Goal: Task Accomplishment & Management: Complete application form

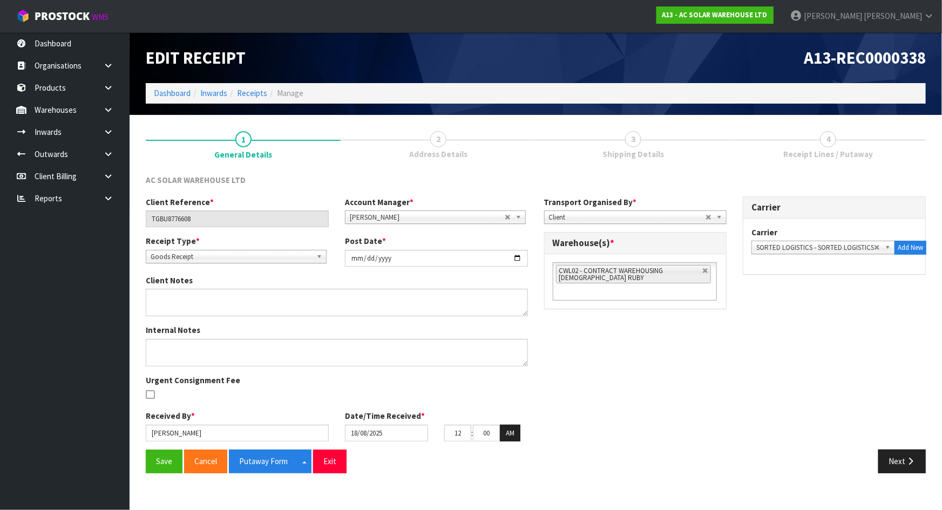
click at [638, 147] on link "3 Shipping Details" at bounding box center [633, 144] width 195 height 43
click at [902, 450] on button "Next" at bounding box center [901, 461] width 47 height 23
click at [904, 460] on section "Edit Receipt A13-REC0000338 Dashboard Inwards Receipts Manage 1 General Details…" at bounding box center [471, 255] width 942 height 510
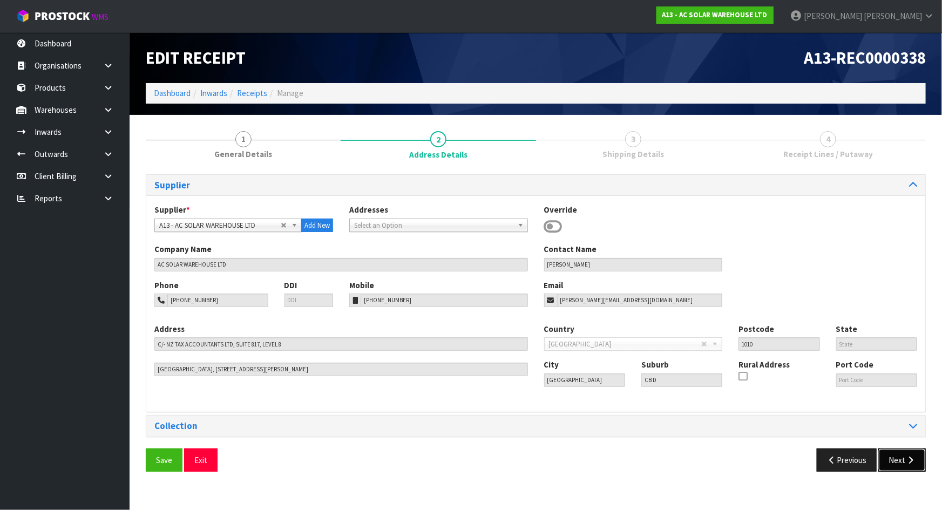
click at [904, 460] on button "Next" at bounding box center [901, 460] width 47 height 23
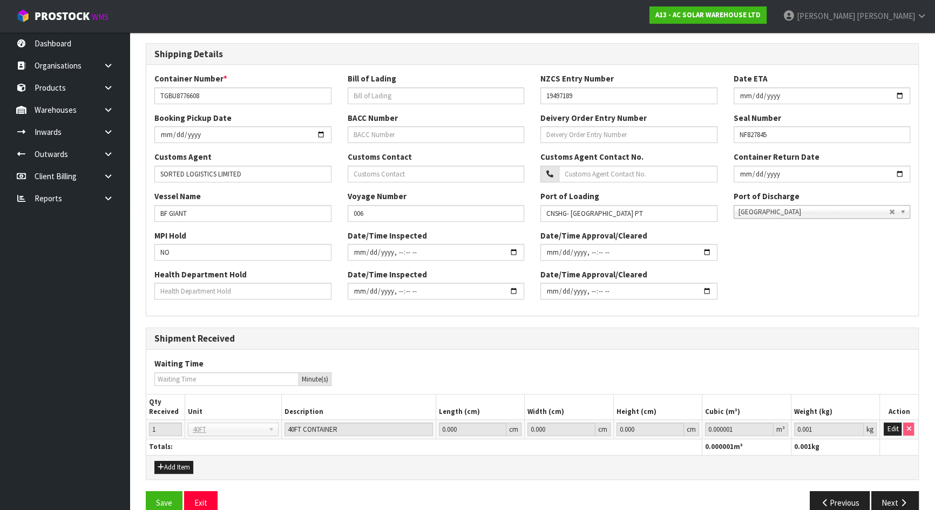
scroll to position [240, 0]
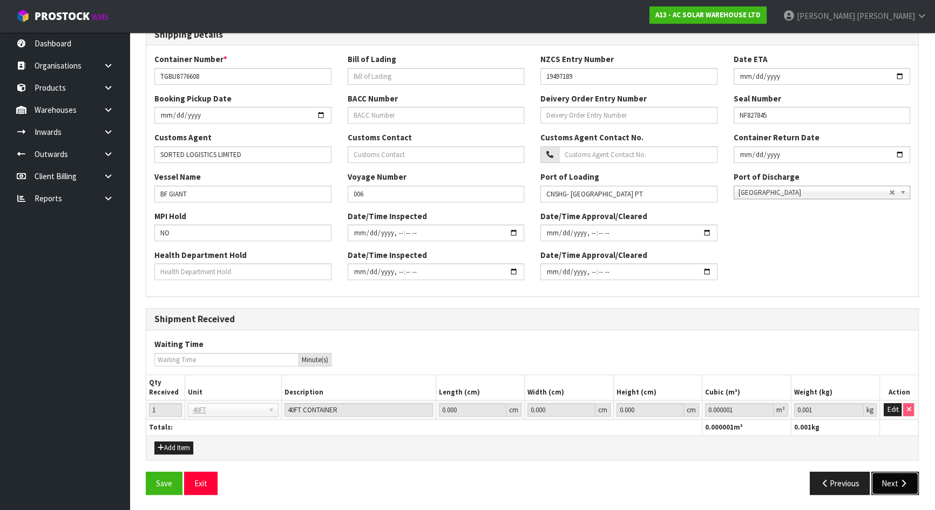
click at [885, 473] on button "Next" at bounding box center [894, 483] width 47 height 23
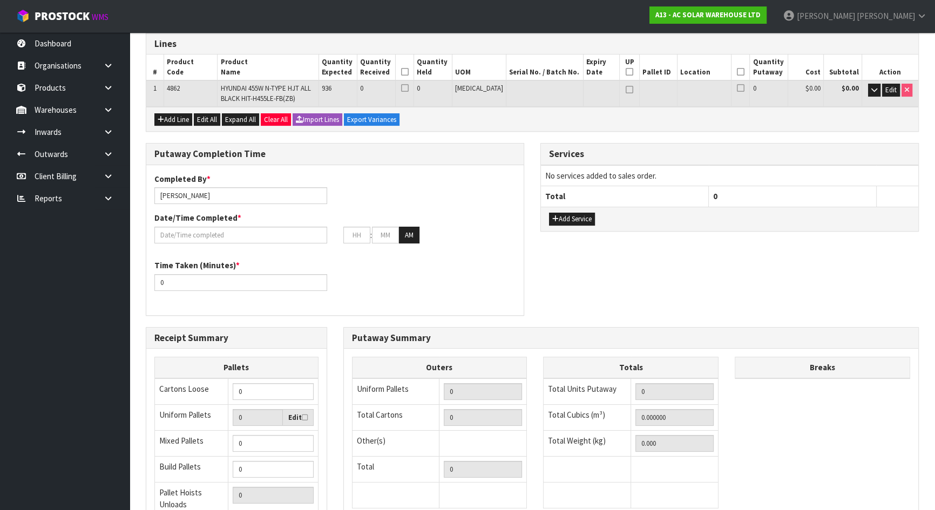
scroll to position [147, 0]
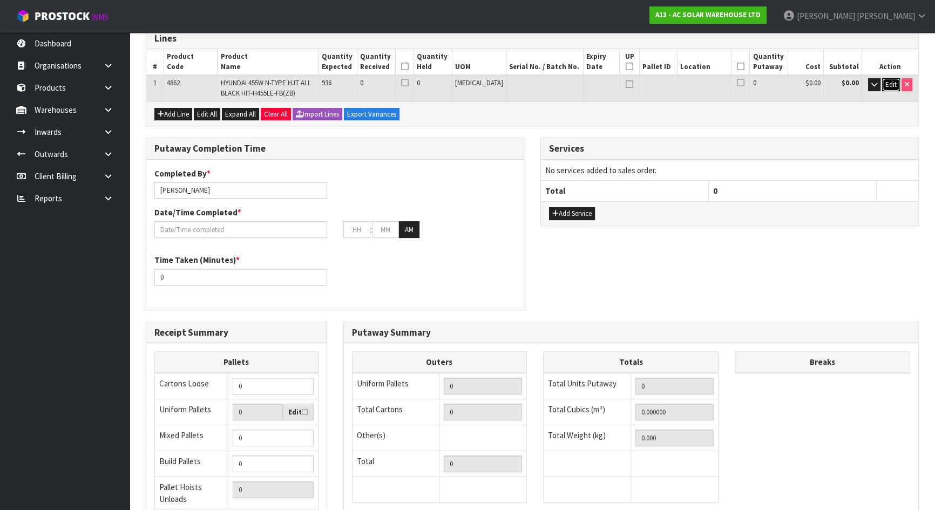
click at [893, 86] on span "Edit" at bounding box center [890, 84] width 11 height 9
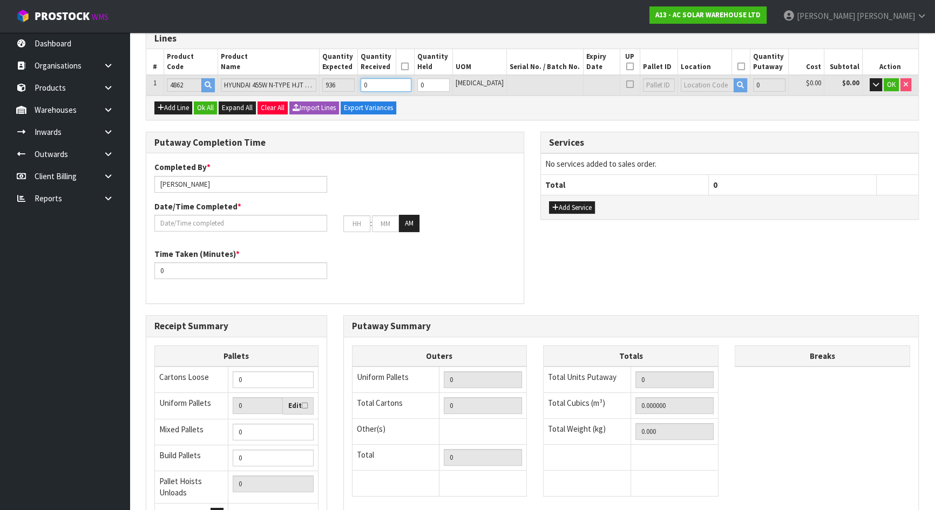
drag, startPoint x: 389, startPoint y: 84, endPoint x: 288, endPoint y: 72, distance: 101.6
click at [288, 72] on table "# Product Code Product Name Quantity Expected Quantity Received Quantity Held U…" at bounding box center [532, 72] width 772 height 46
type input "0.541728"
type input "207.999"
type input "9"
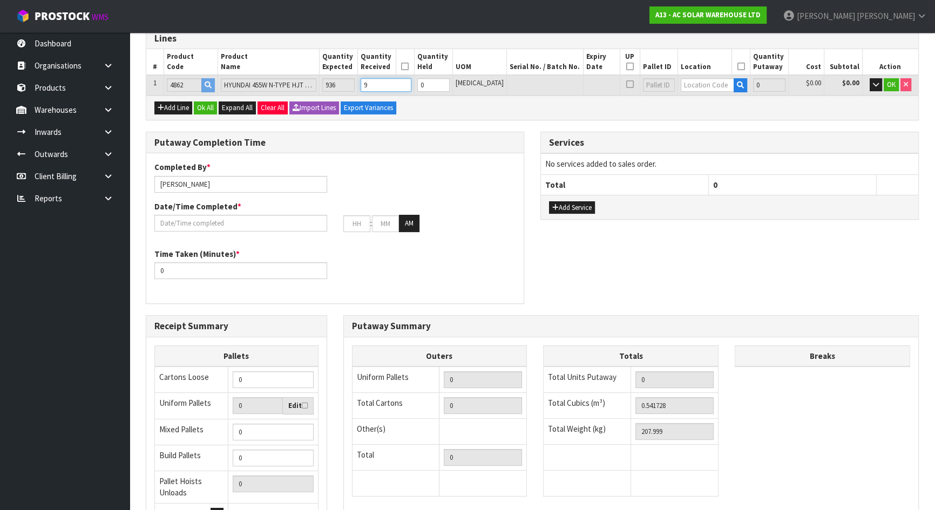
type input "4.595724"
type input "2149.331"
type input "93"
type input "43.311996"
type input "21632"
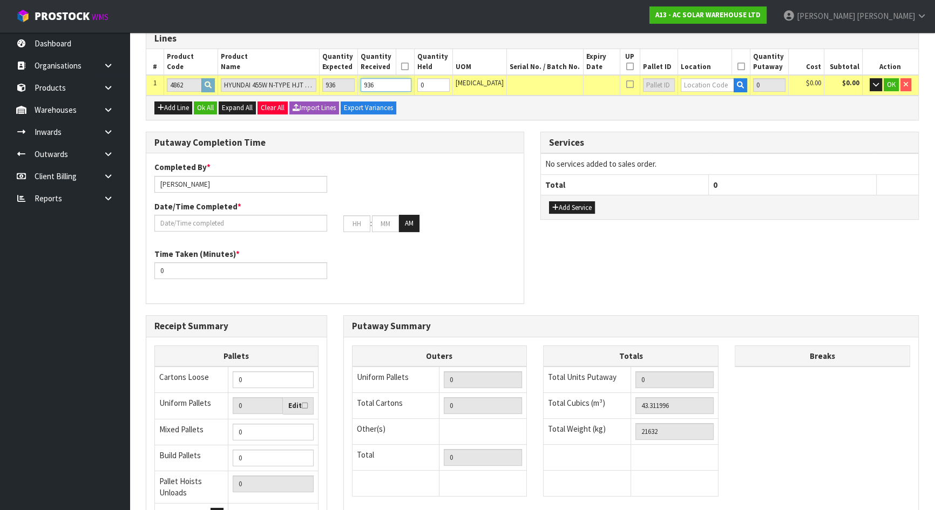
type input "936"
click at [512, 107] on div "Add Line Ok All Expand All Clear All Import Lines Export Variances" at bounding box center [532, 108] width 772 height 24
click at [735, 87] on button "button" at bounding box center [740, 85] width 13 height 14
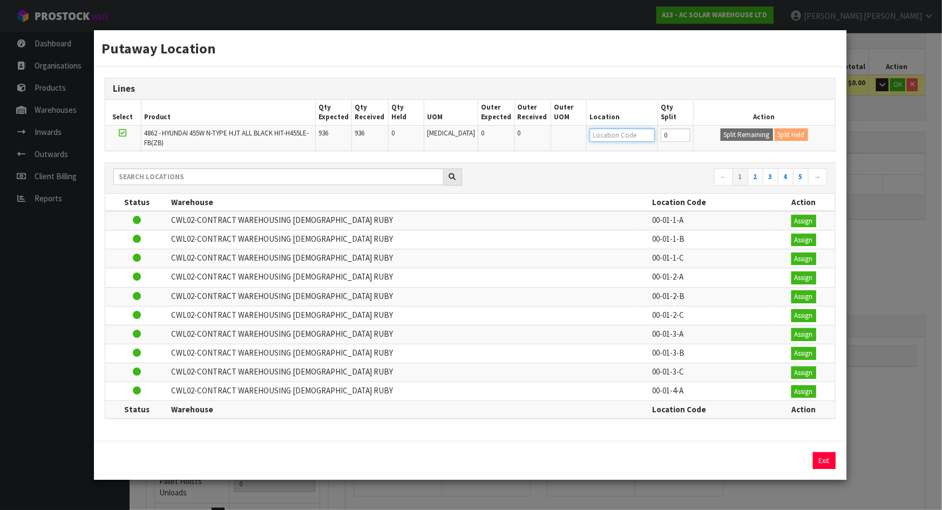
click at [594, 134] on input "text" at bounding box center [621, 134] width 65 height 13
type input "9"
type input "09-01-1-a"
type input "936"
type input "09-01-1-A"
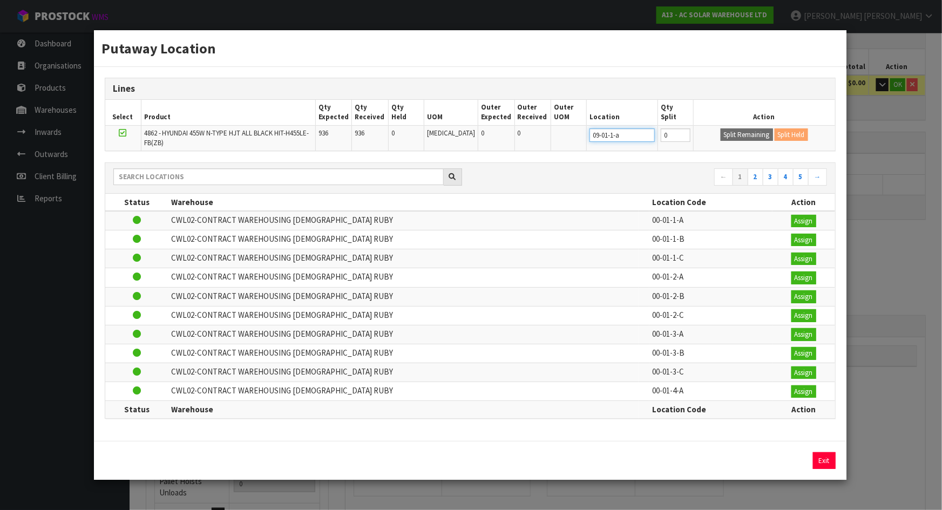
type input "936"
type input "09-01-1-A"
drag, startPoint x: 646, startPoint y: 137, endPoint x: 608, endPoint y: 137, distance: 37.8
click at [608, 137] on tr "4862 - HYUNDAI 455W N-TYPE HJT ALL BLACK HIT-H455LE-FB(ZB) 936 936 0 PCE 0 0 09…" at bounding box center [470, 137] width 730 height 25
type input "360"
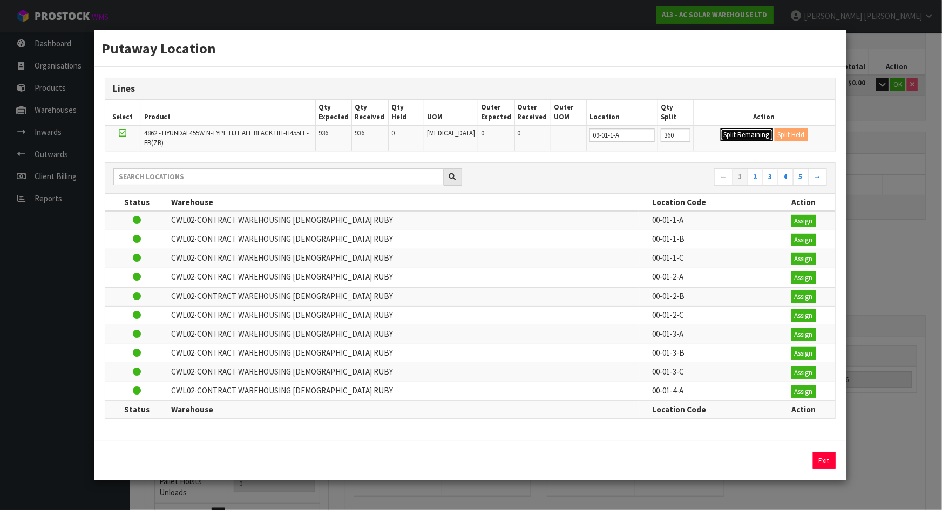
click at [742, 139] on button "Split Remaining" at bounding box center [747, 134] width 52 height 13
type input "360"
type input "0"
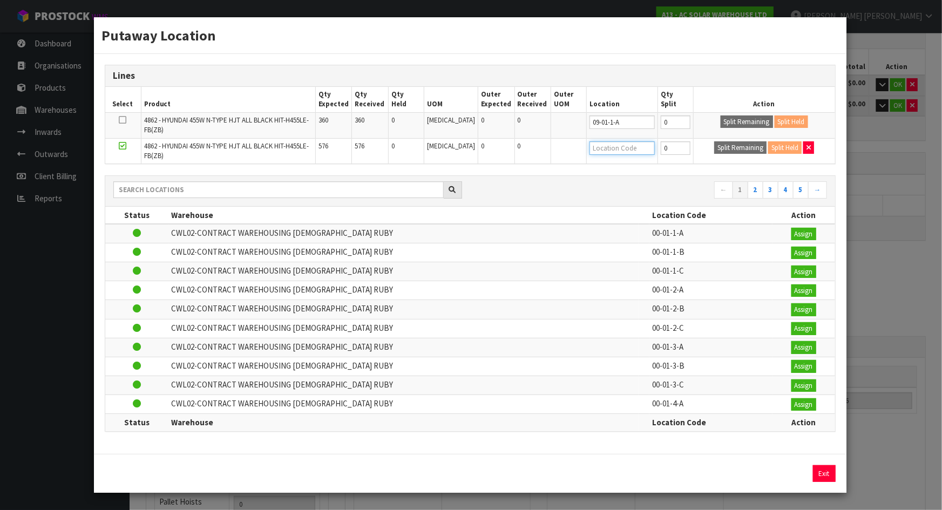
click at [594, 147] on input "text" at bounding box center [621, 147] width 65 height 13
type input "12-01-1-a"
type input "12-01-1-A"
click at [684, 164] on div "Lines Select Product Qty Expected Qty Received Qty Held UOM Outer Expected Oute…" at bounding box center [470, 114] width 731 height 99
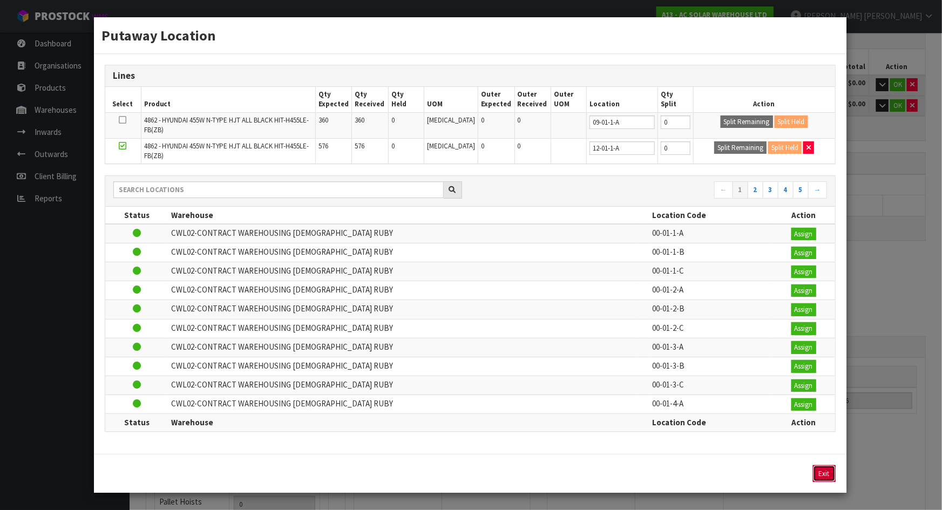
click at [818, 472] on button "Exit" at bounding box center [824, 473] width 23 height 17
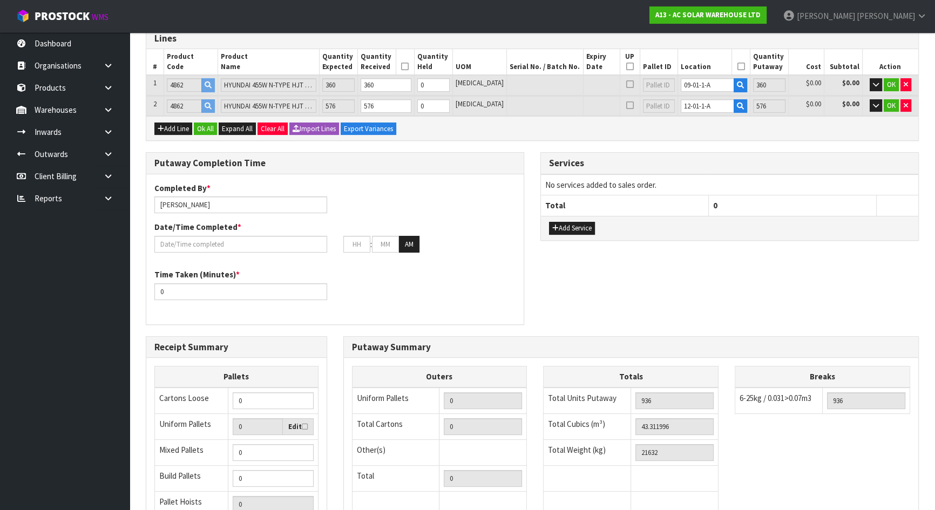
click at [626, 66] on icon at bounding box center [630, 66] width 8 height 1
type input "26"
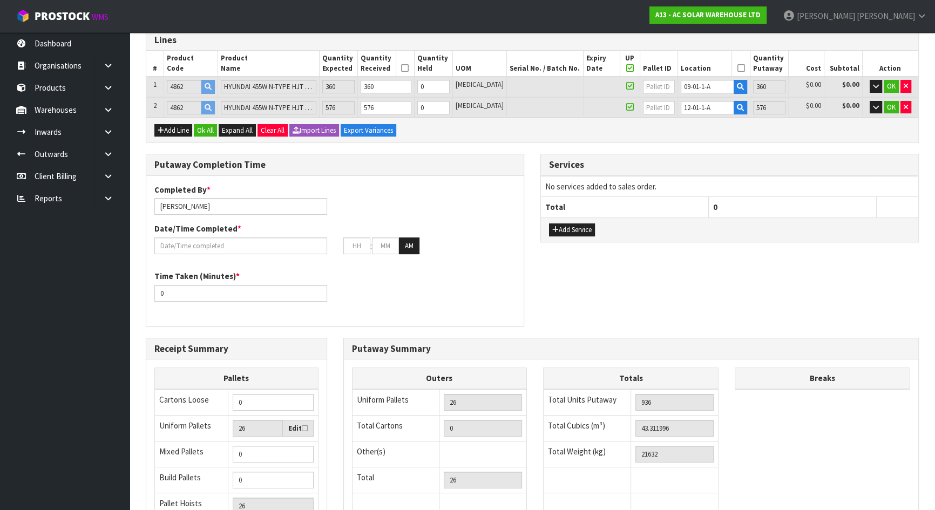
scroll to position [84, 0]
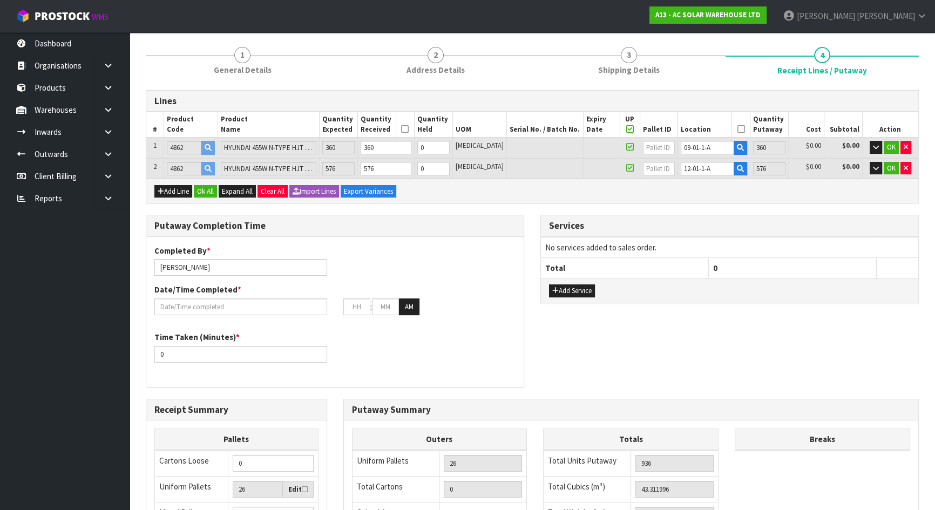
click at [528, 226] on div "Putaway Completion Time Completed By * Michael Drugan Date/Time Completed * : :…" at bounding box center [335, 307] width 395 height 184
click at [890, 165] on span "OK" at bounding box center [891, 168] width 9 height 9
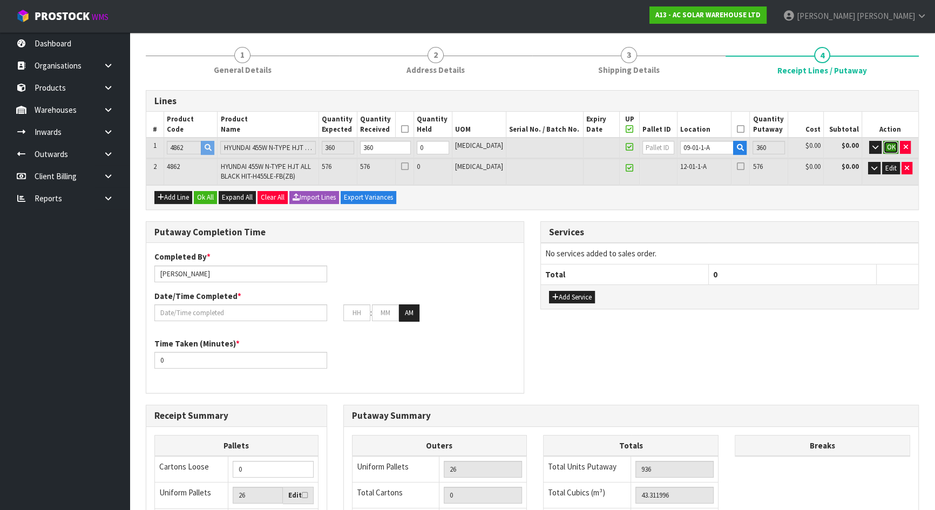
click at [890, 148] on span "OK" at bounding box center [890, 146] width 9 height 9
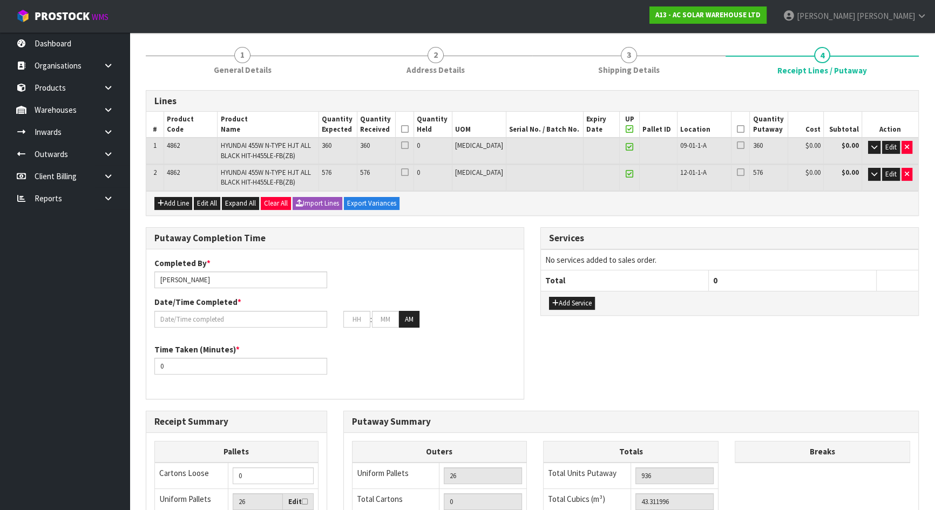
click at [409, 129] on icon at bounding box center [405, 129] width 8 height 1
click at [737, 129] on icon at bounding box center [741, 129] width 8 height 1
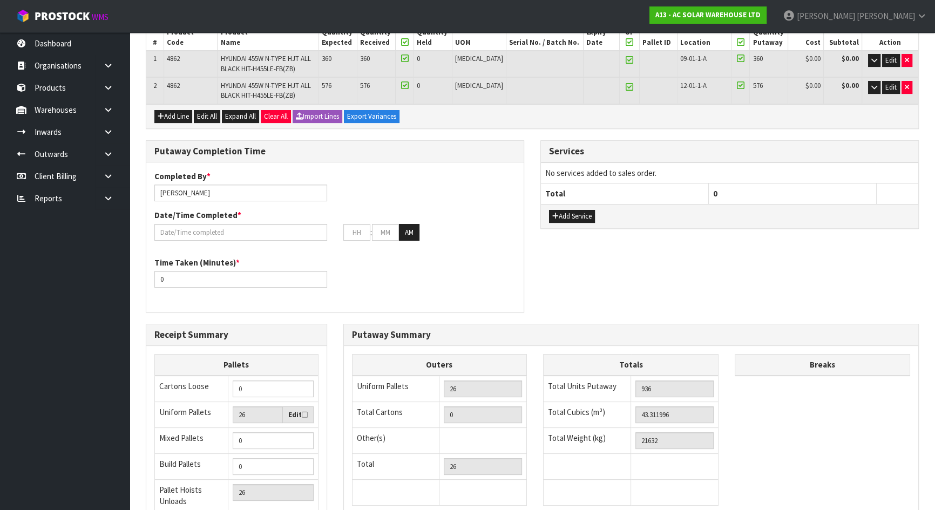
scroll to position [293, 0]
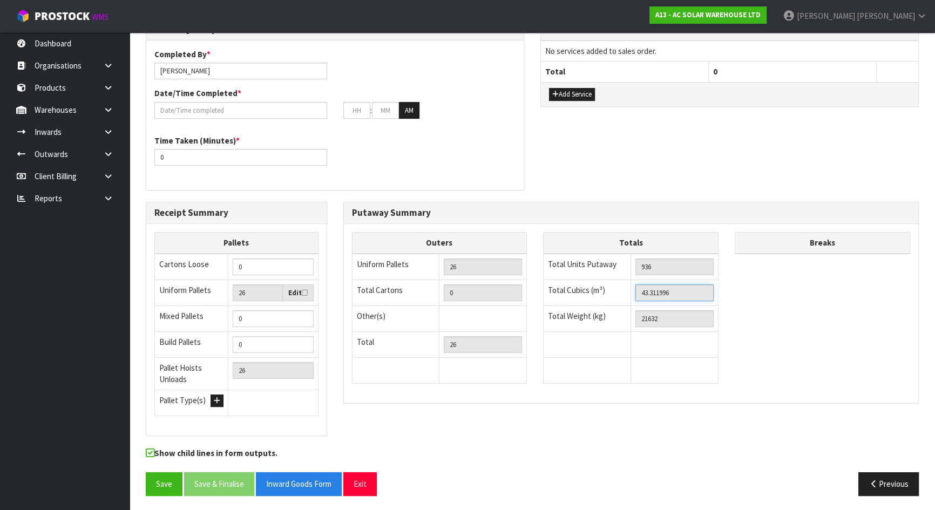
drag, startPoint x: 683, startPoint y: 291, endPoint x: 608, endPoint y: 289, distance: 75.1
click at [608, 289] on tr "Total Cubics (m³) 43.311996" at bounding box center [631, 293] width 175 height 26
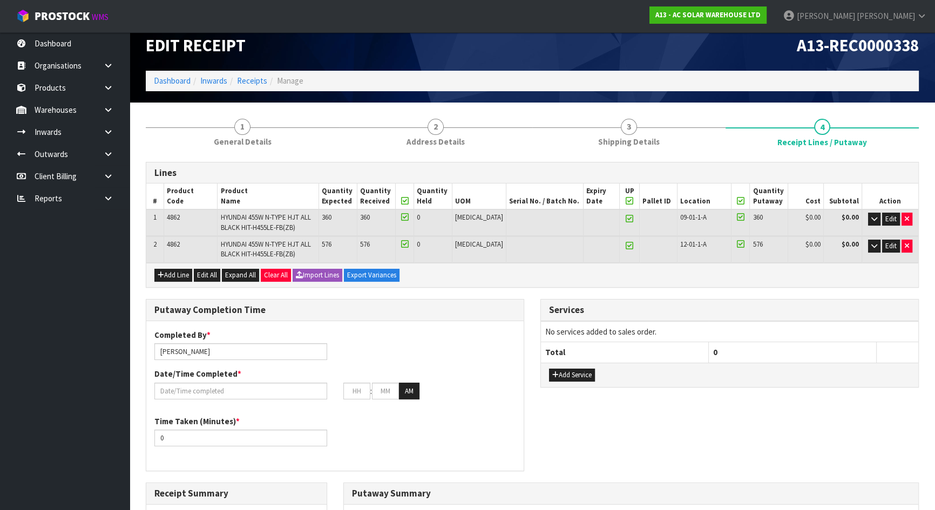
scroll to position [0, 0]
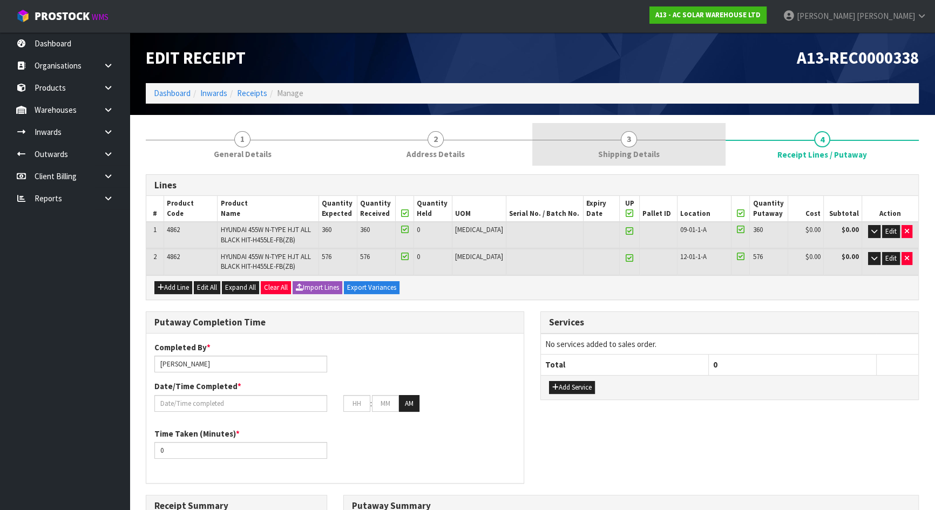
click at [660, 140] on link "3 Shipping Details" at bounding box center [628, 144] width 193 height 43
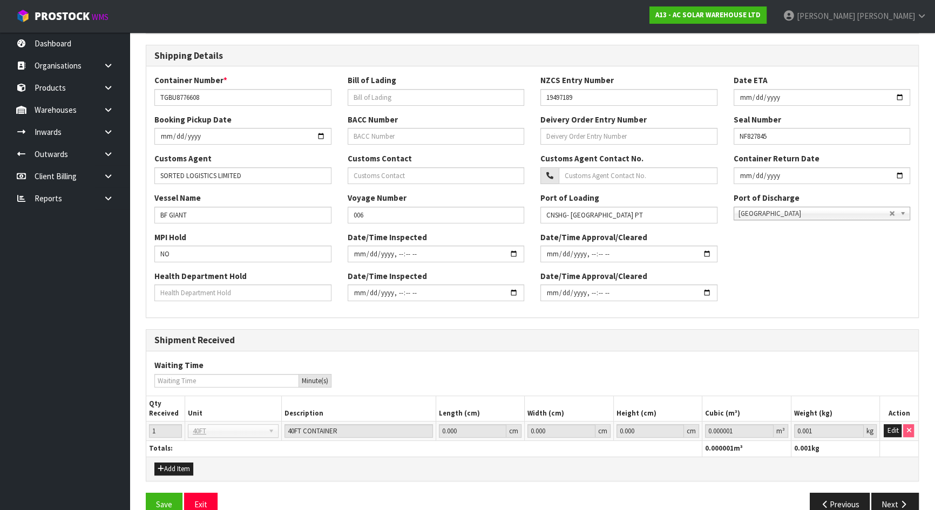
scroll to position [240, 0]
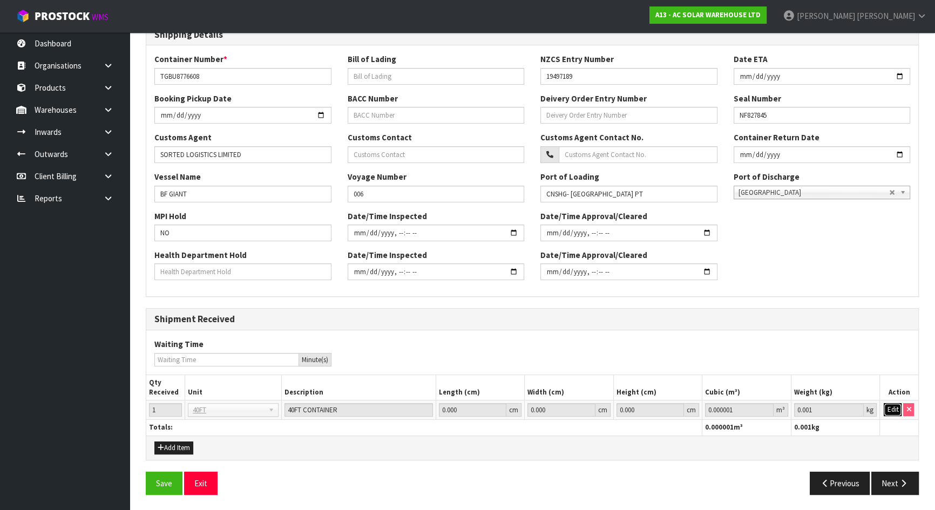
click at [887, 408] on button "Edit" at bounding box center [893, 409] width 18 height 13
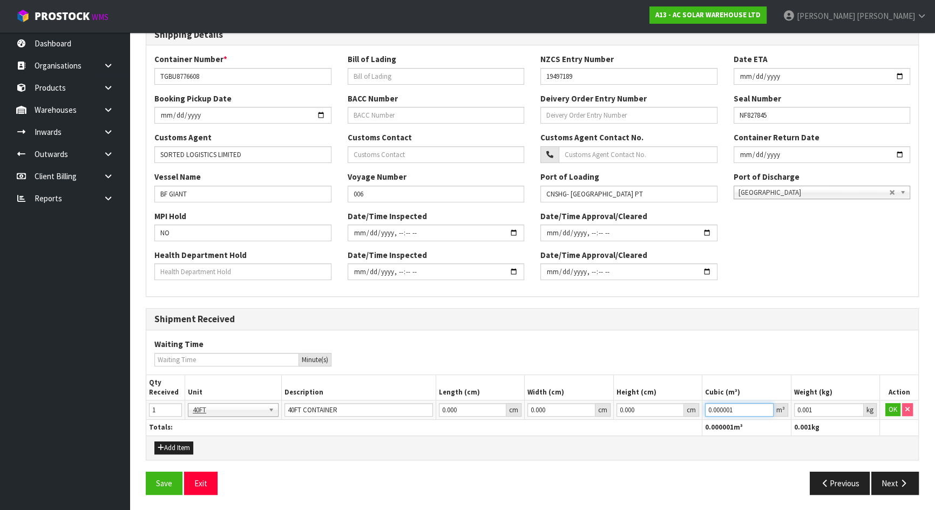
drag, startPoint x: 730, startPoint y: 409, endPoint x: 608, endPoint y: 399, distance: 122.4
click at [608, 401] on tr "1 40FT 40FT 40FT CONTAINER 0.000 cm 0.000 cm 0.000 cm 0.000001 m³ 0.001 kg OK" at bounding box center [532, 410] width 772 height 19
paste input "43.311996"
type input "43.311996"
click at [886, 407] on button "OK" at bounding box center [892, 409] width 15 height 13
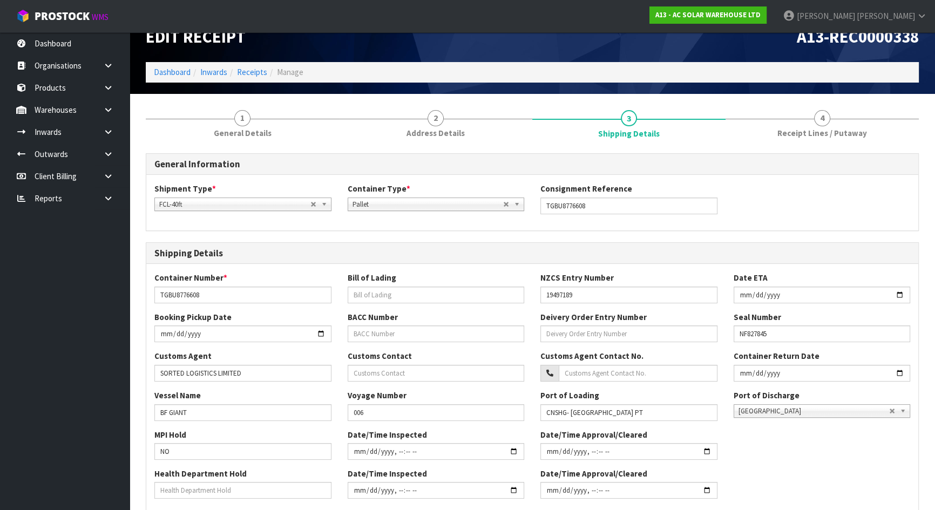
scroll to position [0, 0]
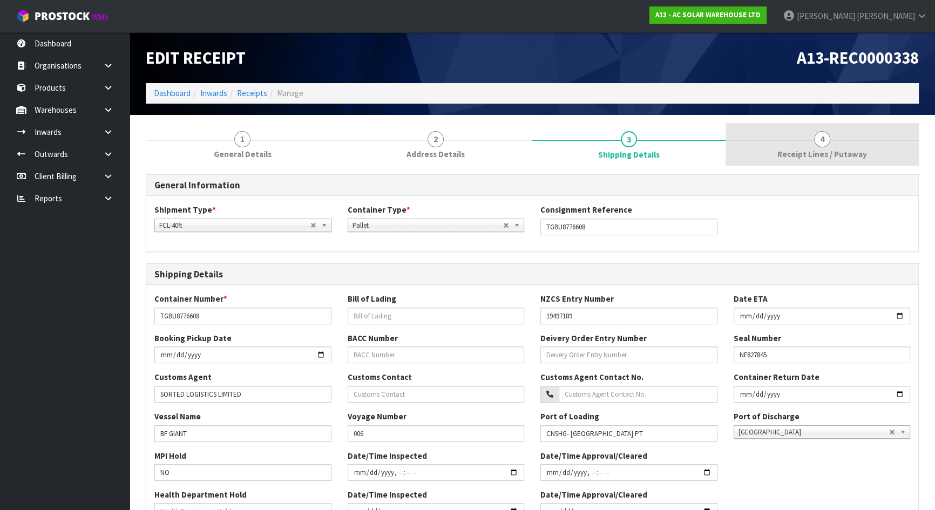
click at [791, 160] on link "4 Receipt Lines / Putaway" at bounding box center [821, 144] width 193 height 43
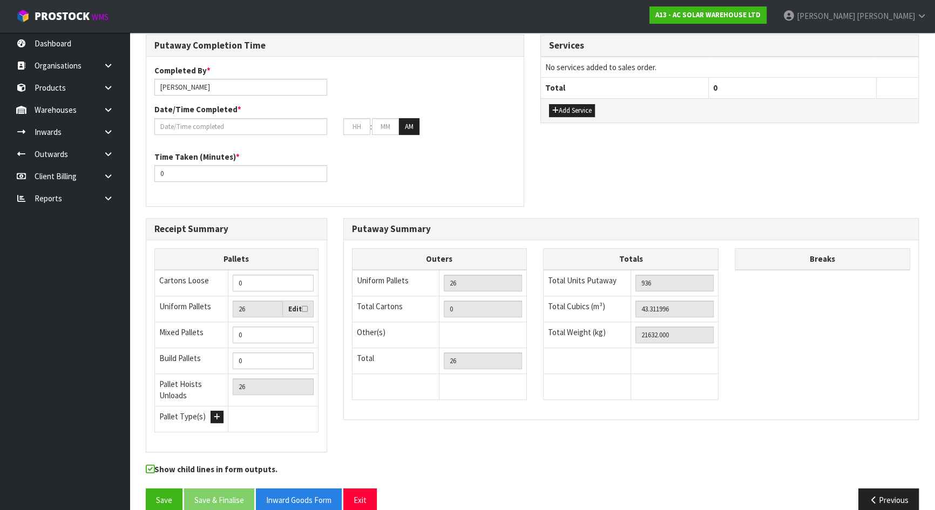
scroll to position [293, 0]
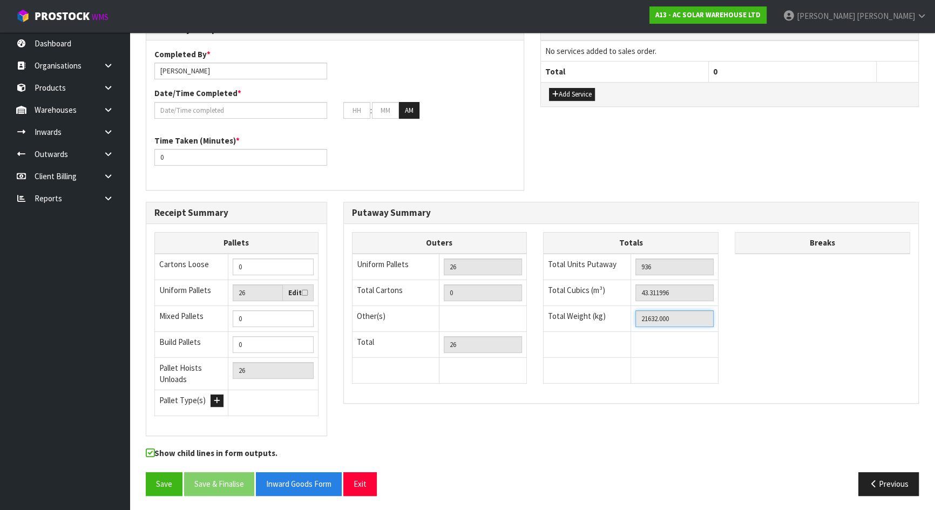
drag, startPoint x: 692, startPoint y: 314, endPoint x: 609, endPoint y: 316, distance: 83.2
click at [610, 316] on tr "Total Weight (kg) 21632.000" at bounding box center [631, 319] width 175 height 26
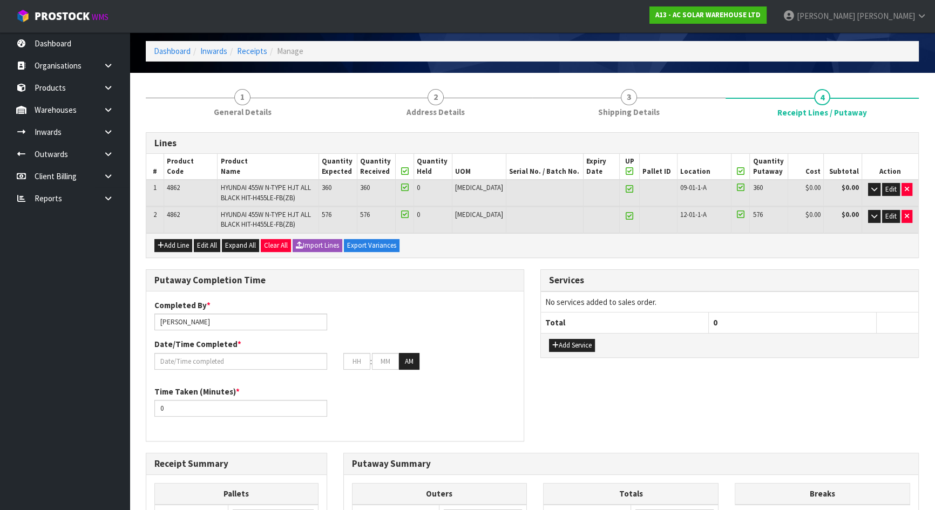
scroll to position [0, 0]
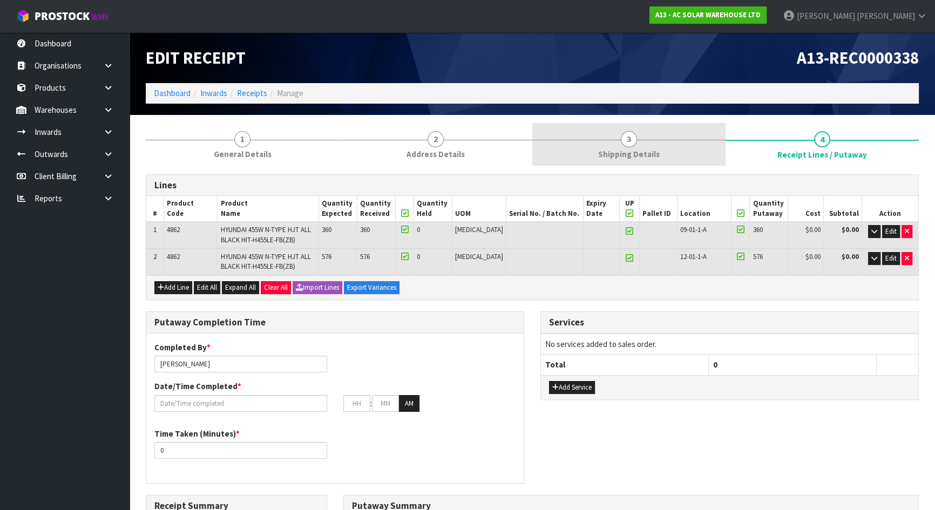
click at [611, 141] on link "3 Shipping Details" at bounding box center [628, 144] width 193 height 43
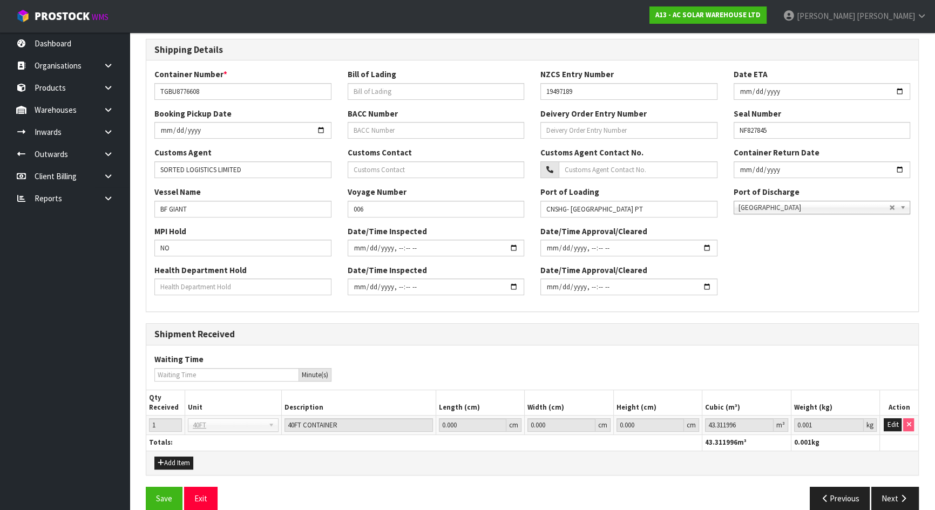
scroll to position [240, 0]
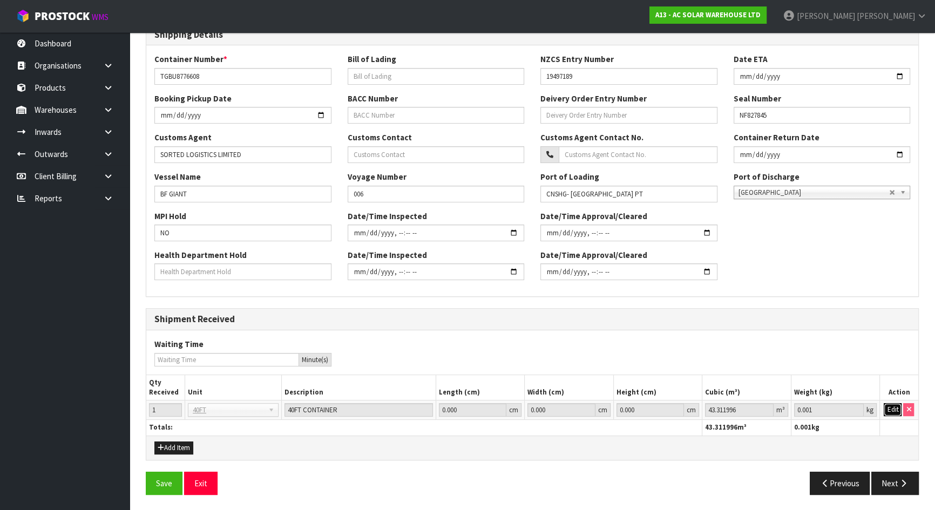
click at [887, 408] on button "Edit" at bounding box center [893, 409] width 18 height 13
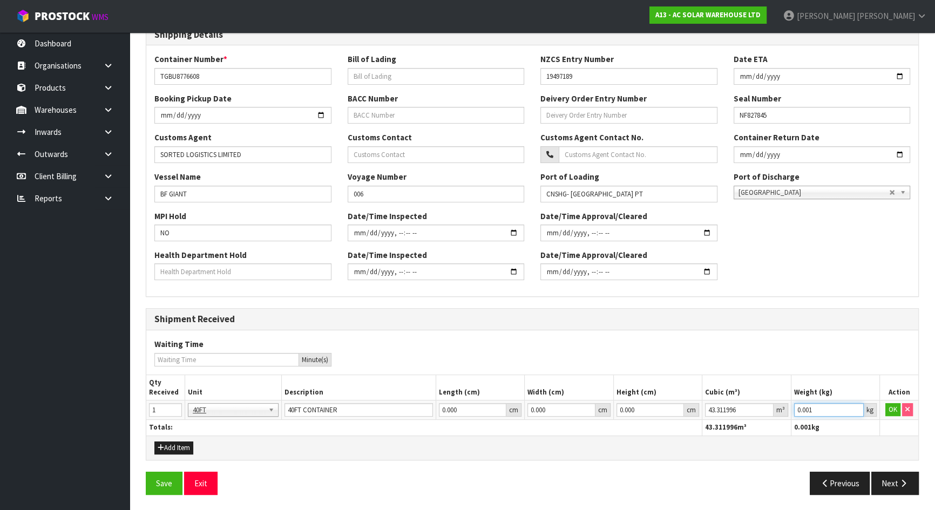
drag, startPoint x: 678, startPoint y: 392, endPoint x: 666, endPoint y: 392, distance: 12.4
click at [666, 392] on table "Qty Received Unit Description Length (cm) Width (cm) Height (cm) Cubic (m³) Wei…" at bounding box center [532, 405] width 772 height 60
paste input "21632"
type input "21632"
click at [890, 408] on button "OK" at bounding box center [892, 409] width 15 height 13
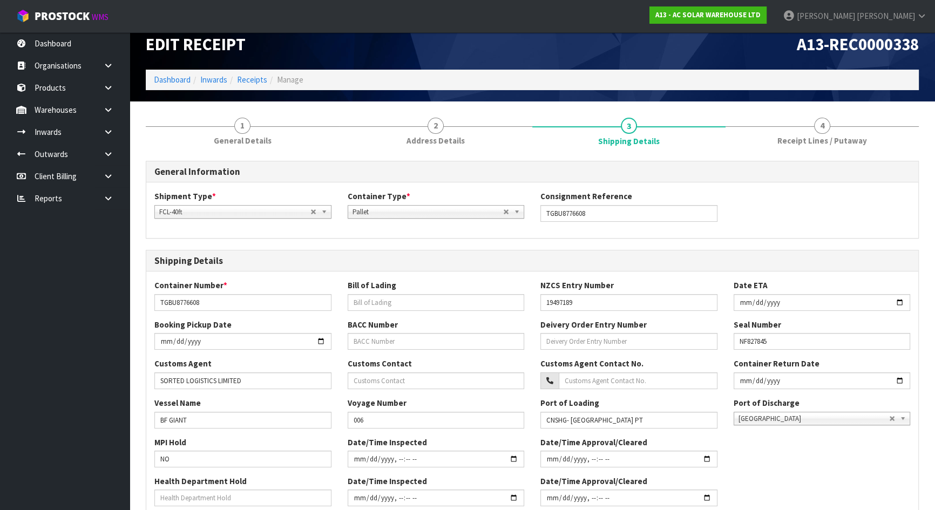
scroll to position [0, 0]
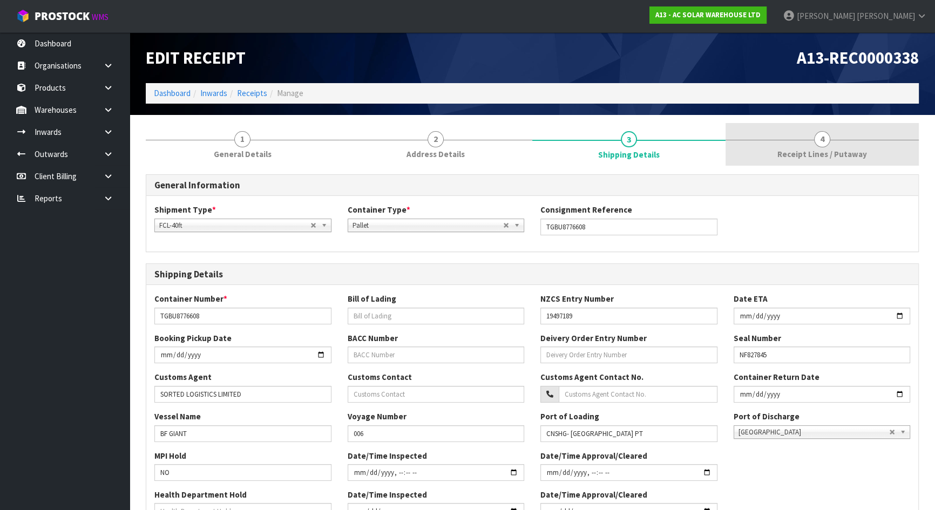
click at [776, 144] on link "4 Receipt Lines / Putaway" at bounding box center [821, 144] width 193 height 43
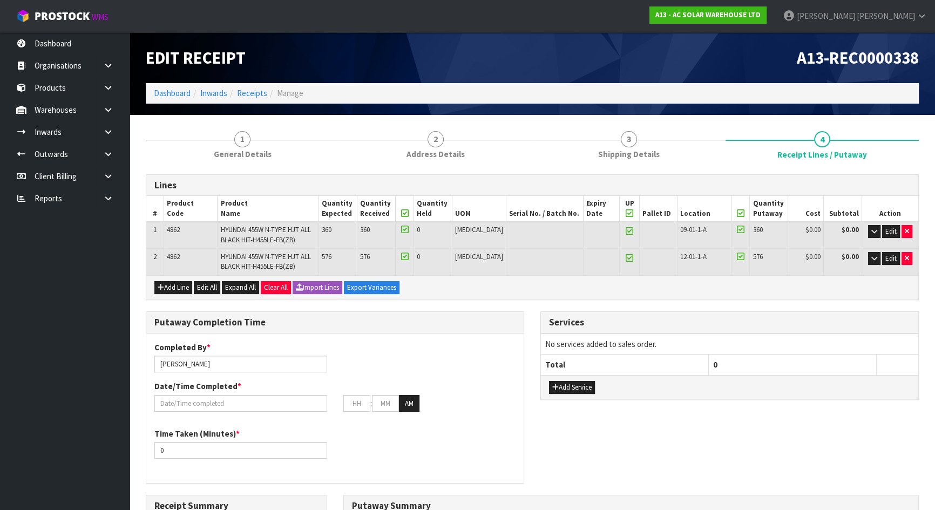
scroll to position [293, 0]
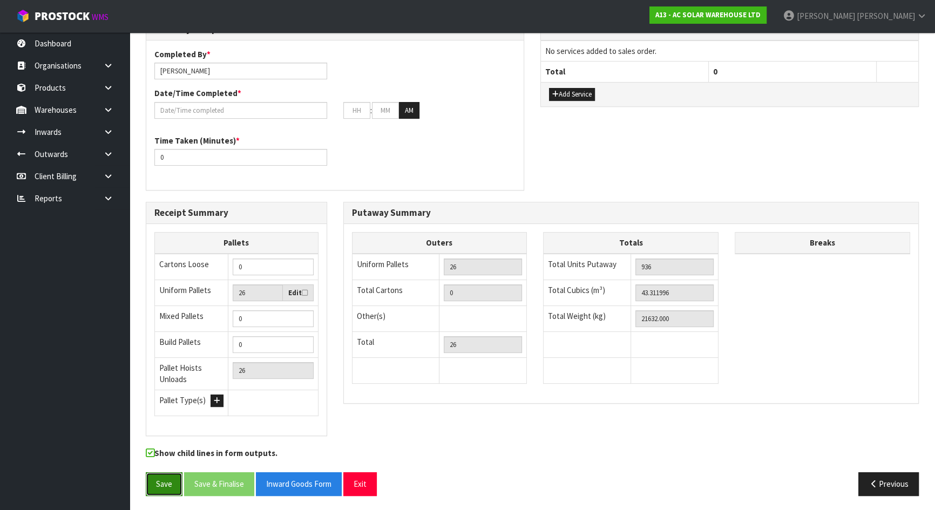
click at [153, 481] on button "Save" at bounding box center [164, 483] width 37 height 23
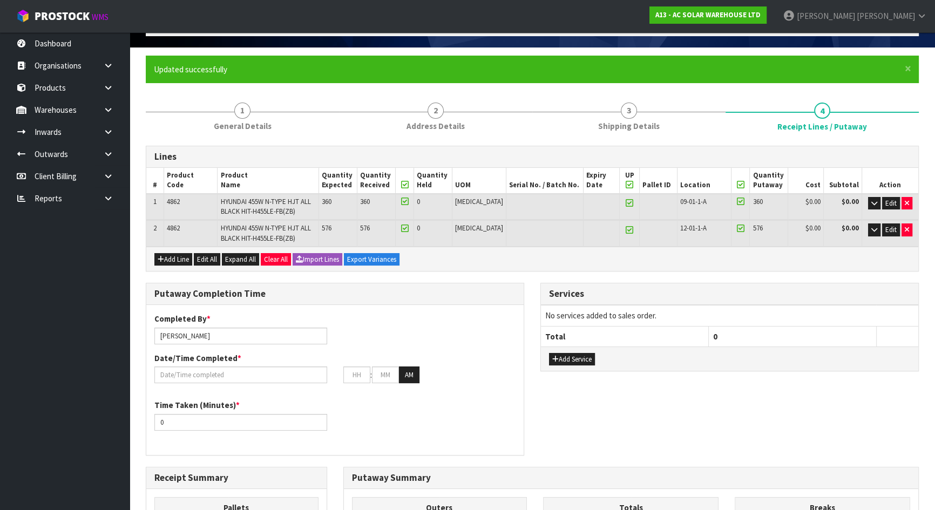
scroll to position [245, 0]
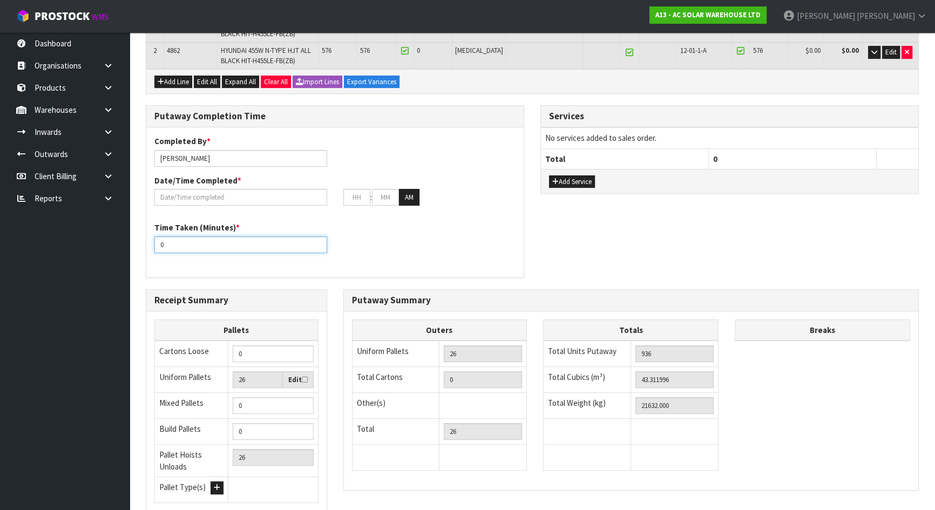
click at [325, 261] on div "Completed By * Michael Drugan Date/Time Completed * : : AM Time Taken (Minutes)…" at bounding box center [334, 202] width 377 height 134
drag, startPoint x: 277, startPoint y: 249, endPoint x: 109, endPoint y: 241, distance: 168.6
click at [109, 241] on body "Toggle navigation ProStock WMS A13 - AC SOLAR WAREHOUSE LTD Michael Drugan Logo…" at bounding box center [467, 10] width 935 height 510
type input "180"
click at [279, 191] on input "text" at bounding box center [240, 197] width 173 height 17
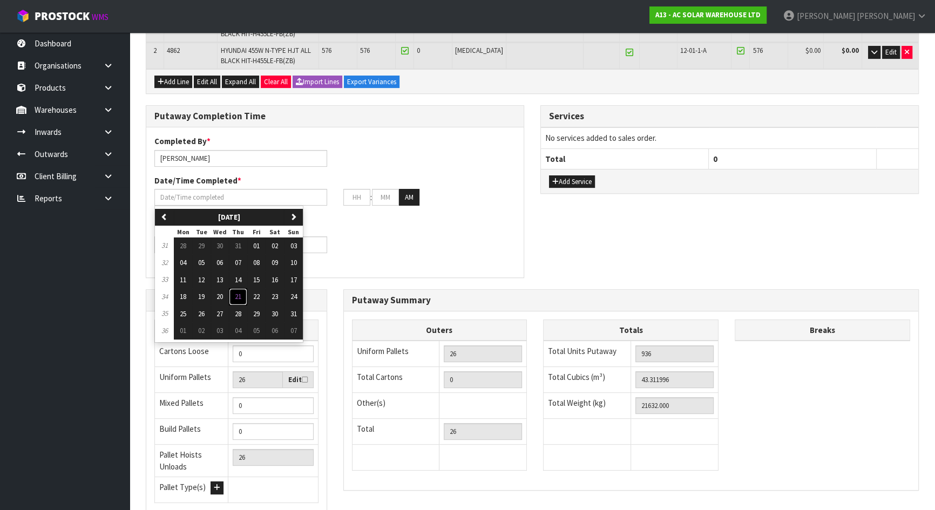
click at [240, 293] on span "21" at bounding box center [238, 296] width 6 height 9
type input "21/08/2025"
type input "12"
type input "00"
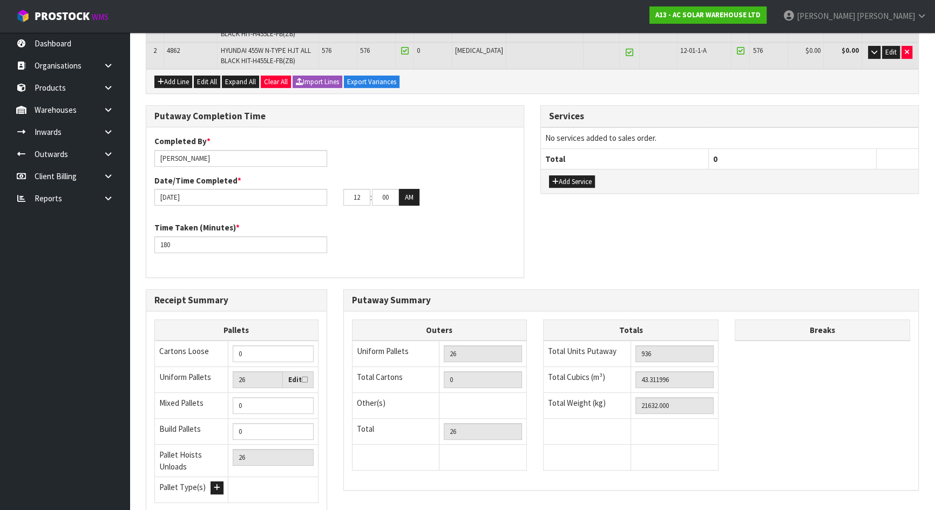
click at [371, 249] on div "Time Taken (Minutes) * 180" at bounding box center [334, 241] width 377 height 39
click at [365, 248] on div "Time Taken (Minutes) * 180" at bounding box center [334, 241] width 377 height 39
click at [363, 201] on input "12" at bounding box center [356, 197] width 27 height 17
drag, startPoint x: 363, startPoint y: 201, endPoint x: 268, endPoint y: 206, distance: 95.1
click at [313, 201] on div "21/08/2025 12 : 00 : 00 AM" at bounding box center [334, 197] width 377 height 17
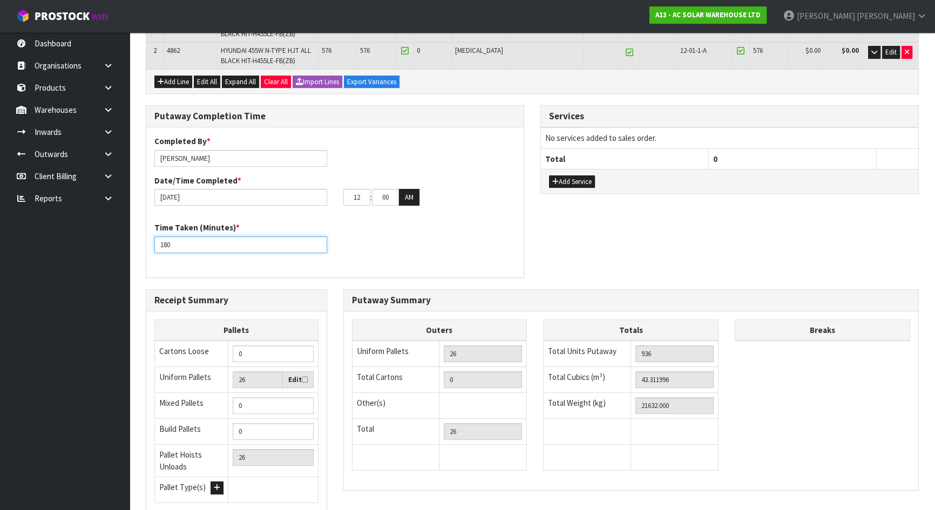
drag, startPoint x: 172, startPoint y: 244, endPoint x: 67, endPoint y: 235, distance: 105.1
click at [67, 235] on body "Toggle navigation ProStock WMS A13 - AC SOLAR WAREHOUSE LTD Michael Drugan Logo…" at bounding box center [467, 10] width 935 height 510
click at [194, 249] on input "180" at bounding box center [240, 244] width 173 height 17
drag, startPoint x: 202, startPoint y: 248, endPoint x: 142, endPoint y: 246, distance: 60.0
click at [142, 246] on div "Putaway Completion Time Completed By * Michael Drugan Date/Time Completed * 21/…" at bounding box center [335, 197] width 395 height 184
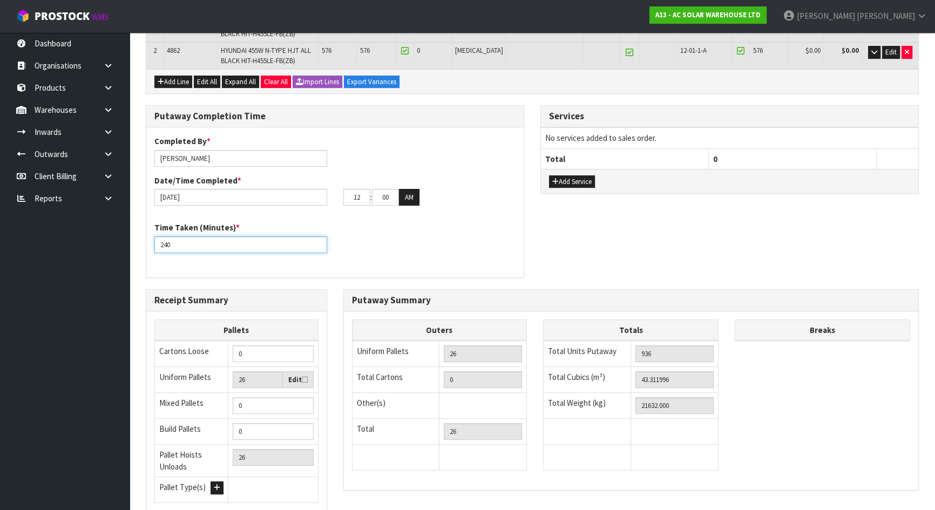
type input "240"
click at [393, 263] on div "Completed By * Michael Drugan Date/Time Completed * 21/08/2025 12 : 00 : 00 AM …" at bounding box center [334, 202] width 377 height 134
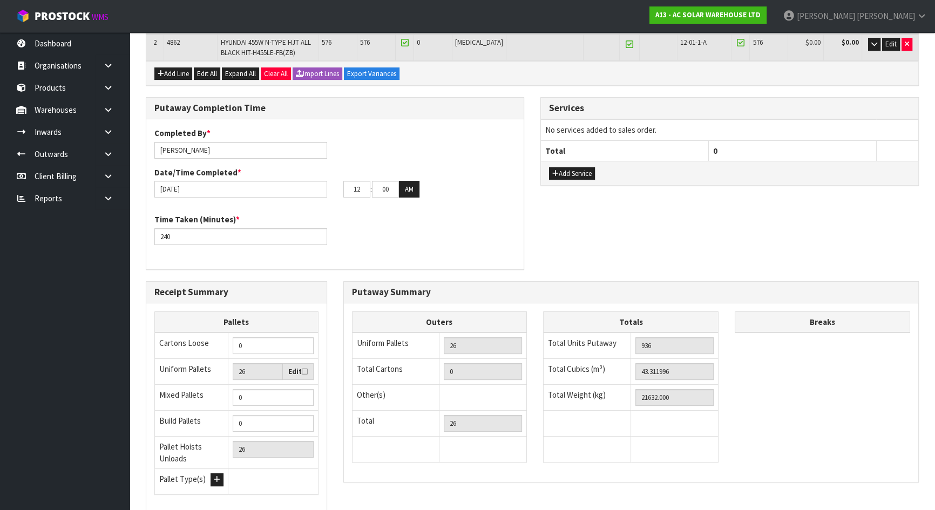
scroll to position [332, 0]
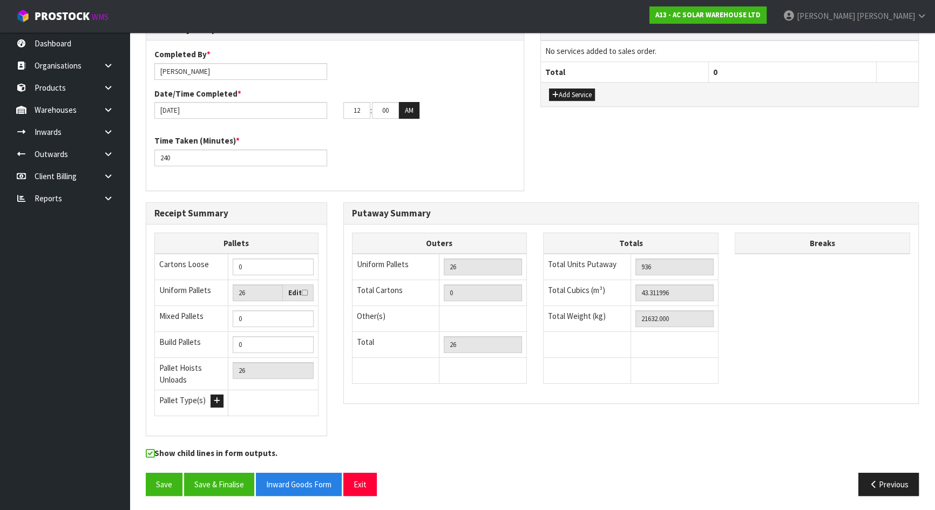
click at [331, 268] on div "Receipt Summary Pallets Cartons Loose 0 Uniform Pallets 26 Edit Mixed Pallets 0…" at bounding box center [237, 324] width 198 height 245
click at [165, 473] on button "Save" at bounding box center [164, 484] width 37 height 23
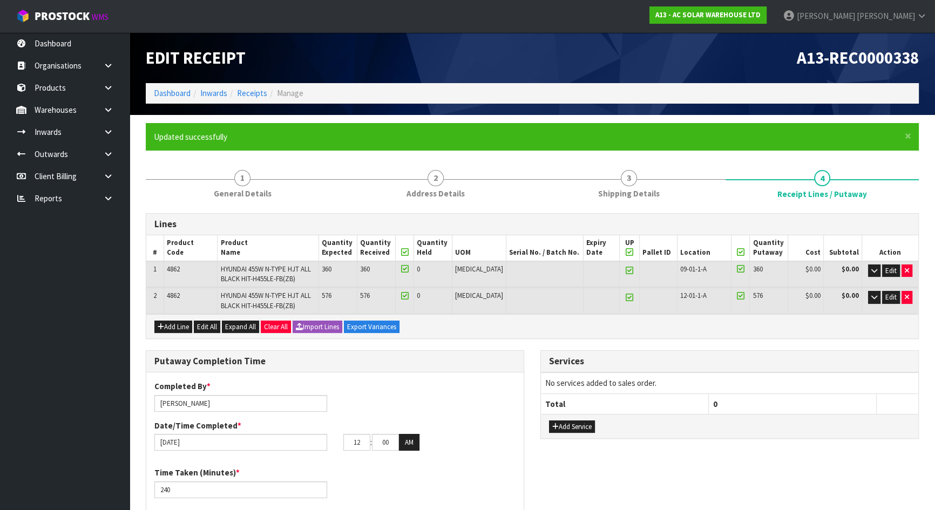
click at [335, 401] on div "Completed By * Michael Drugan Date/Time Completed * 21/08/2025 12 : 00 : 00 AM" at bounding box center [334, 420] width 377 height 78
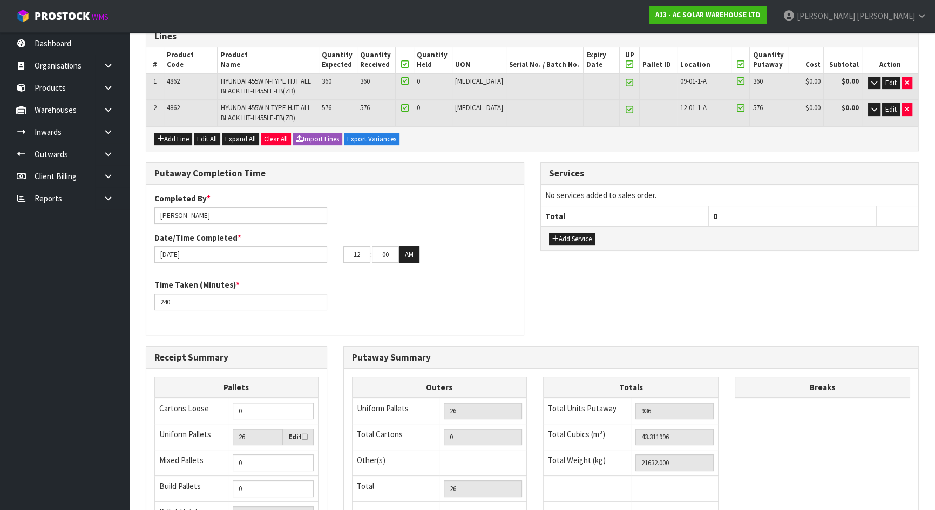
scroll to position [196, 0]
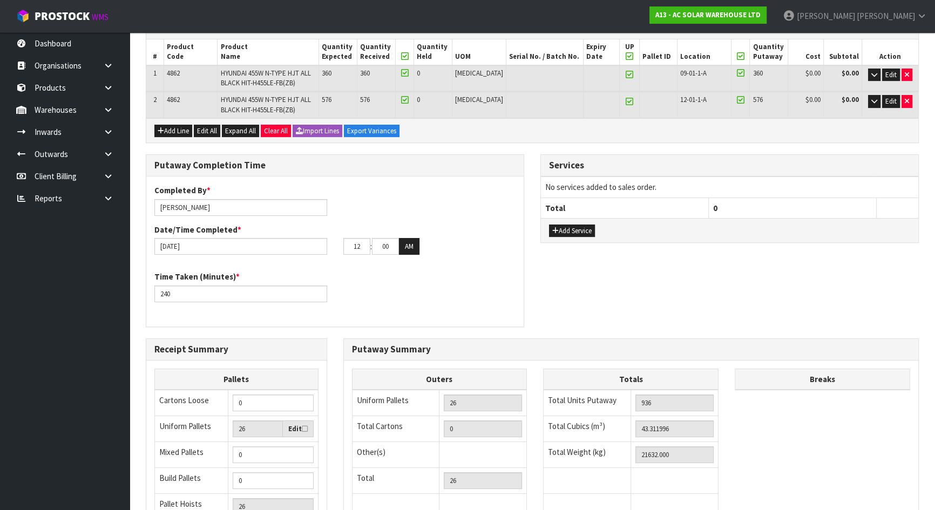
click at [329, 301] on div "Time Taken (Minutes) * 240" at bounding box center [334, 290] width 377 height 39
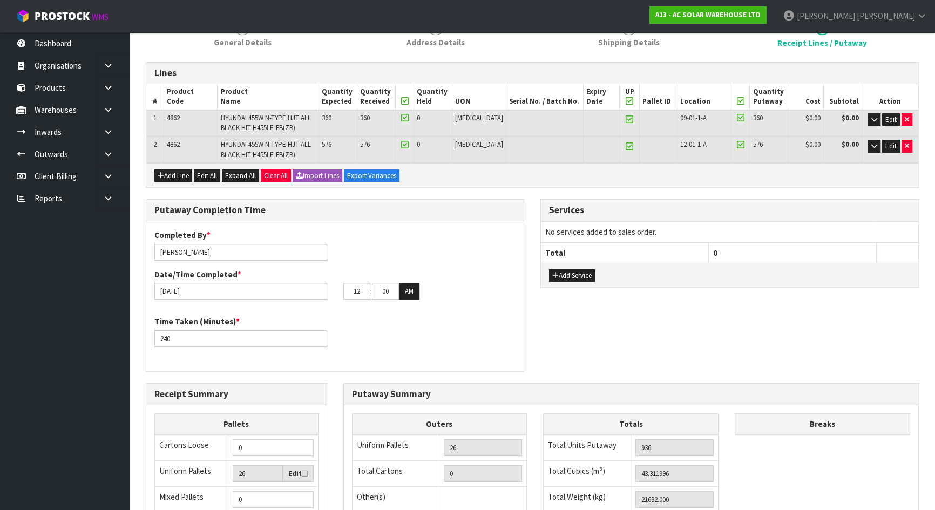
scroll to position [98, 0]
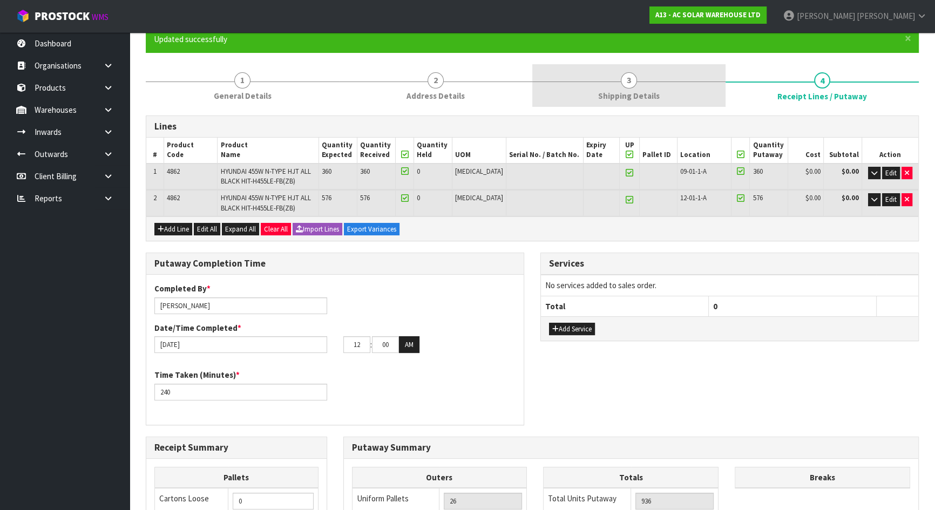
click at [635, 74] on link "3 Shipping Details" at bounding box center [628, 85] width 193 height 43
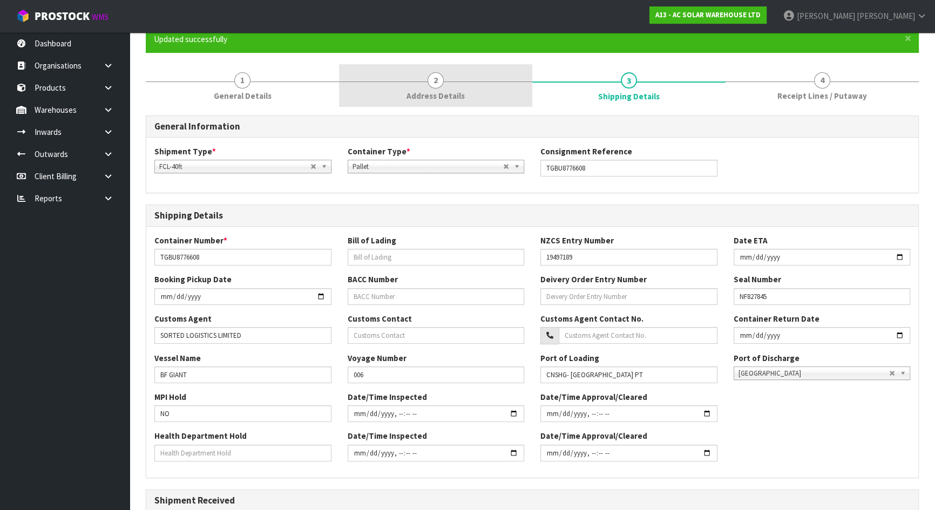
click at [482, 88] on link "2 Address Details" at bounding box center [435, 85] width 193 height 43
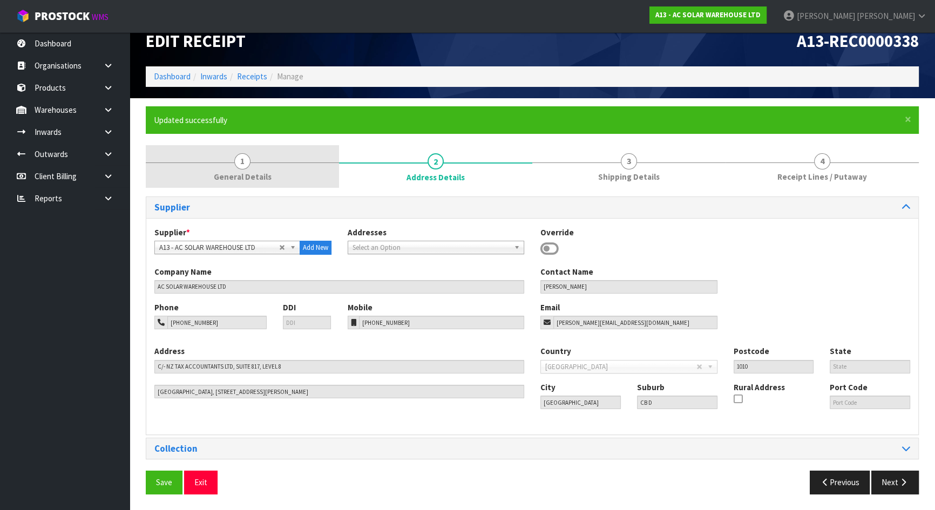
click at [292, 158] on link "1 General Details" at bounding box center [242, 166] width 193 height 43
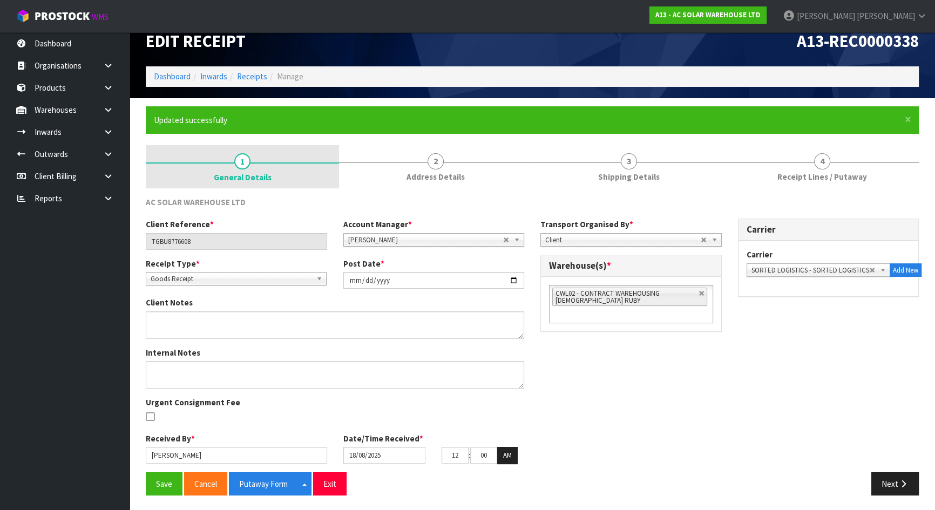
scroll to position [18, 0]
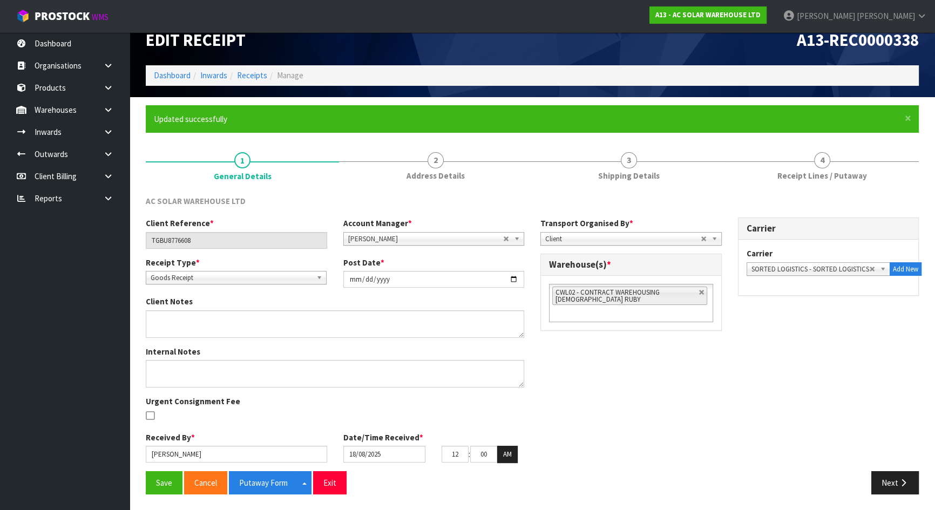
click at [571, 359] on div "Client Reference * TGBU8776608 Account Manager * Zubair Moolla Rod Giles Kirsty…" at bounding box center [532, 344] width 789 height 253
click at [155, 489] on button "Save" at bounding box center [164, 482] width 37 height 23
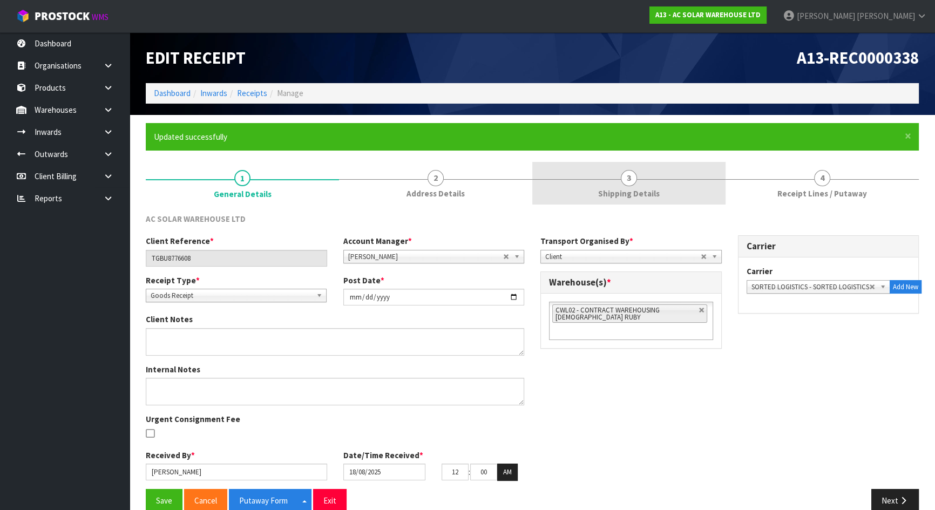
click at [584, 185] on link "3 Shipping Details" at bounding box center [628, 183] width 193 height 43
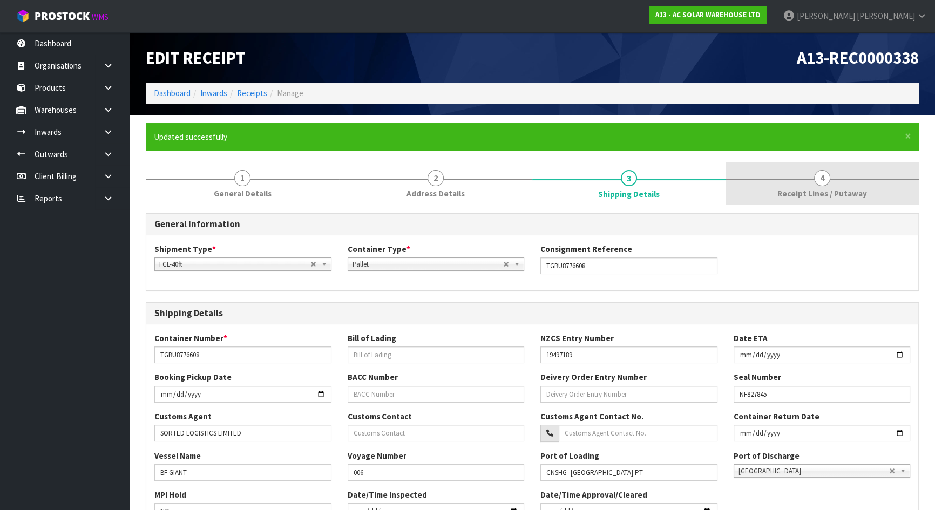
click at [793, 198] on span "Receipt Lines / Putaway" at bounding box center [822, 193] width 90 height 11
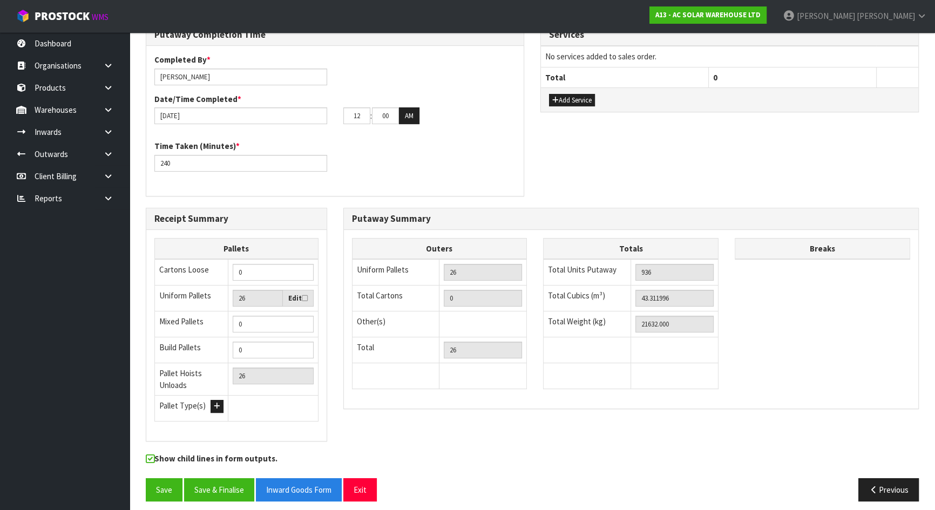
scroll to position [332, 0]
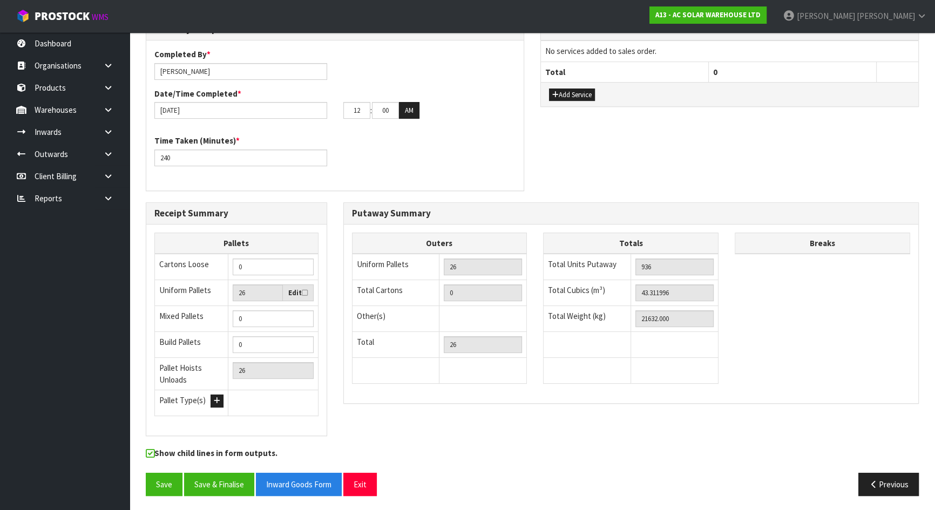
click at [537, 331] on div "Totals Total Units Putaway 936 Total Cubics (m³) 43.311996 Total Weight (kg) 21…" at bounding box center [631, 314] width 192 height 162
click at [535, 173] on div "Putaway Completion Time Completed By * Michael Drugan Date/Time Completed * 21/…" at bounding box center [532, 110] width 789 height 184
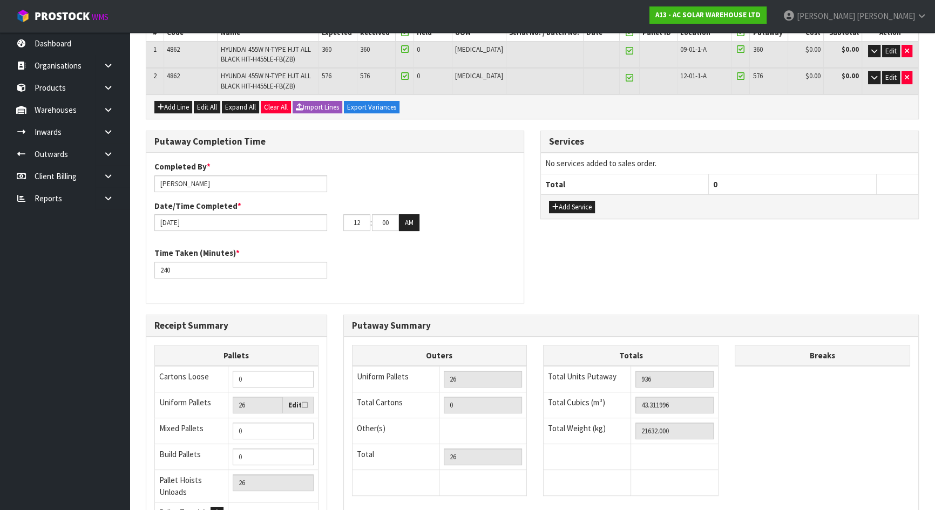
scroll to position [185, 0]
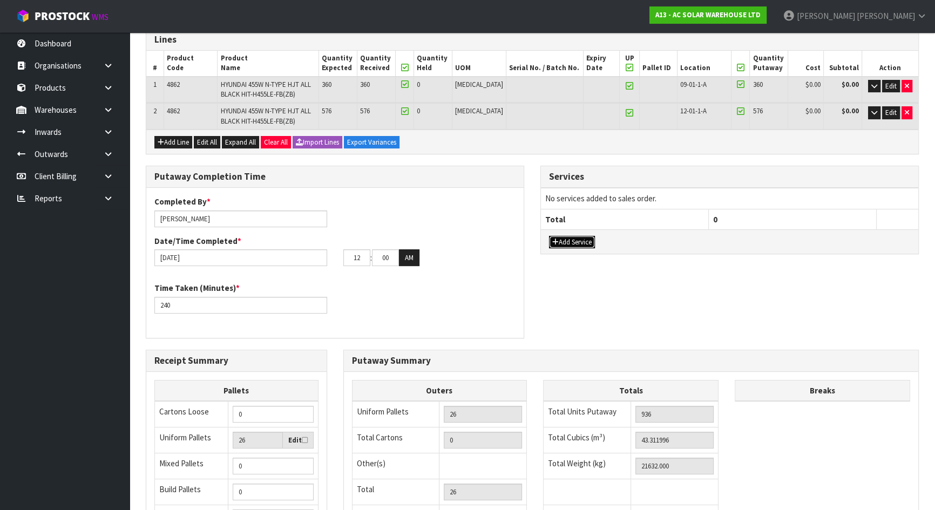
click at [576, 240] on button "Add Service" at bounding box center [572, 242] width 46 height 13
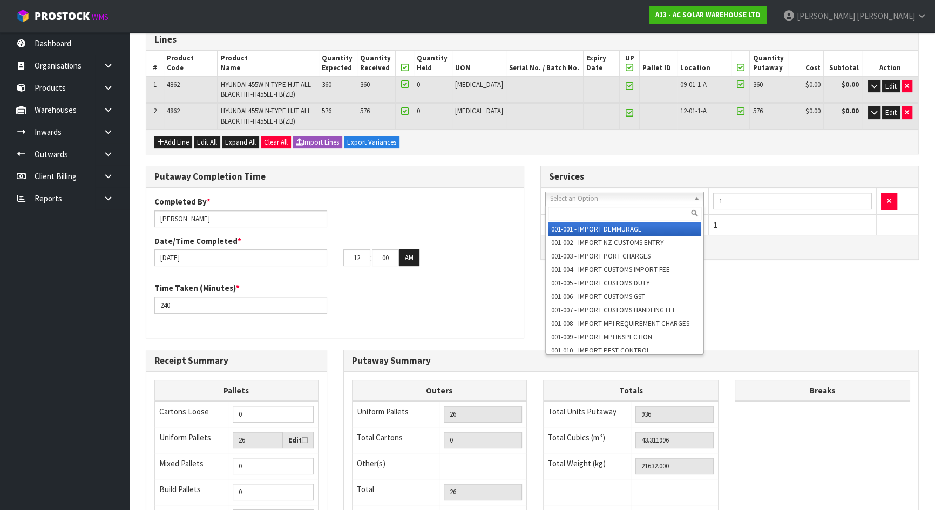
click at [595, 219] on input "text" at bounding box center [624, 213] width 153 height 13
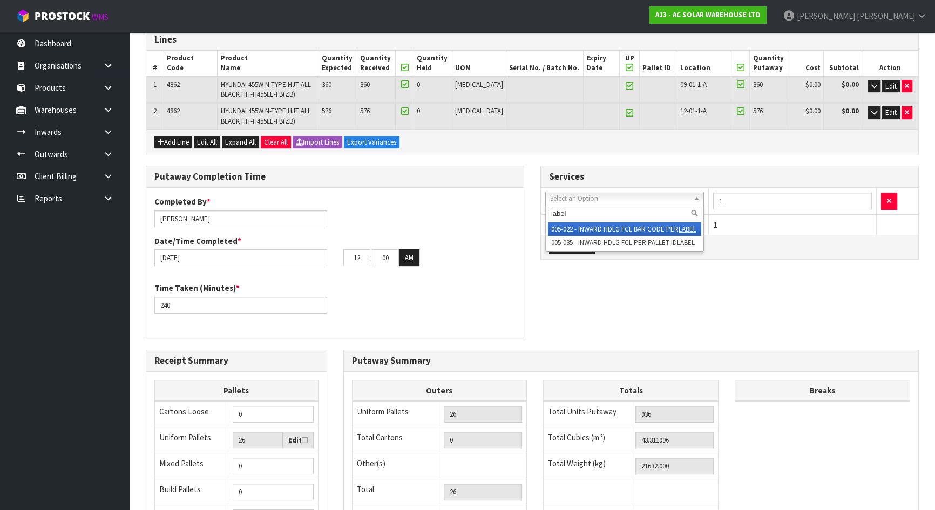
type input "label"
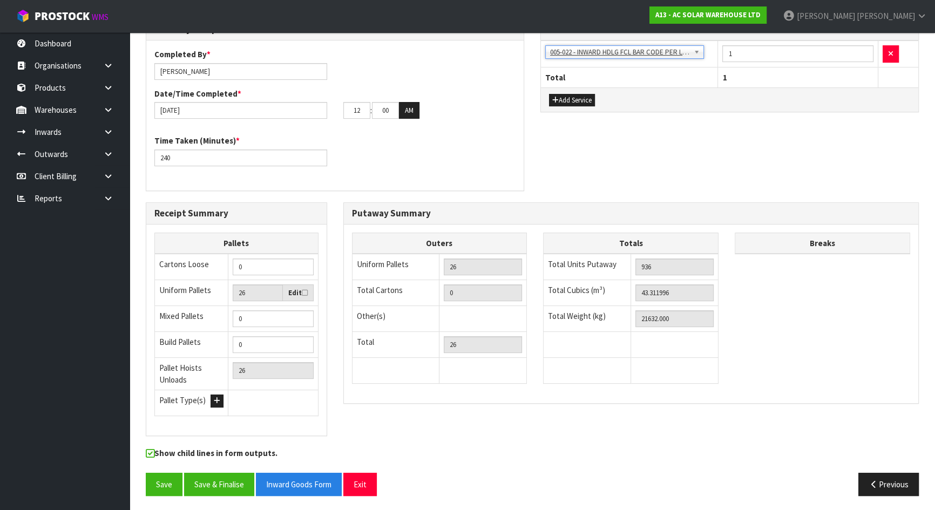
click at [738, 219] on div "Putaway Summary" at bounding box center [631, 214] width 575 height 22
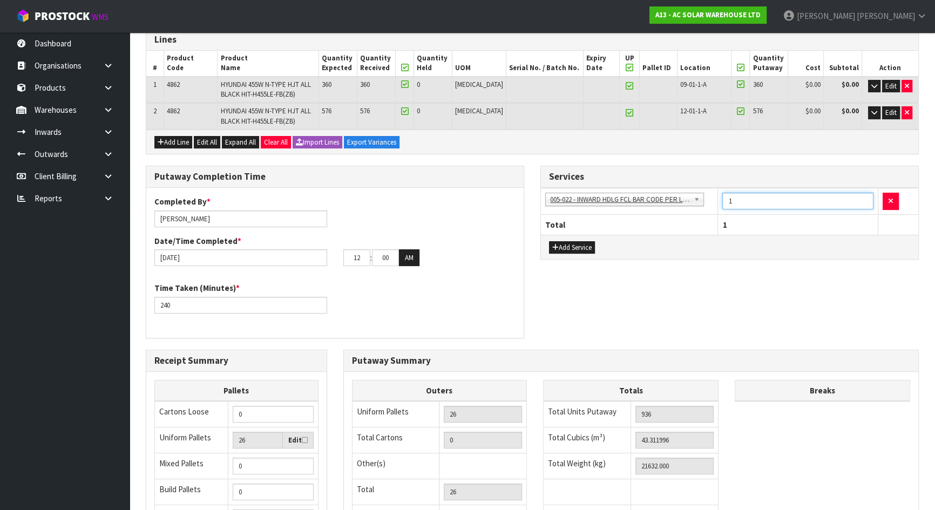
click at [763, 201] on input "1" at bounding box center [797, 201] width 151 height 17
drag, startPoint x: 763, startPoint y: 201, endPoint x: 684, endPoint y: 203, distance: 78.8
click at [684, 203] on tr "001-001 - IMPORT DEMMURAGE 001-002 - IMPORT NZ CUSTOMS ENTRY 001-003 - IMPORT P…" at bounding box center [729, 201] width 377 height 26
type input "26"
click at [736, 265] on div "Services 001-001 - IMPORT DEMMURAGE 001-002 - IMPORT NZ CUSTOMS ENTRY 001-003 -…" at bounding box center [729, 218] width 395 height 105
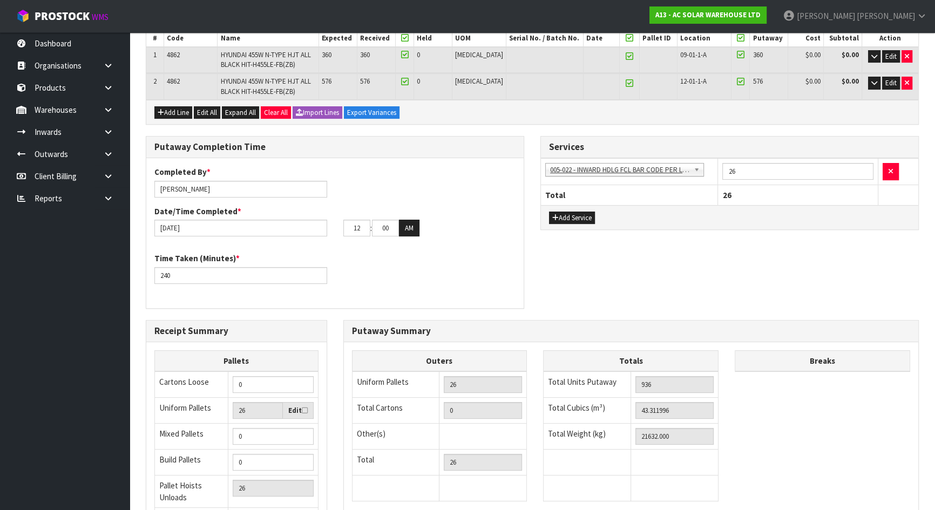
scroll to position [332, 0]
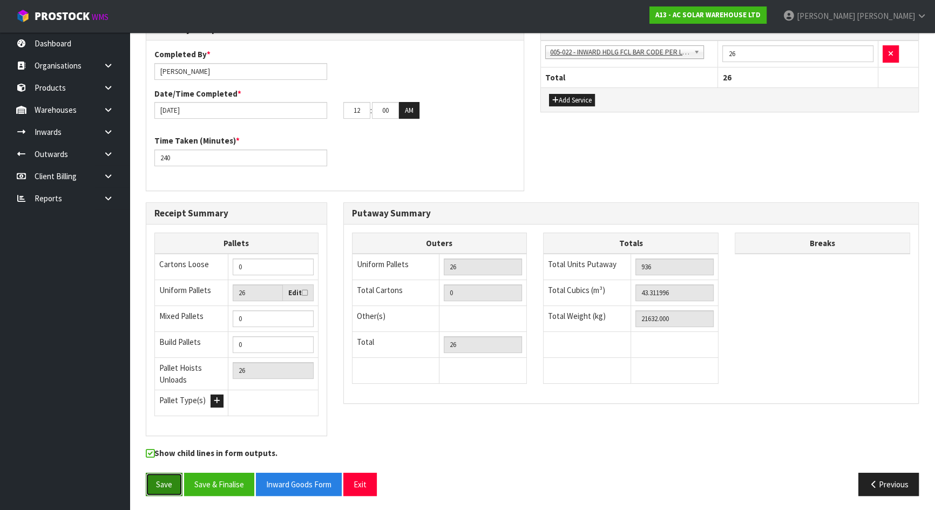
click at [167, 479] on button "Save" at bounding box center [164, 484] width 37 height 23
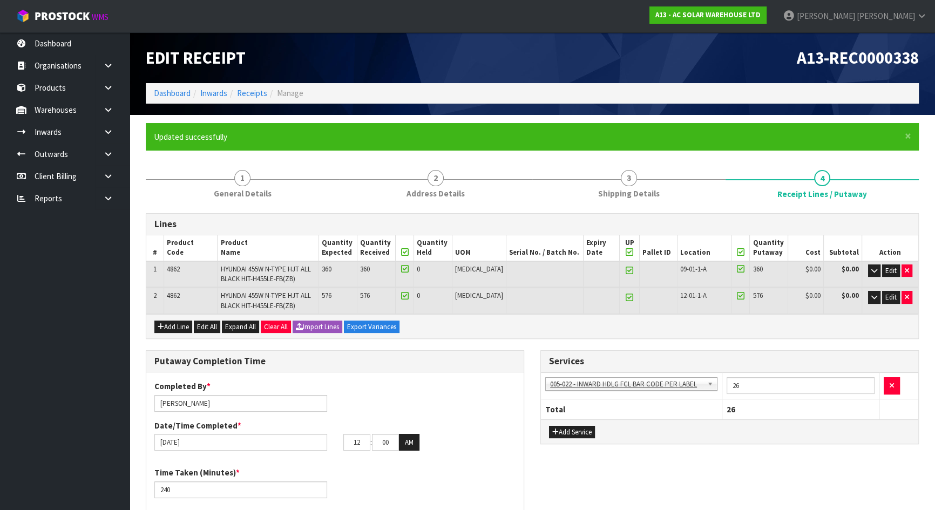
click at [530, 379] on div "Putaway Completion Time Completed By * Michael Drugan Date/Time Completed * 21/…" at bounding box center [335, 442] width 395 height 184
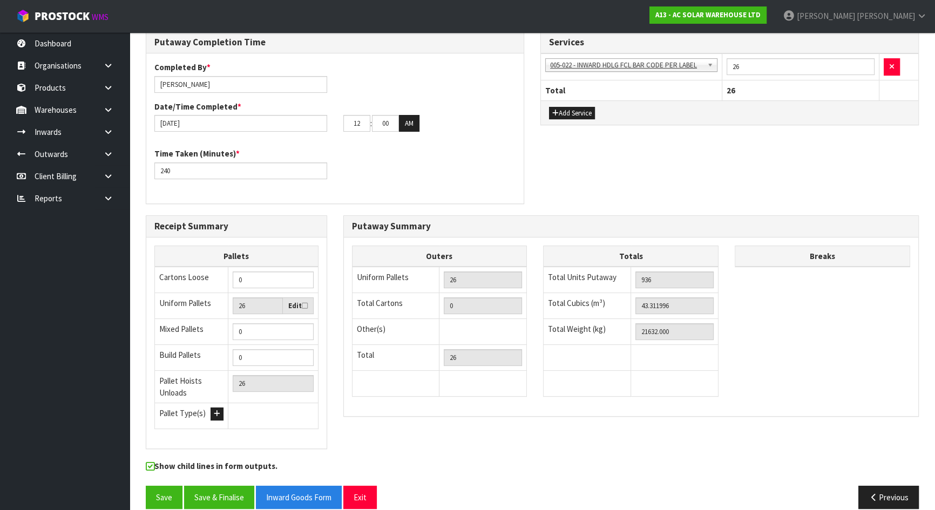
scroll to position [332, 0]
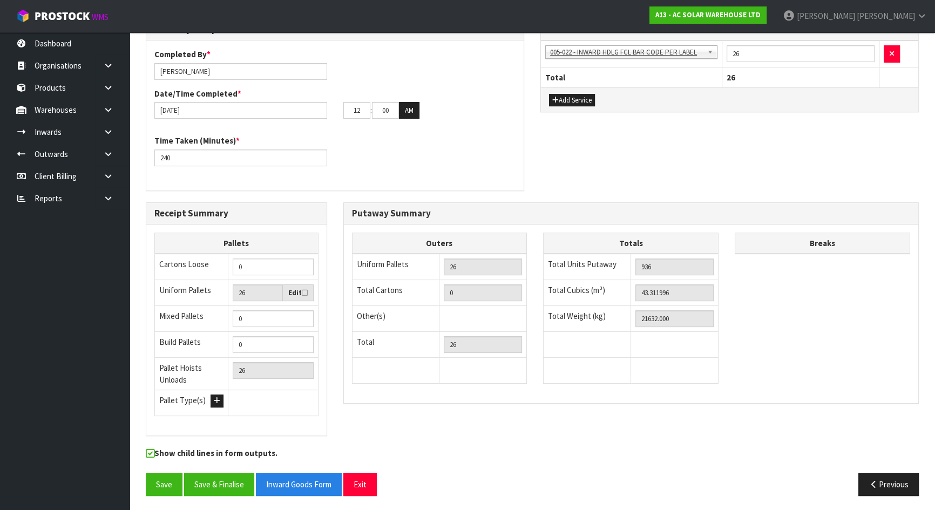
click at [536, 173] on div "Putaway Completion Time Completed By * Michael Drugan Date/Time Completed * 21/…" at bounding box center [532, 110] width 789 height 184
click at [211, 458] on label "Show child lines in form outputs." at bounding box center [212, 454] width 132 height 14
click at [0, 0] on input "checkbox" at bounding box center [0, 0] width 0 height 0
click at [232, 456] on label "Show child lines in form outputs." at bounding box center [212, 454] width 132 height 14
click at [0, 0] on input "checkbox" at bounding box center [0, 0] width 0 height 0
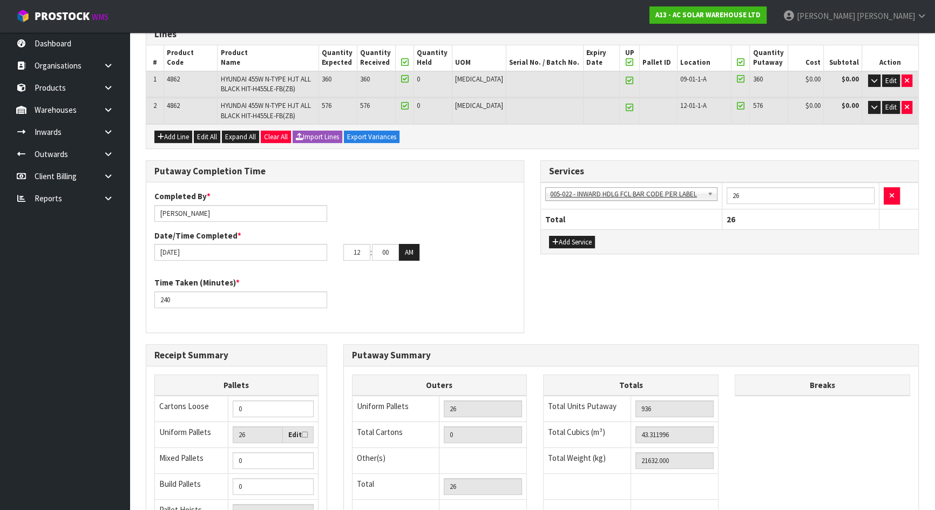
scroll to position [0, 0]
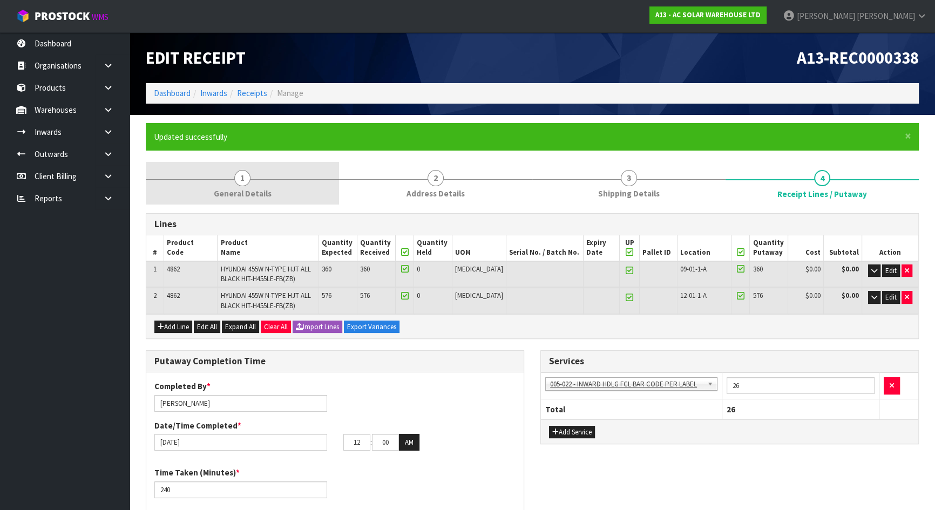
click at [271, 179] on link "1 General Details" at bounding box center [242, 183] width 193 height 43
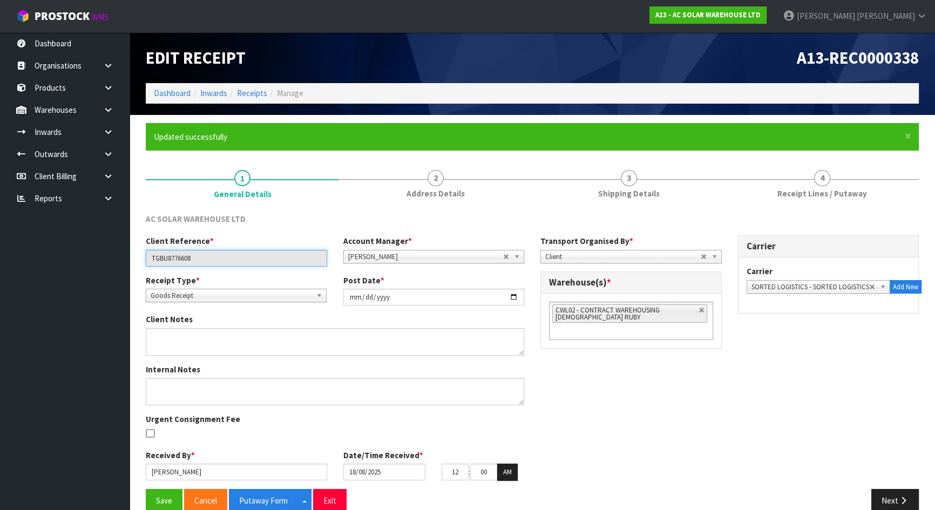
drag, startPoint x: 200, startPoint y: 258, endPoint x: -5, endPoint y: 235, distance: 207.0
click at [0, 235] on html "Toggle navigation ProStock WMS A13 - AC SOLAR WAREHOUSE LTD Michael Drugan Logo…" at bounding box center [467, 255] width 935 height 510
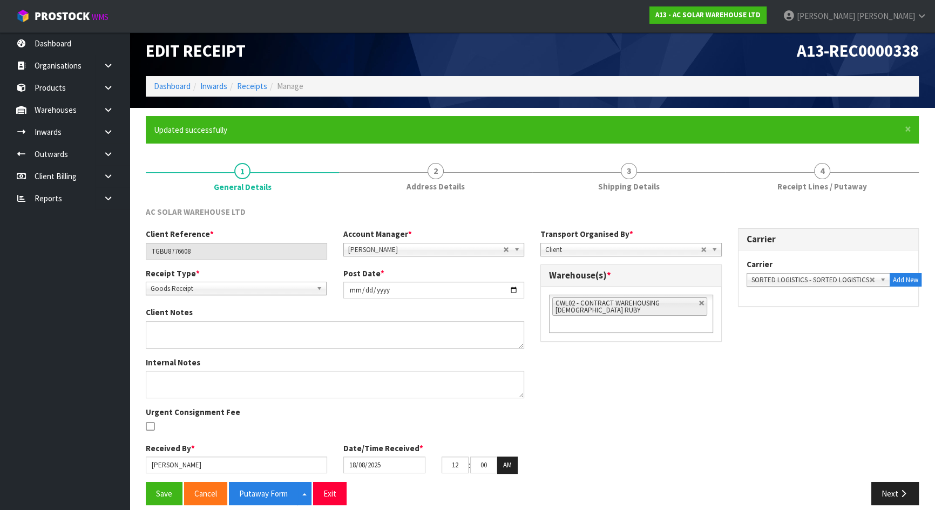
scroll to position [18, 0]
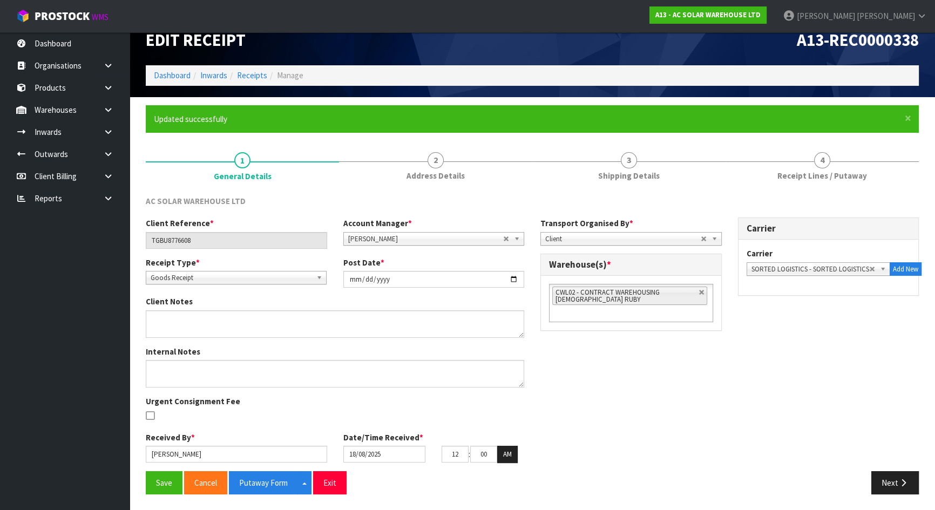
click at [586, 365] on div "Client Reference * TGBU8776608 Account Manager * Zubair Moolla Rod Giles Kirsty…" at bounding box center [532, 344] width 789 height 253
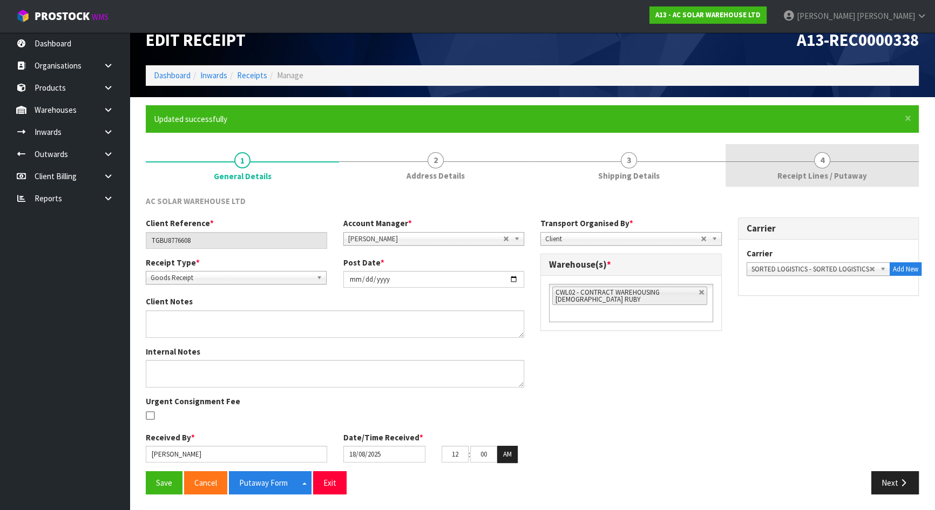
click at [842, 152] on link "4 Receipt Lines / Putaway" at bounding box center [821, 165] width 193 height 43
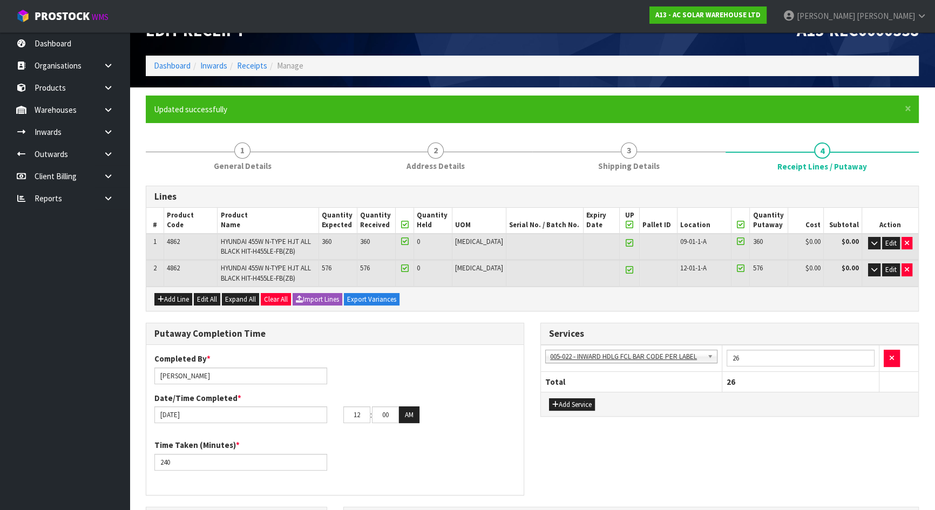
scroll to position [0, 0]
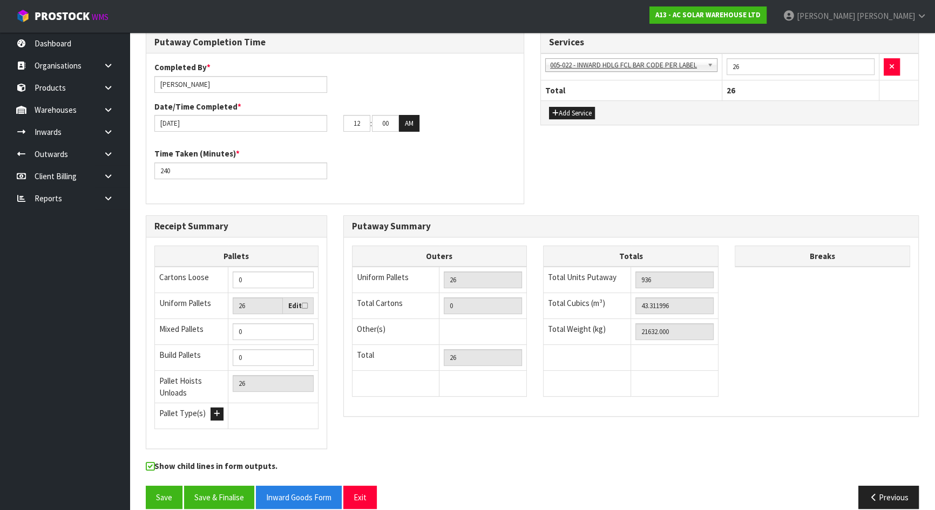
scroll to position [332, 0]
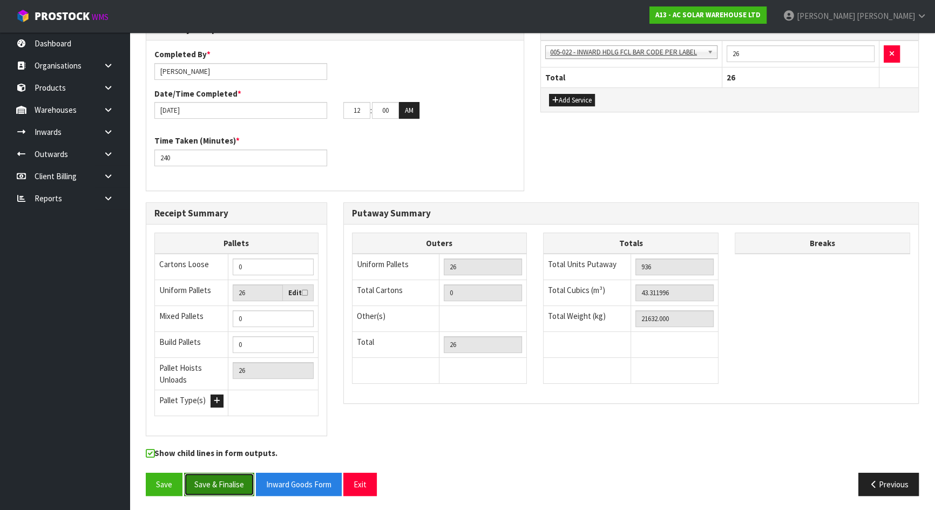
click at [207, 480] on button "Save & Finalise" at bounding box center [219, 484] width 70 height 23
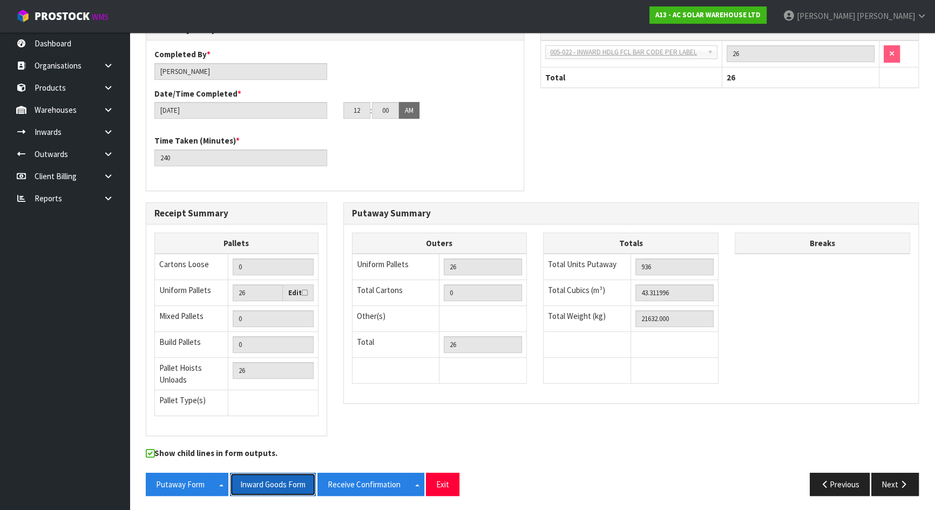
click at [252, 482] on button "Inward Goods Form" at bounding box center [273, 484] width 86 height 23
drag, startPoint x: 385, startPoint y: 151, endPoint x: 377, endPoint y: 152, distance: 8.2
click at [385, 151] on div "Time Taken (Minutes) * 240" at bounding box center [334, 154] width 377 height 39
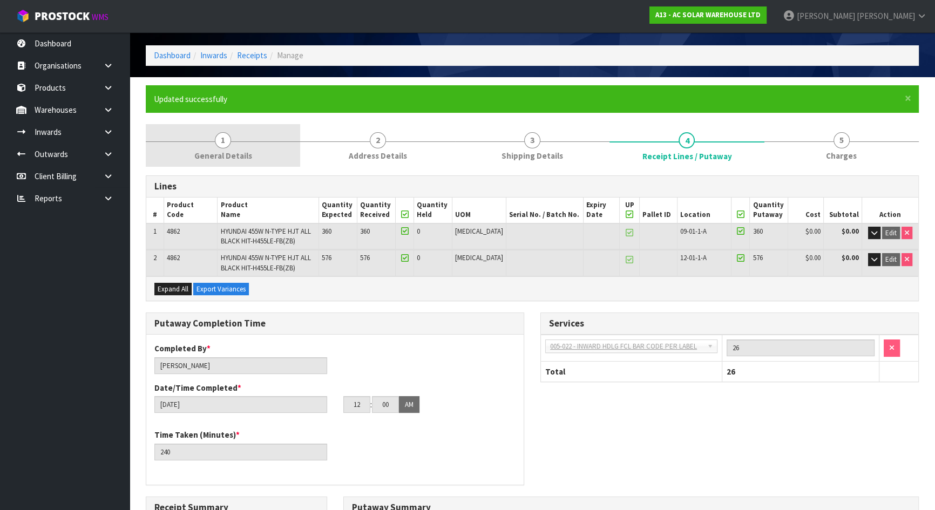
click at [253, 146] on link "1 General Details" at bounding box center [223, 145] width 154 height 43
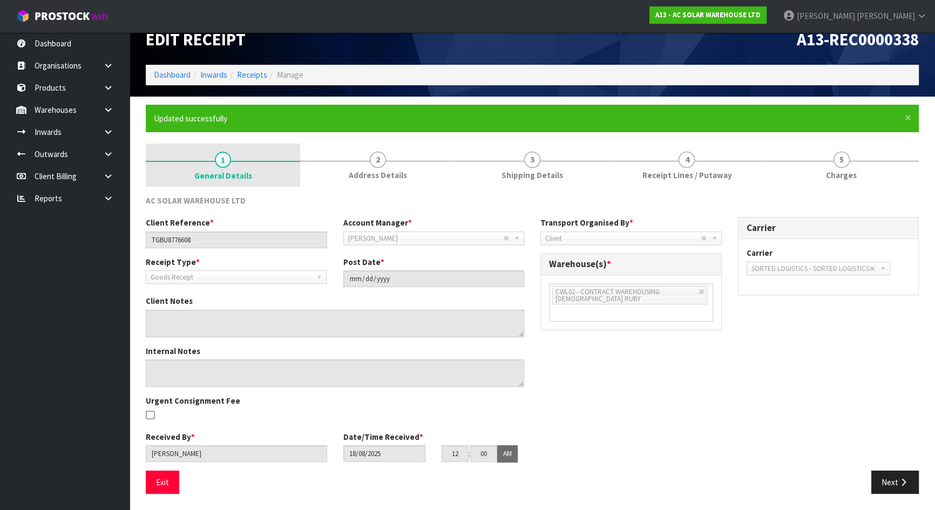
scroll to position [18, 0]
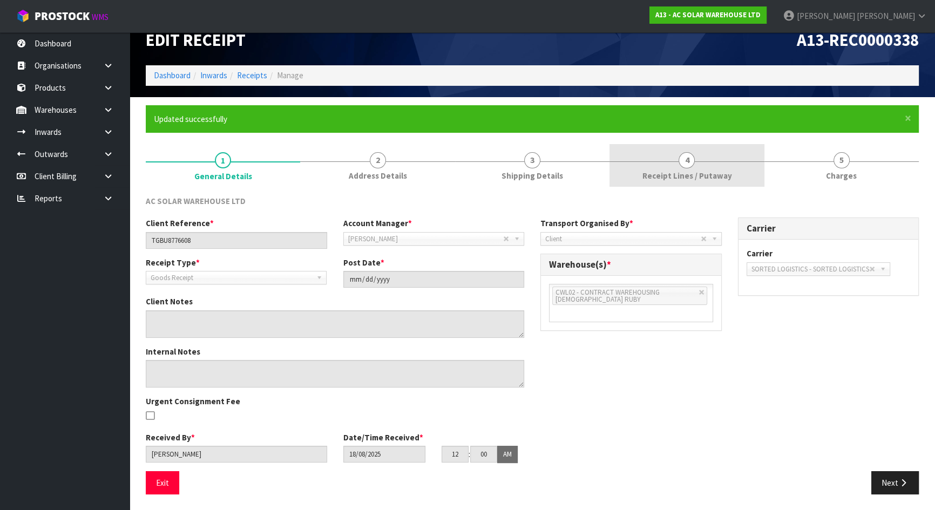
click at [721, 160] on link "4 Receipt Lines / Putaway" at bounding box center [686, 165] width 154 height 43
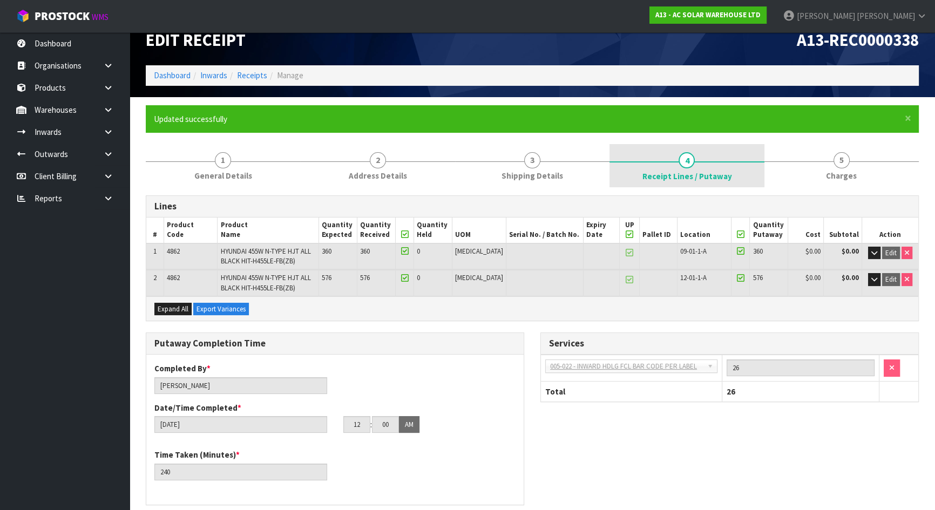
scroll to position [38, 0]
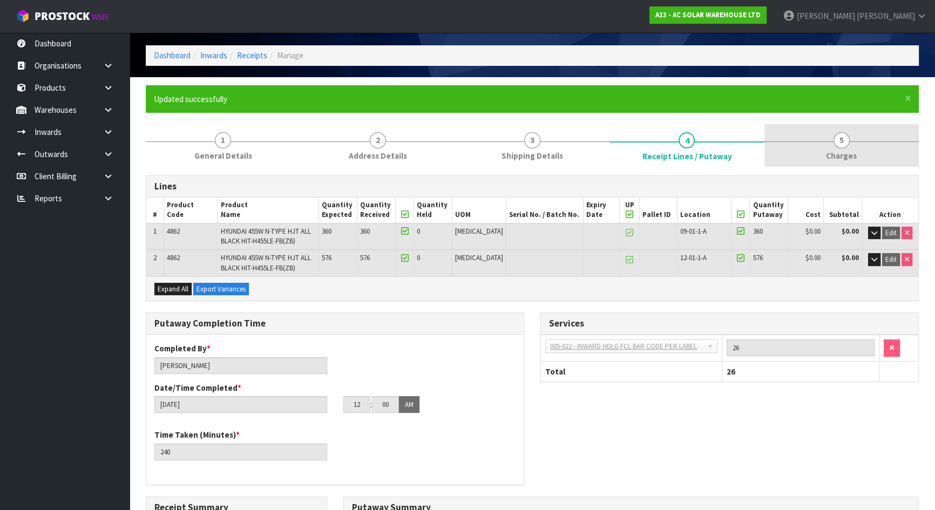
click at [803, 162] on link "5 Charges" at bounding box center [841, 145] width 154 height 43
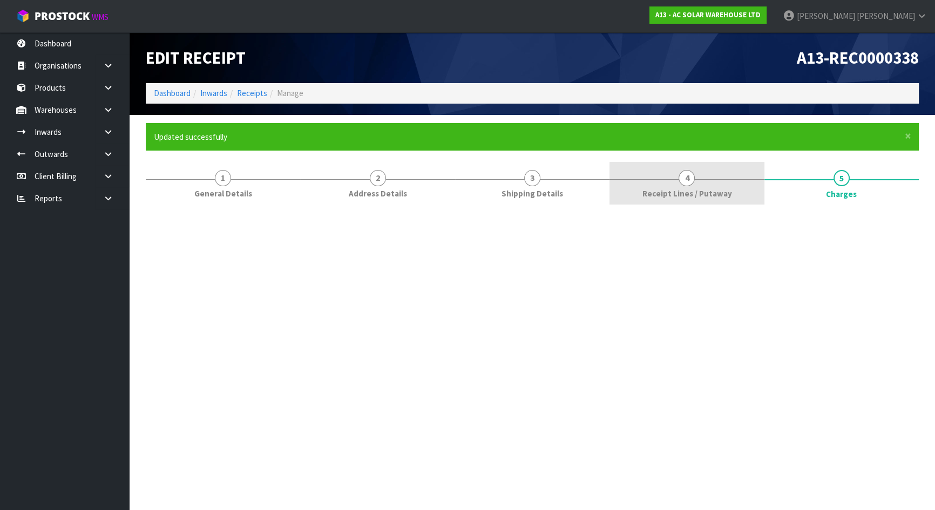
scroll to position [0, 0]
click at [648, 169] on link "4 Receipt Lines / Putaway" at bounding box center [692, 183] width 156 height 43
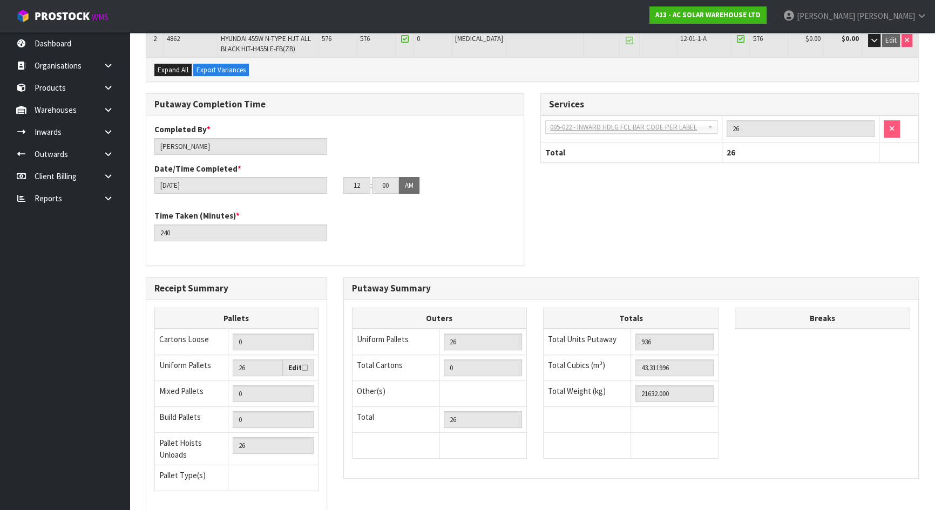
scroll to position [294, 0]
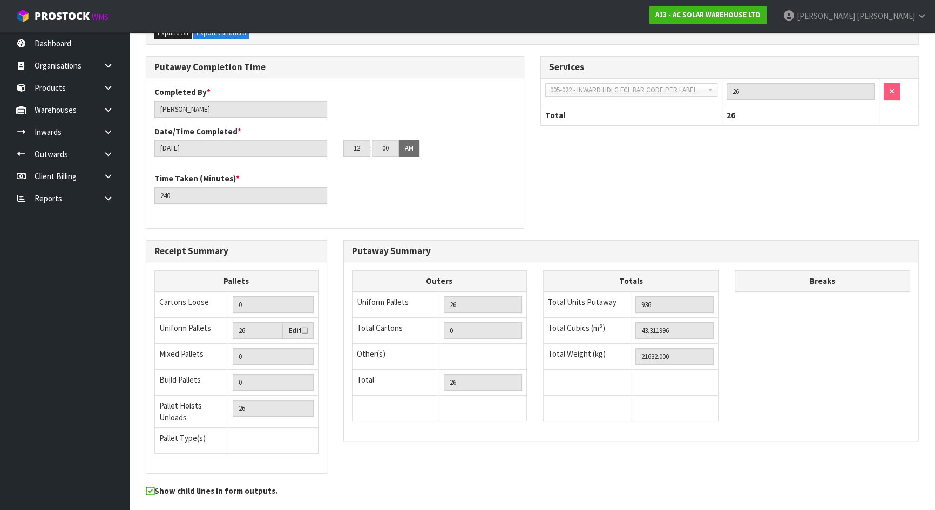
click at [411, 207] on div "Time Taken (Minutes) * 240" at bounding box center [334, 192] width 377 height 39
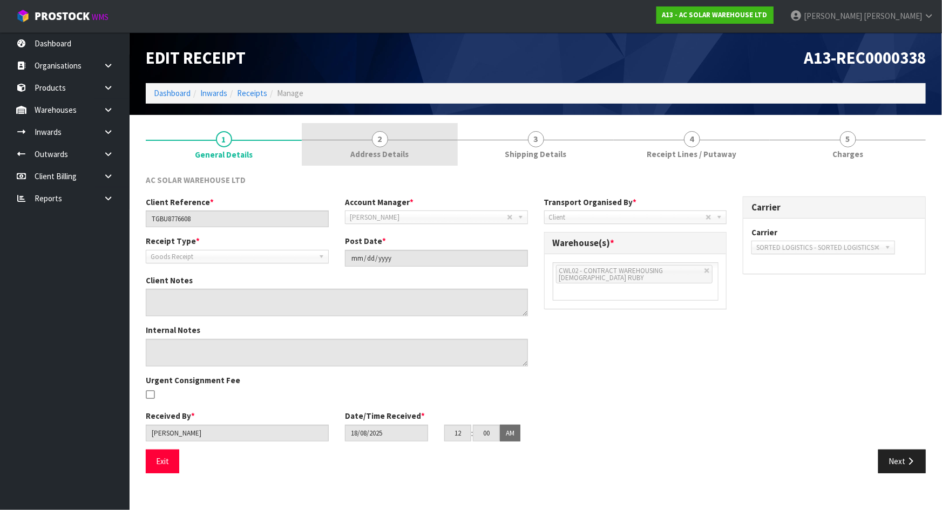
click at [397, 153] on span "Address Details" at bounding box center [380, 153] width 58 height 11
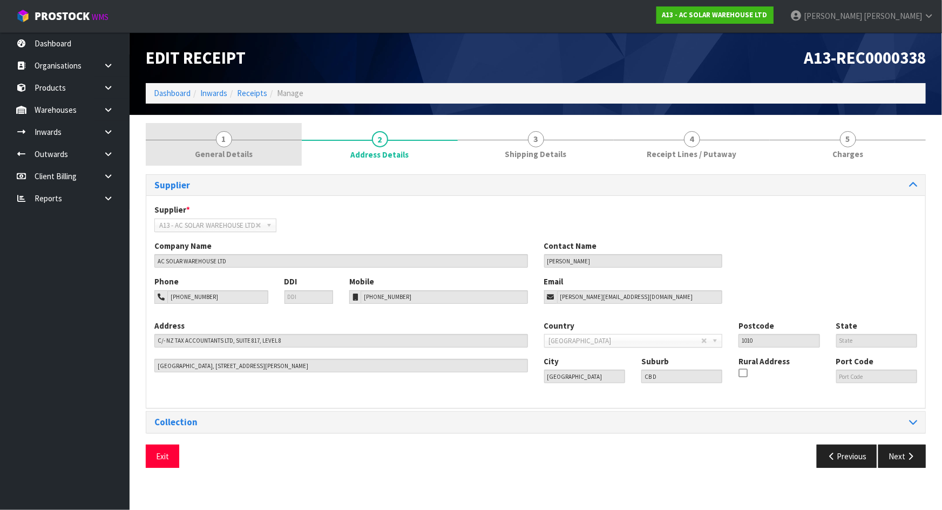
click at [246, 147] on link "1 General Details" at bounding box center [224, 144] width 156 height 43
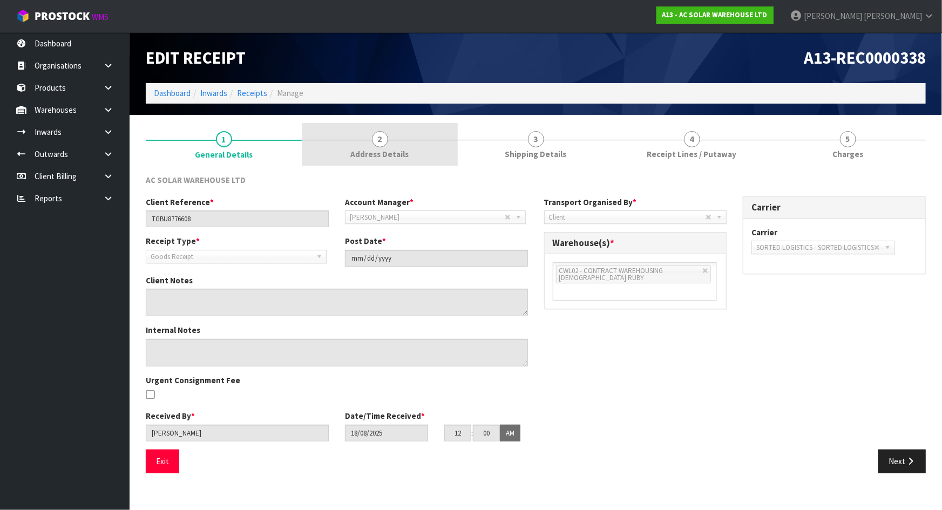
click at [323, 138] on link "2 Address Details" at bounding box center [380, 144] width 156 height 43
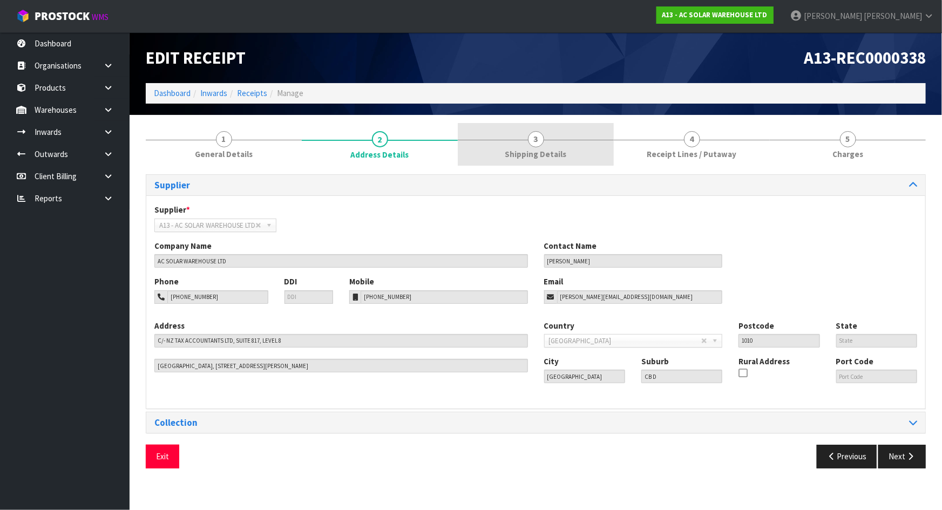
click at [526, 146] on link "3 Shipping Details" at bounding box center [536, 144] width 156 height 43
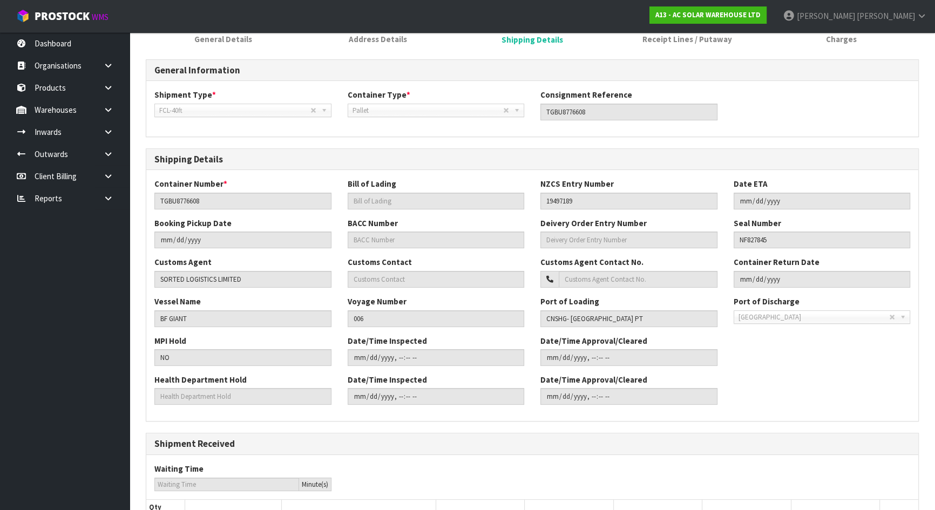
scroll to position [98, 0]
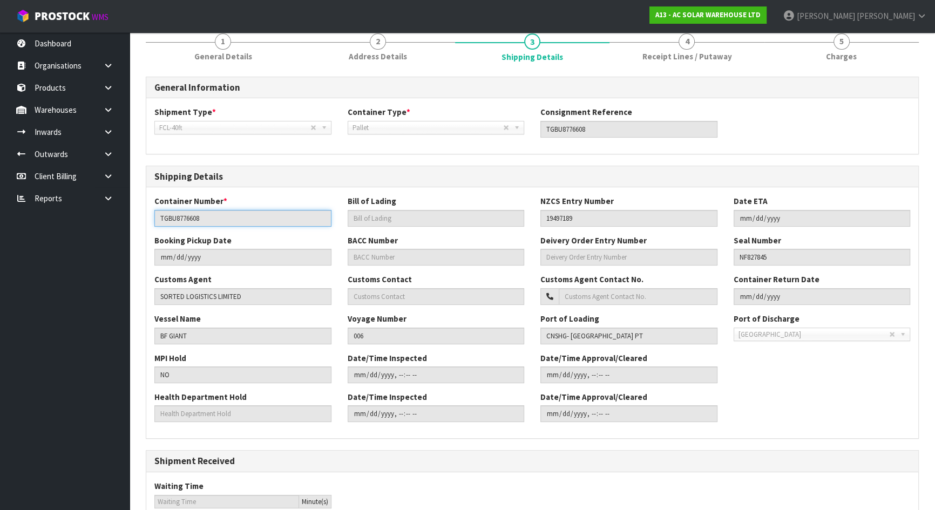
drag, startPoint x: 225, startPoint y: 216, endPoint x: 150, endPoint y: 214, distance: 74.5
click at [150, 214] on div "Container Number * TGBU8776608" at bounding box center [242, 210] width 193 height 31
click at [303, 159] on div "General Information Shipment Type * LCL National LCL International FCL-20ft FCL…" at bounding box center [532, 361] width 773 height 569
click at [84, 11] on span "ProStock" at bounding box center [62, 16] width 55 height 14
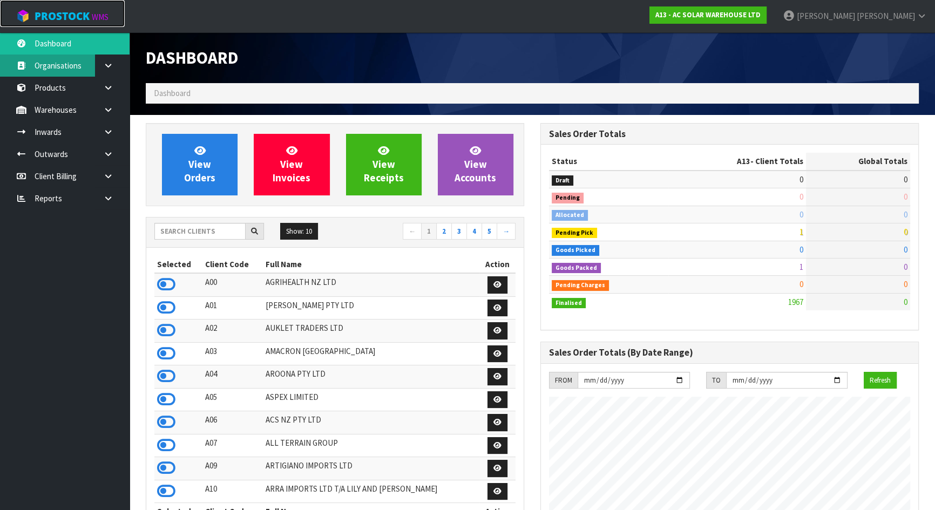
scroll to position [885, 394]
click at [198, 229] on input "text" at bounding box center [199, 231] width 91 height 17
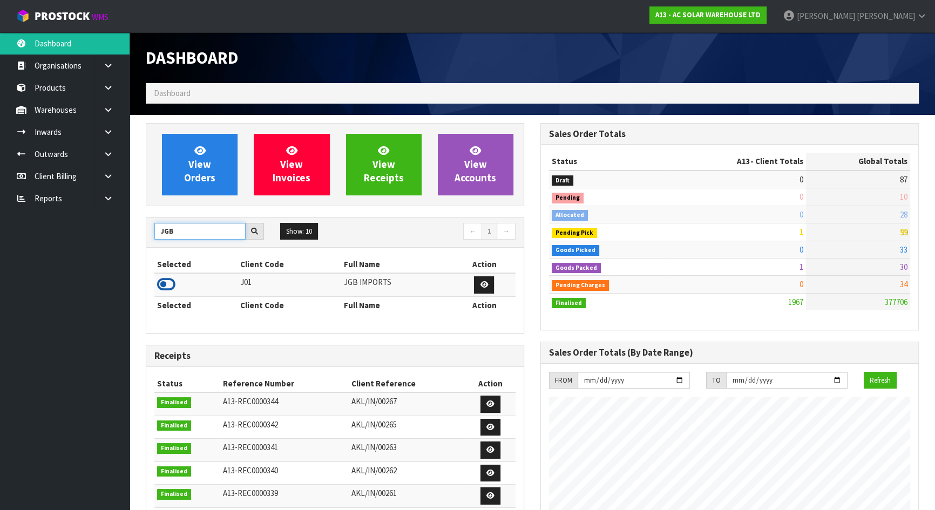
type input "JGB"
click at [169, 281] on icon at bounding box center [166, 284] width 18 height 16
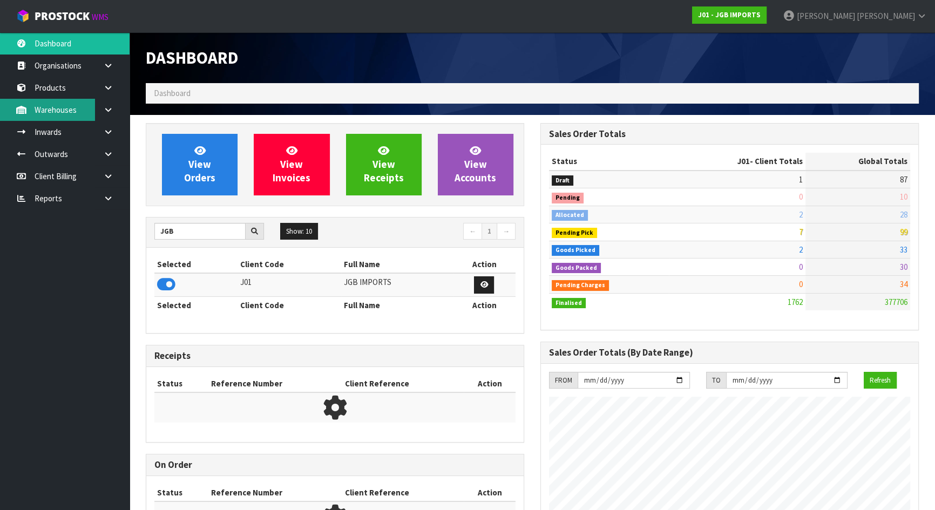
scroll to position [816, 394]
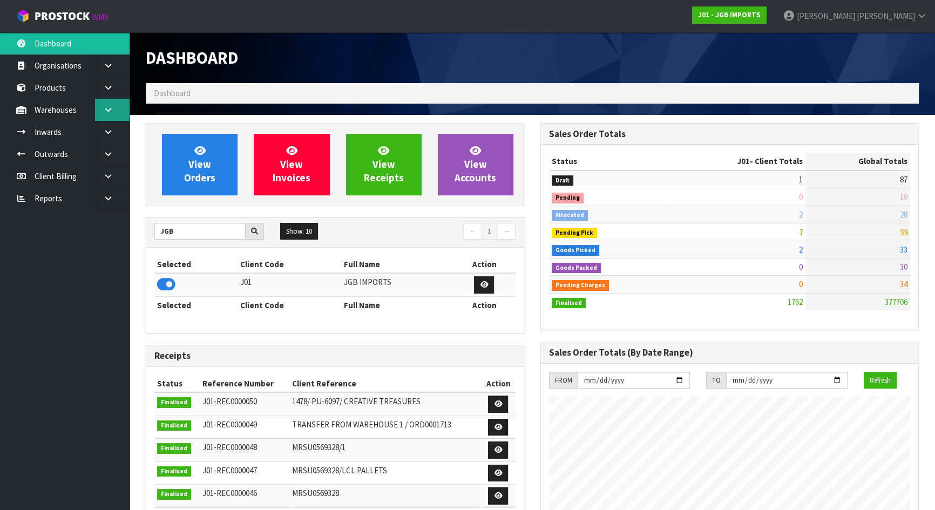
click at [105, 114] on link at bounding box center [112, 110] width 35 height 22
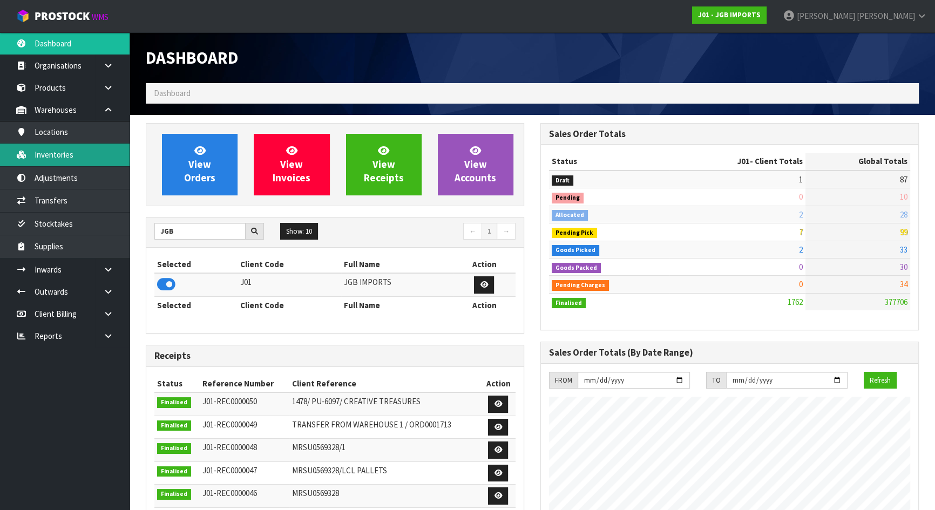
click at [72, 157] on link "Inventories" at bounding box center [65, 155] width 130 height 22
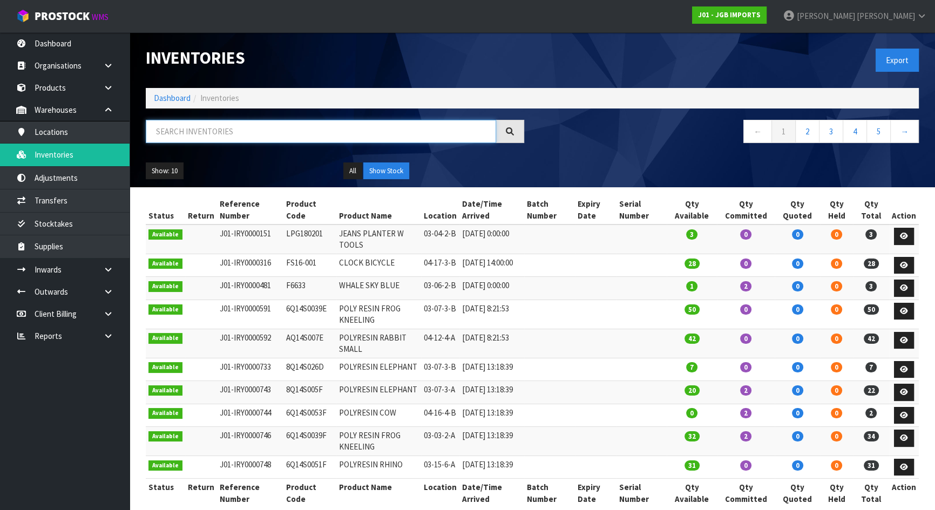
click at [224, 137] on input "text" at bounding box center [321, 131] width 350 height 23
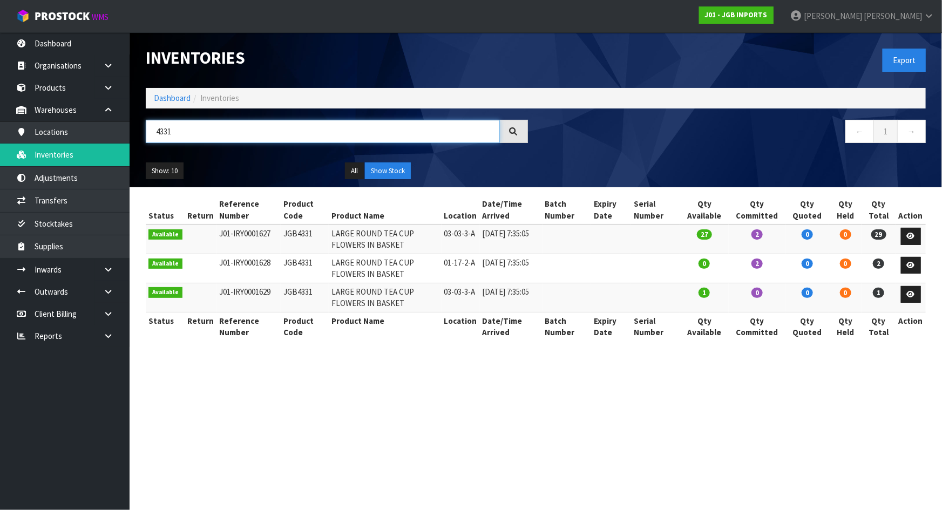
type input "4331"
click at [257, 167] on ul "Show: 10 5 10 25 50" at bounding box center [237, 170] width 183 height 17
click at [595, 243] on td at bounding box center [611, 239] width 40 height 29
click at [471, 236] on td "03-03-3-A" at bounding box center [461, 239] width 38 height 29
click at [915, 233] on icon at bounding box center [911, 236] width 8 height 7
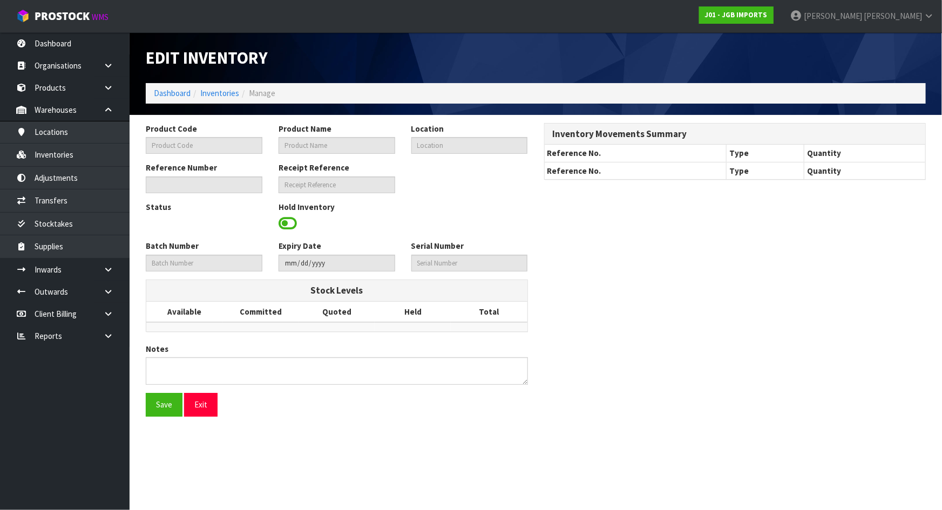
type input "JGB4331"
type input "LARGE ROUND TEA CUP FLOWERS IN BASKET"
type input "03-03-3-A"
type input "J01-IRY0001627"
type input "J01-REC0000052"
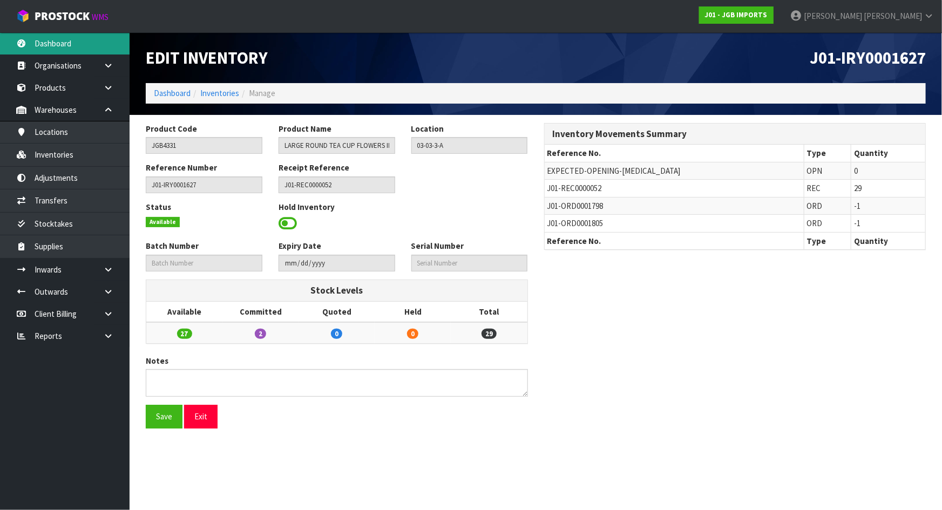
click at [90, 35] on link "Dashboard" at bounding box center [65, 43] width 130 height 22
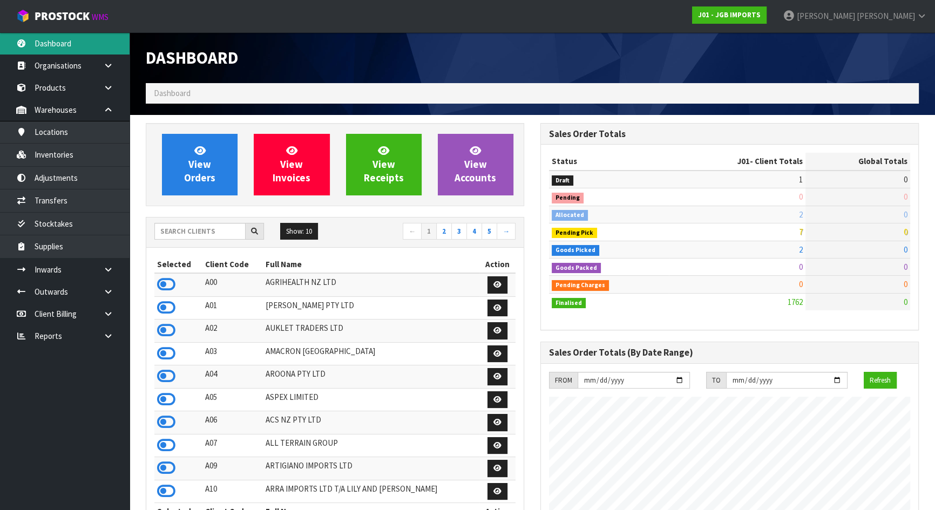
scroll to position [816, 394]
click at [200, 233] on input "text" at bounding box center [199, 231] width 91 height 17
click at [178, 231] on input "text" at bounding box center [199, 231] width 91 height 17
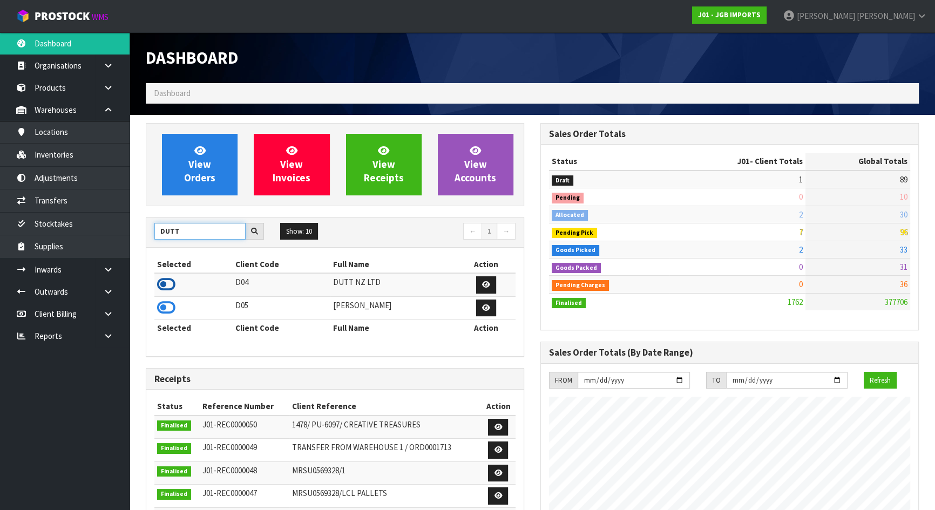
type input "DUTT"
click at [164, 284] on icon at bounding box center [166, 284] width 18 height 16
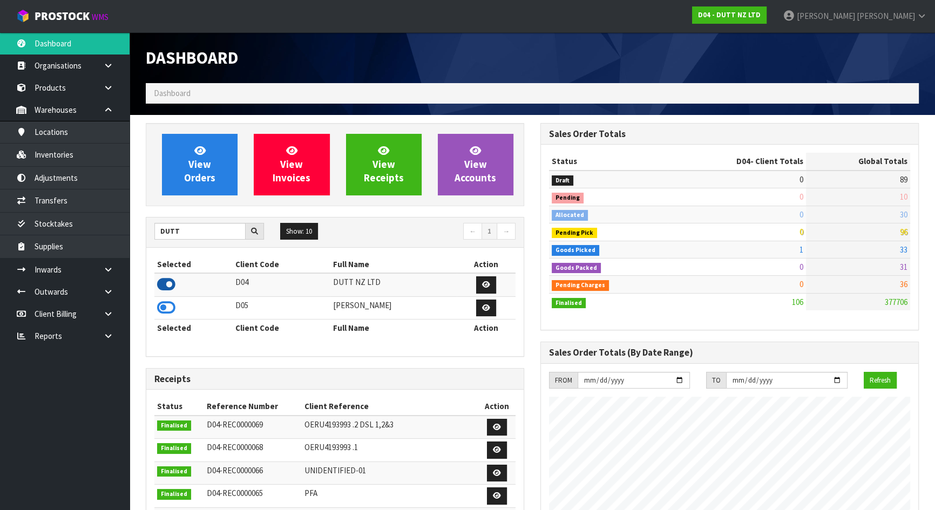
scroll to position [839, 394]
click at [66, 154] on link "Inventories" at bounding box center [65, 155] width 130 height 22
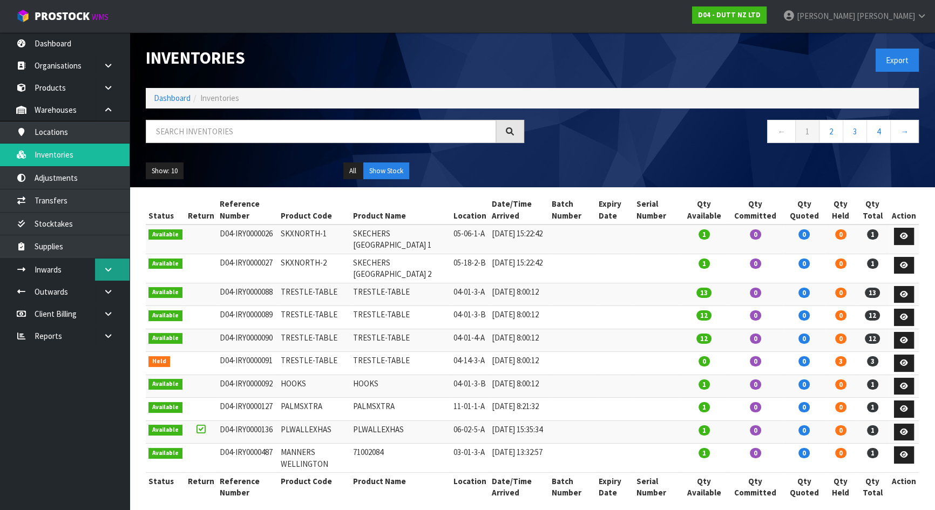
click at [100, 267] on link at bounding box center [112, 270] width 35 height 22
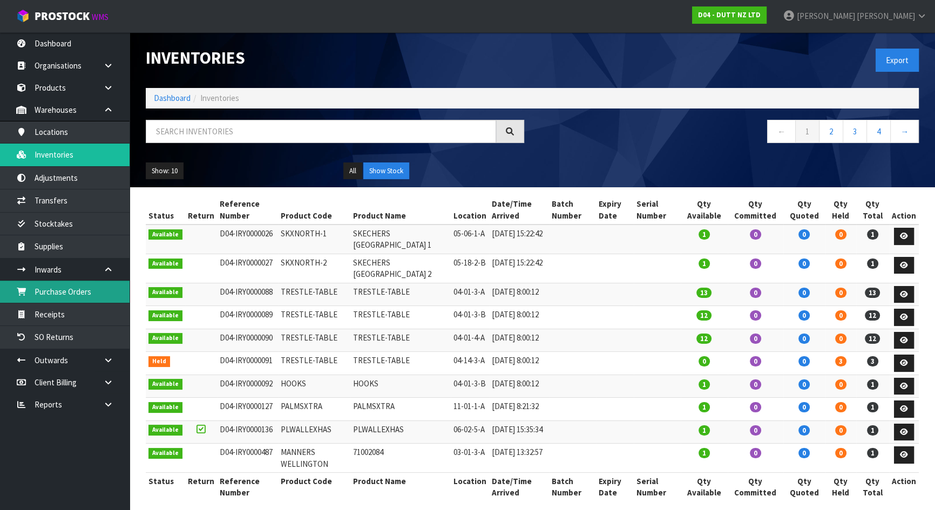
click at [60, 290] on link "Purchase Orders" at bounding box center [65, 292] width 130 height 22
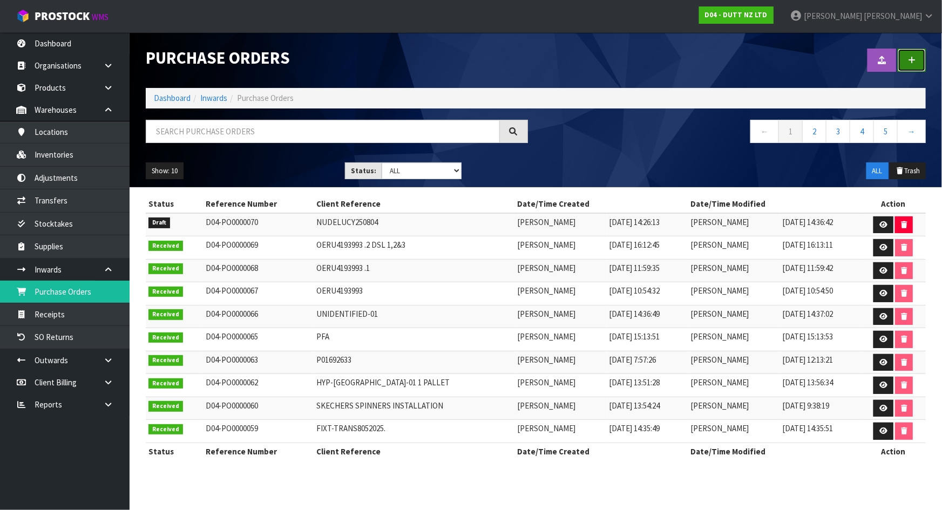
click at [907, 61] on link at bounding box center [912, 60] width 28 height 23
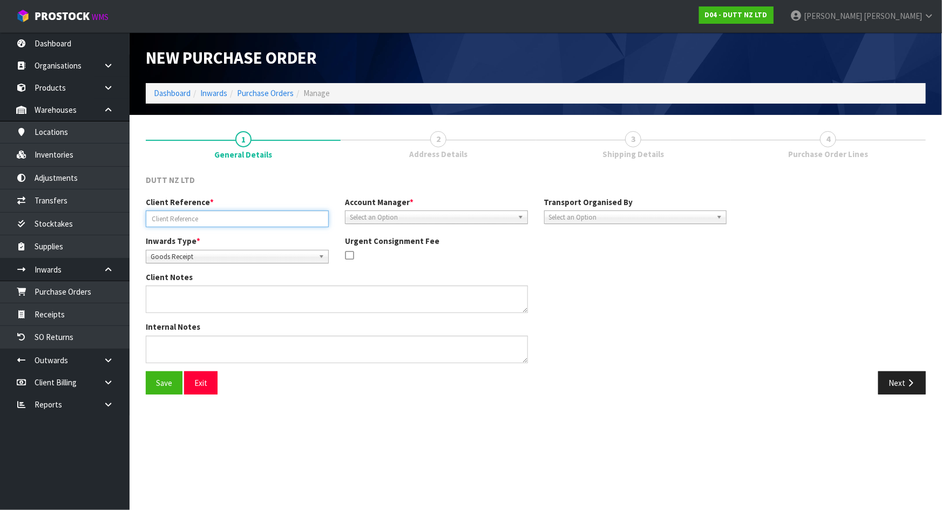
click at [295, 221] on input "text" at bounding box center [237, 219] width 183 height 17
paste input "FIXT-TRANS22072025"
type input "FIXT-TRANS22072025"
click at [399, 187] on div "DUTT NZ LTD" at bounding box center [536, 185] width 796 height 22
click at [410, 218] on span "Select an Option" at bounding box center [432, 217] width 164 height 13
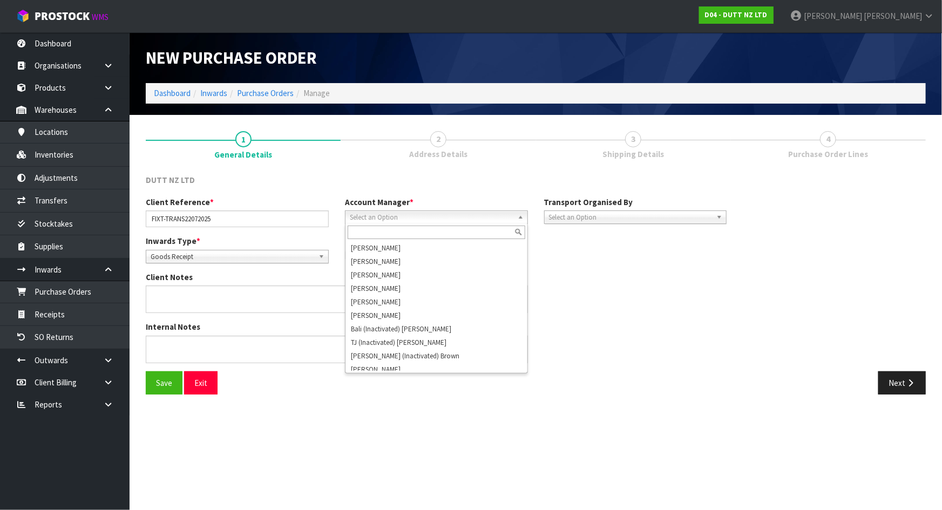
click at [392, 230] on input "text" at bounding box center [437, 232] width 178 height 13
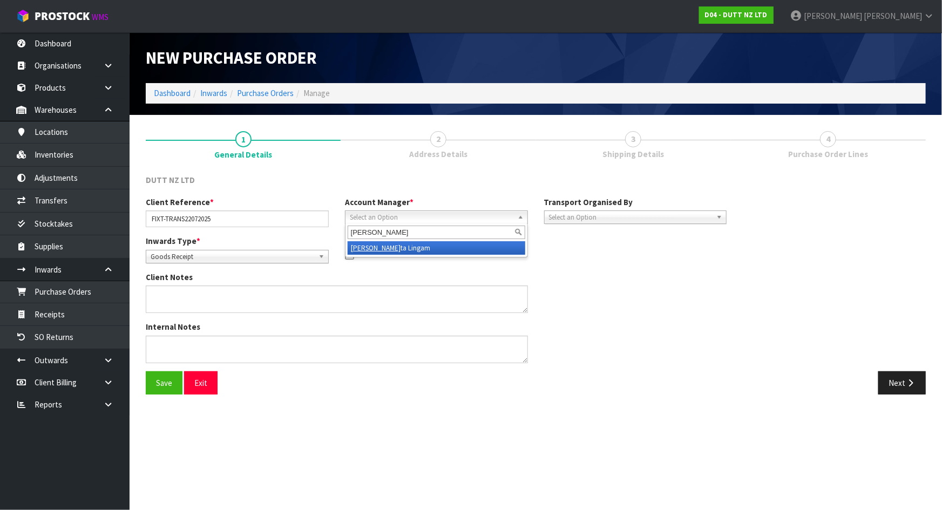
type input "vinee"
click at [391, 242] on li "Vinee ta Lingam" at bounding box center [437, 247] width 178 height 13
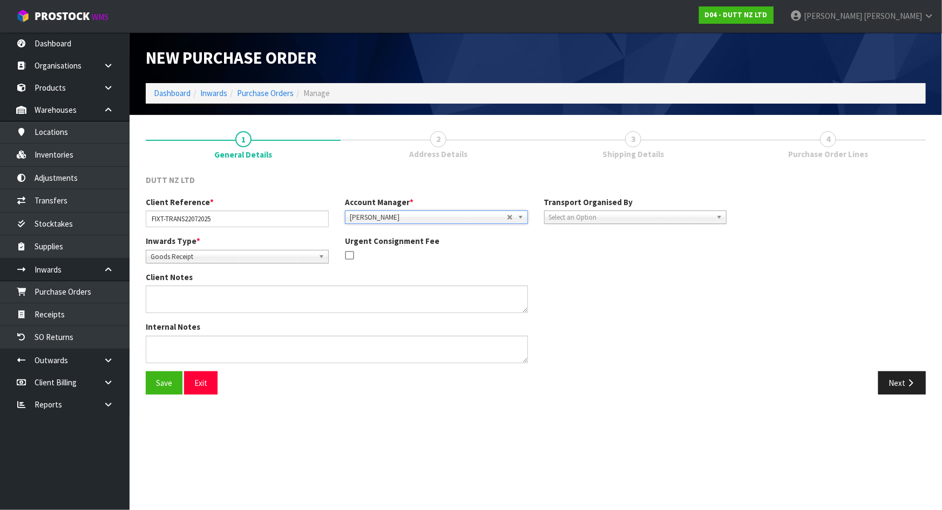
click at [528, 248] on div "Urgent Consignment Fee" at bounding box center [436, 249] width 199 height 28
click at [575, 220] on span "Select an Option" at bounding box center [631, 217] width 164 height 13
click at [603, 273] on li "Client" at bounding box center [636, 274] width 178 height 13
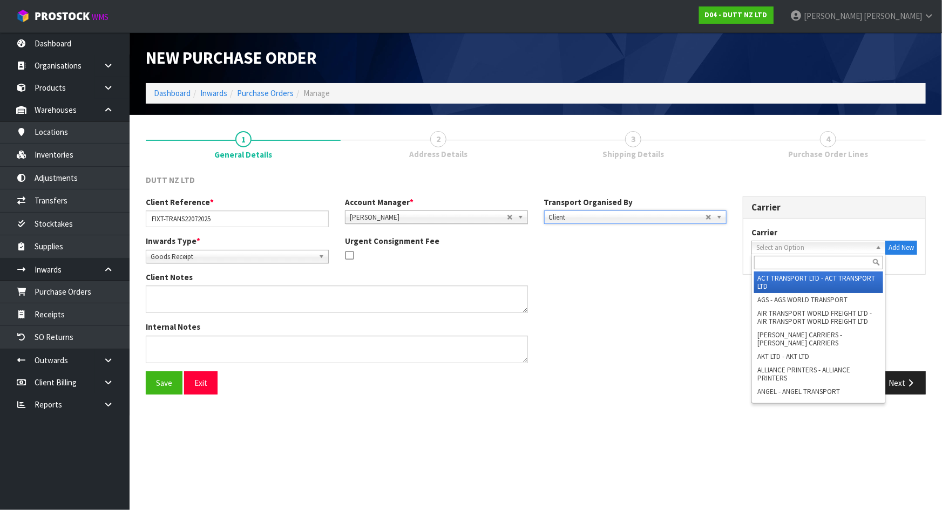
click at [838, 250] on span "Select an Option" at bounding box center [813, 247] width 115 height 13
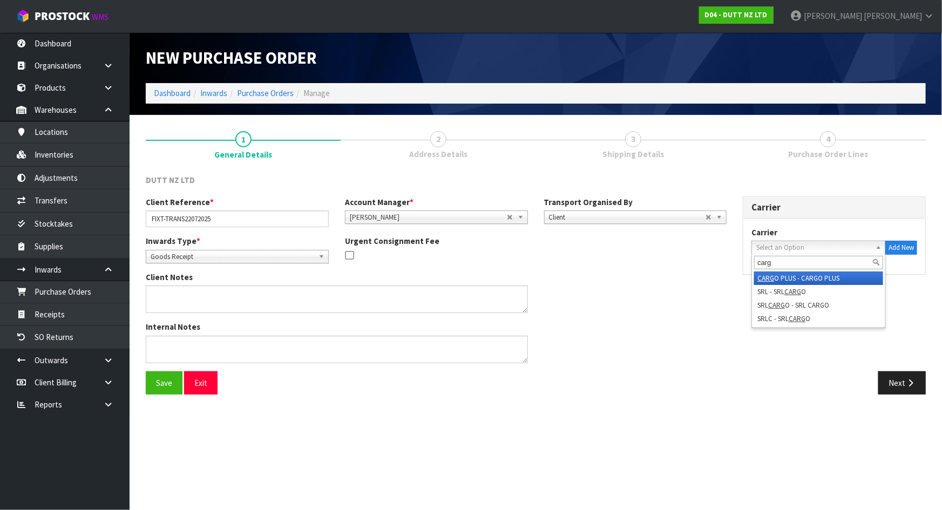
type input "carg"
click at [836, 274] on li "CARG O PLUS - CARGO PLUS" at bounding box center [818, 277] width 129 height 13
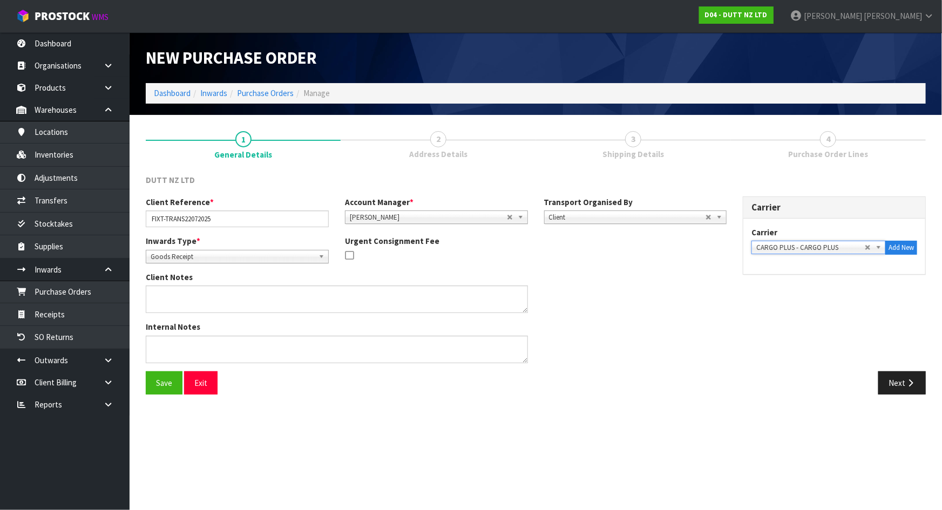
drag, startPoint x: 834, startPoint y: 293, endPoint x: 838, endPoint y: 298, distance: 6.6
click at [836, 295] on div "Client Reference * FIXT-TRANS22072025 Account Manager * Zubair Moolla Rod Giles…" at bounding box center [536, 283] width 796 height 175
click at [154, 381] on button "Save" at bounding box center [164, 382] width 37 height 23
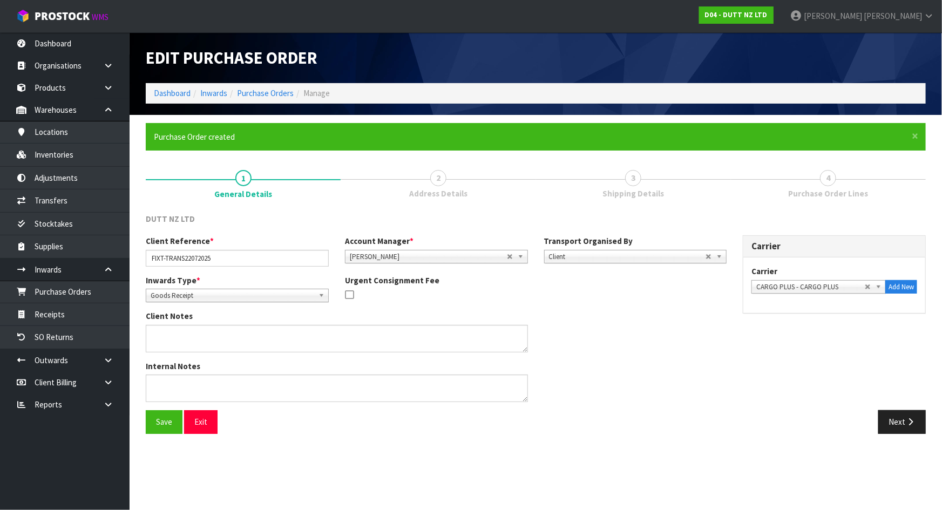
click at [751, 410] on div "Next" at bounding box center [735, 421] width 382 height 23
click at [919, 421] on button "Next" at bounding box center [901, 421] width 47 height 23
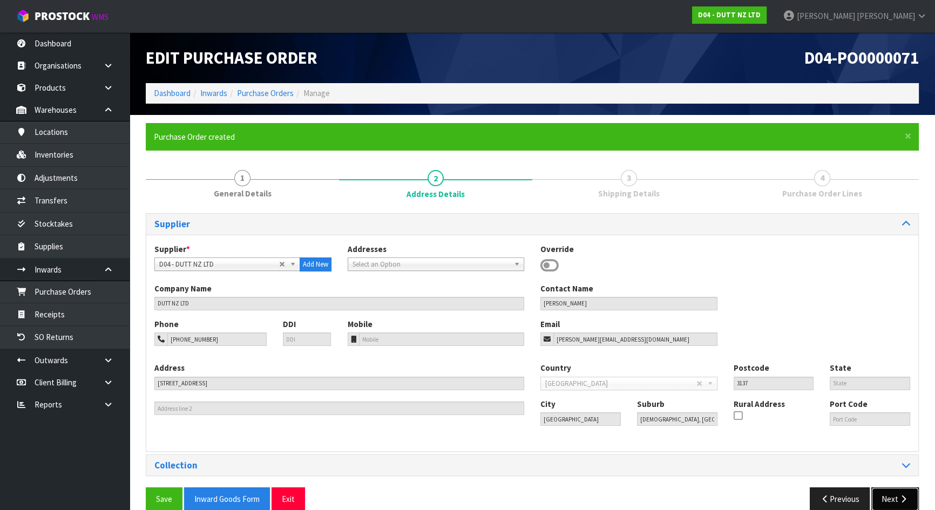
click at [902, 501] on icon "button" at bounding box center [903, 499] width 10 height 8
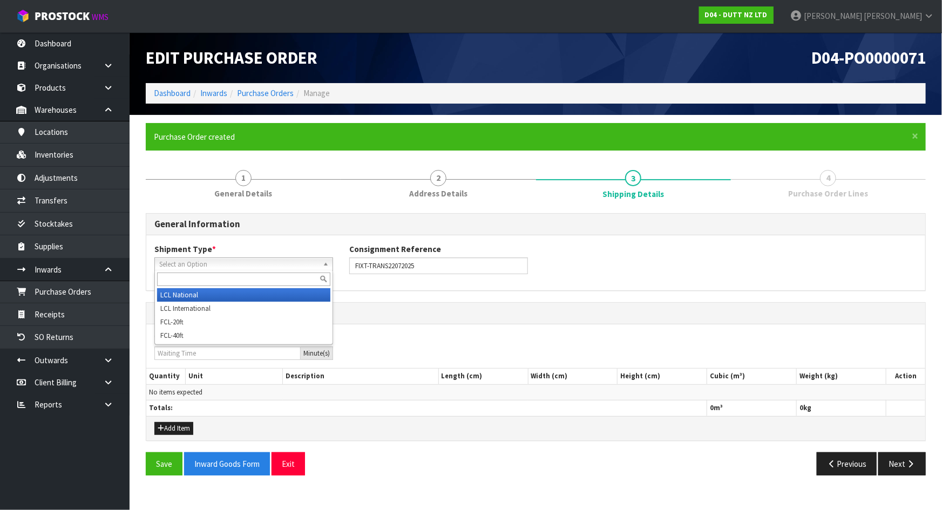
click at [244, 263] on span "Select an Option" at bounding box center [238, 264] width 159 height 13
click at [232, 291] on li "LCL National" at bounding box center [243, 294] width 173 height 13
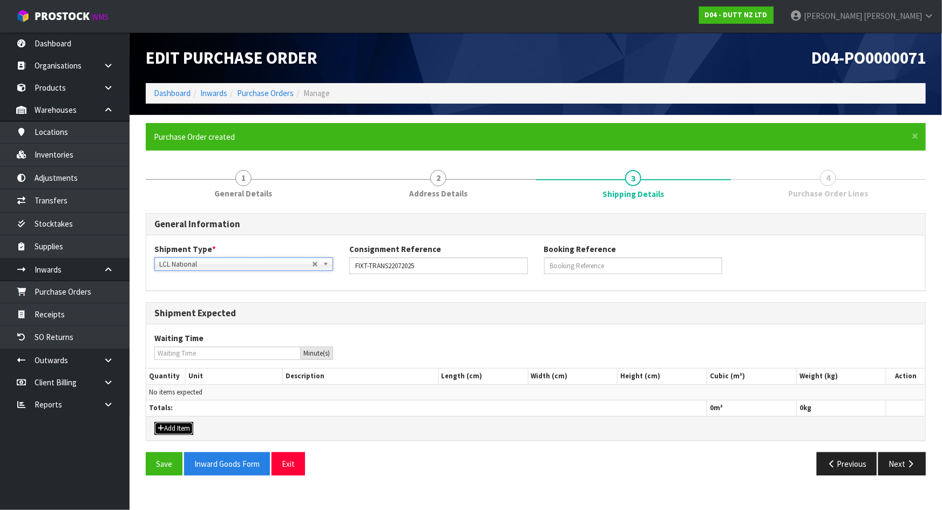
click at [164, 429] on button "Add Item" at bounding box center [173, 428] width 39 height 13
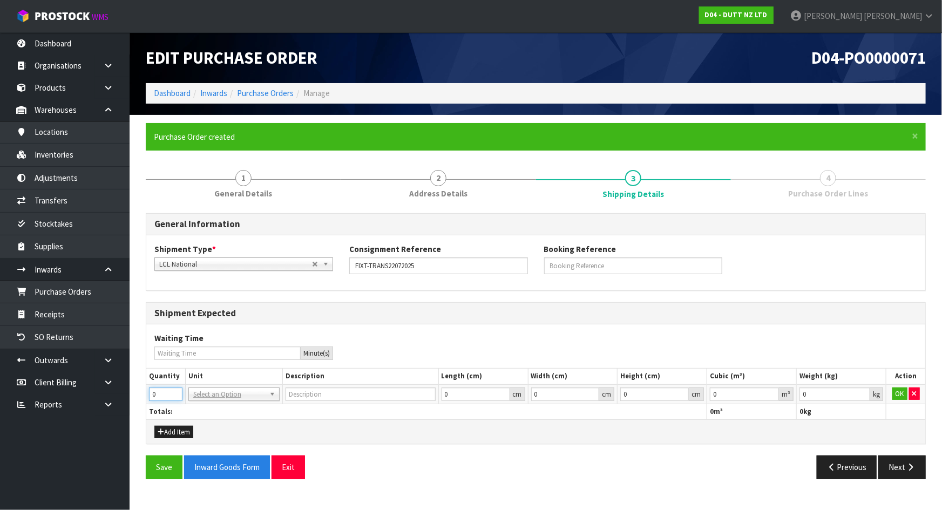
drag, startPoint x: 161, startPoint y: 393, endPoint x: 138, endPoint y: 393, distance: 23.7
click at [138, 393] on div "× Close Purchase Order created 1 General Details 2 Address Details 3 Shipping D…" at bounding box center [536, 305] width 796 height 364
type input "2"
click at [246, 385] on td "BAG BAR BSK BIN BTL BOX BDL CAB CGE CTN CSE COI CRA CRT CBE CYL DRM JAR MTR PKG…" at bounding box center [233, 393] width 97 height 19
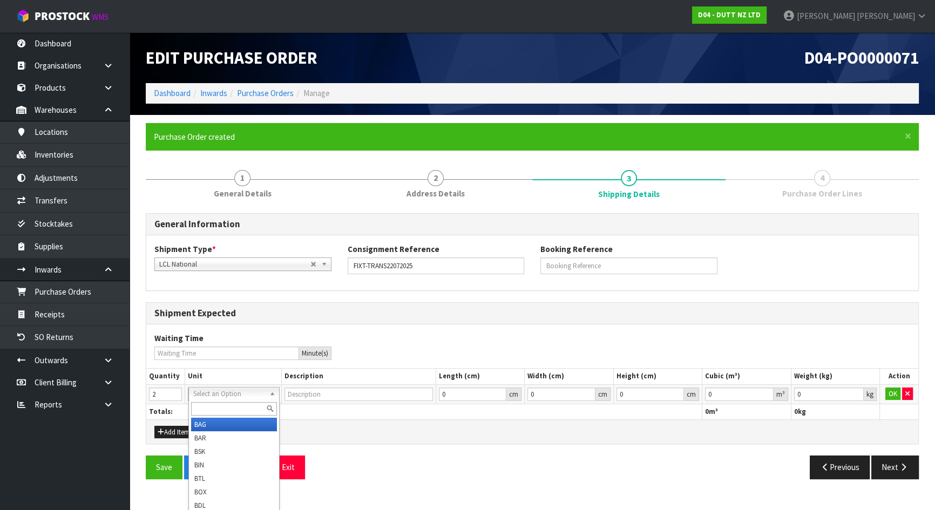
click at [235, 403] on input "text" at bounding box center [234, 408] width 86 height 13
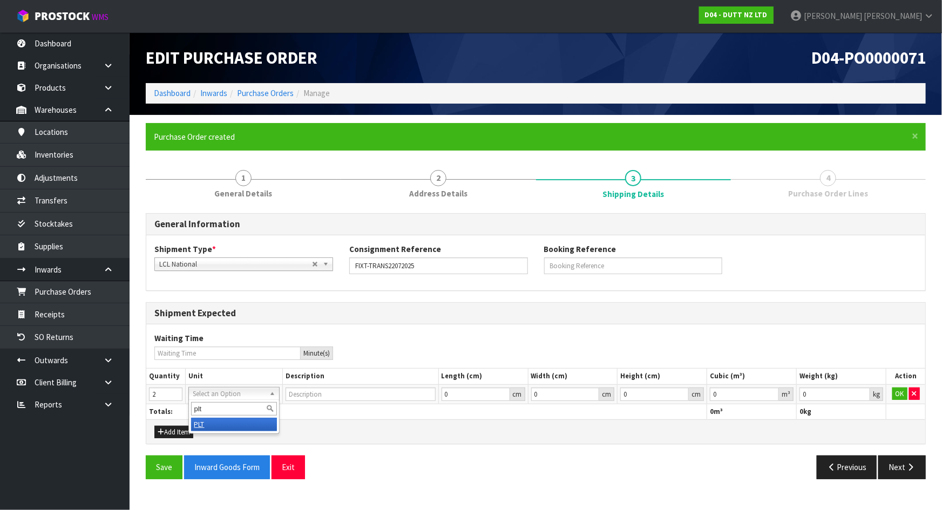
type input "plt"
type input "PALLET"
drag, startPoint x: 445, startPoint y: 449, endPoint x: 687, endPoint y: 427, distance: 243.3
click at [448, 449] on div "General Information Shipment Type * LCL National LCL International FCL-20ft FCL…" at bounding box center [536, 350] width 780 height 274
click at [894, 397] on button "OK" at bounding box center [899, 394] width 15 height 13
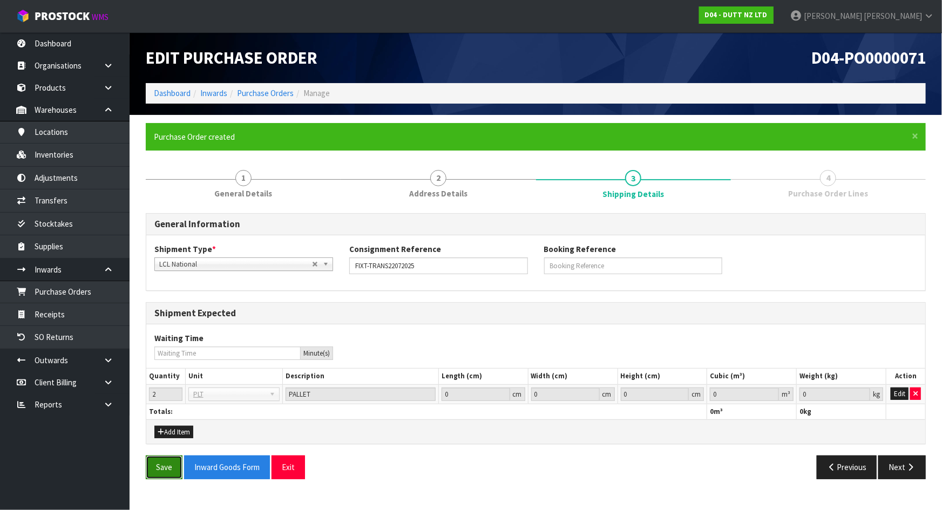
click at [166, 470] on button "Save" at bounding box center [164, 467] width 37 height 23
click at [900, 463] on button "Next" at bounding box center [901, 467] width 47 height 23
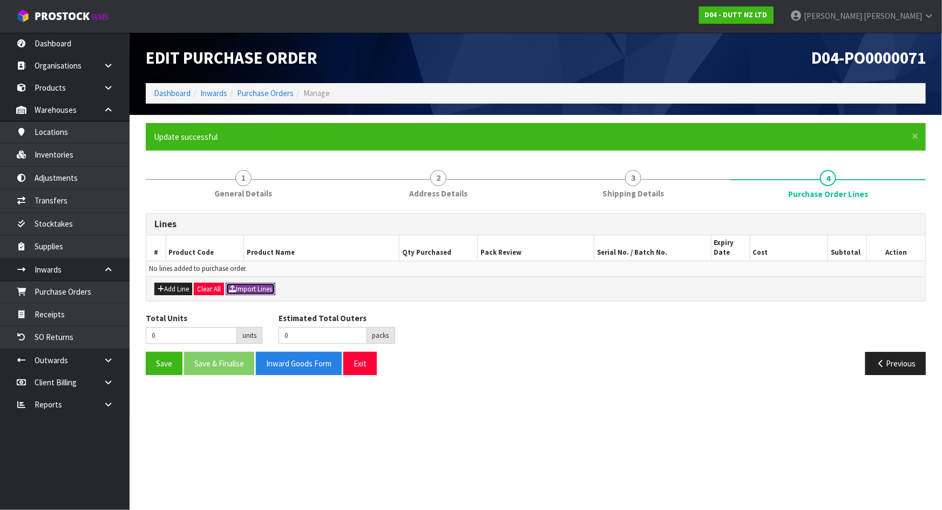
click at [254, 293] on button "Import Lines" at bounding box center [251, 289] width 50 height 13
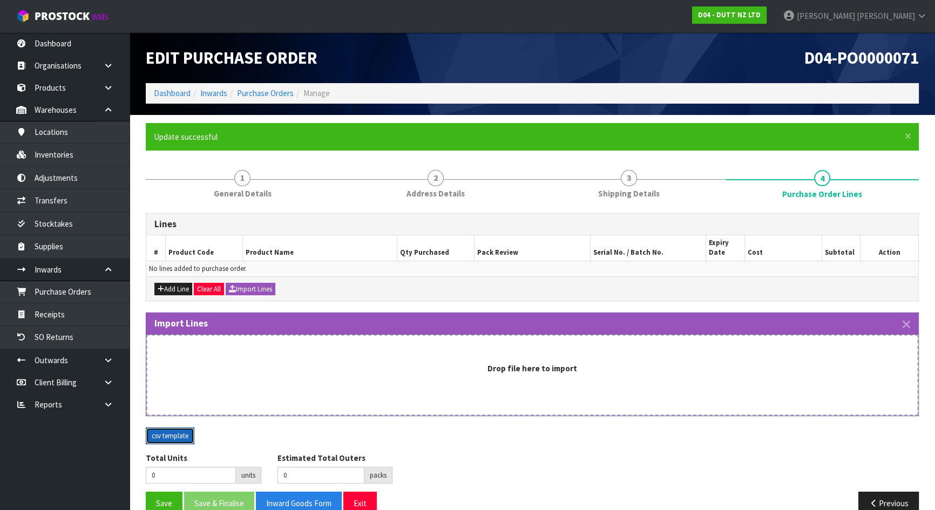
drag, startPoint x: 171, startPoint y: 432, endPoint x: 194, endPoint y: 425, distance: 24.1
click at [171, 432] on button "csv template" at bounding box center [170, 435] width 49 height 17
click at [501, 365] on strong "Drop file here to import" at bounding box center [532, 368] width 90 height 10
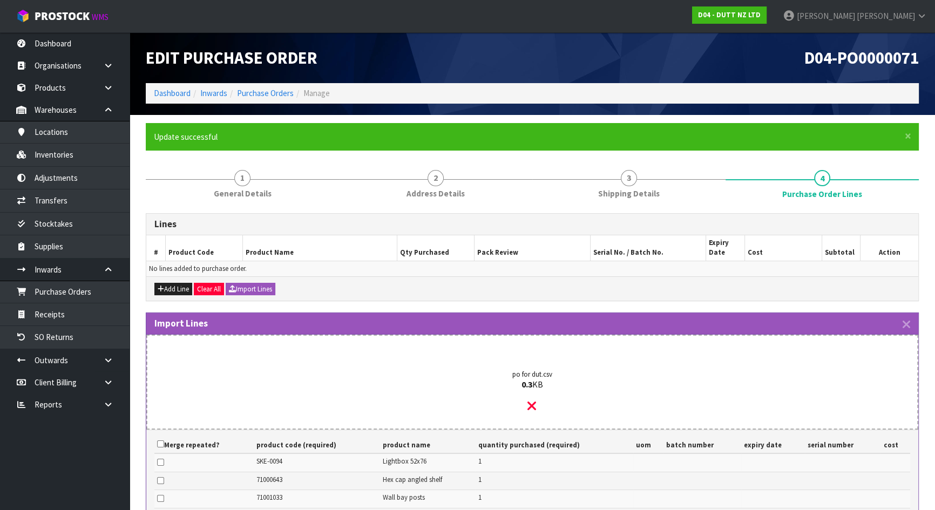
scroll to position [180, 0]
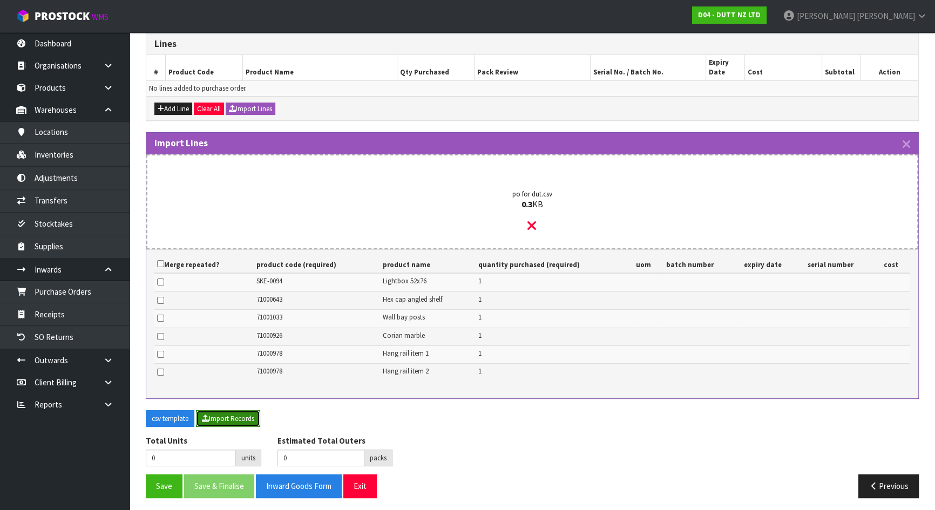
click at [226, 412] on button "Import Records" at bounding box center [228, 418] width 64 height 17
type input "6"
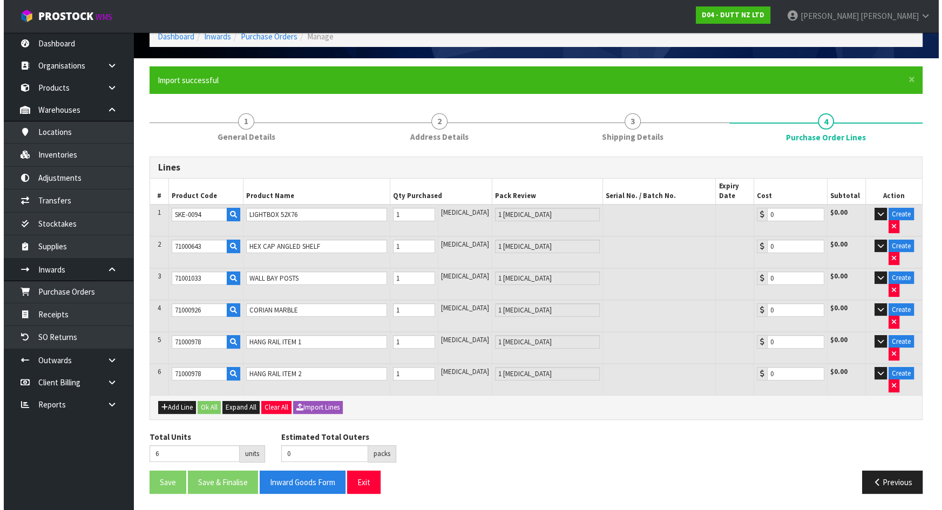
scroll to position [0, 0]
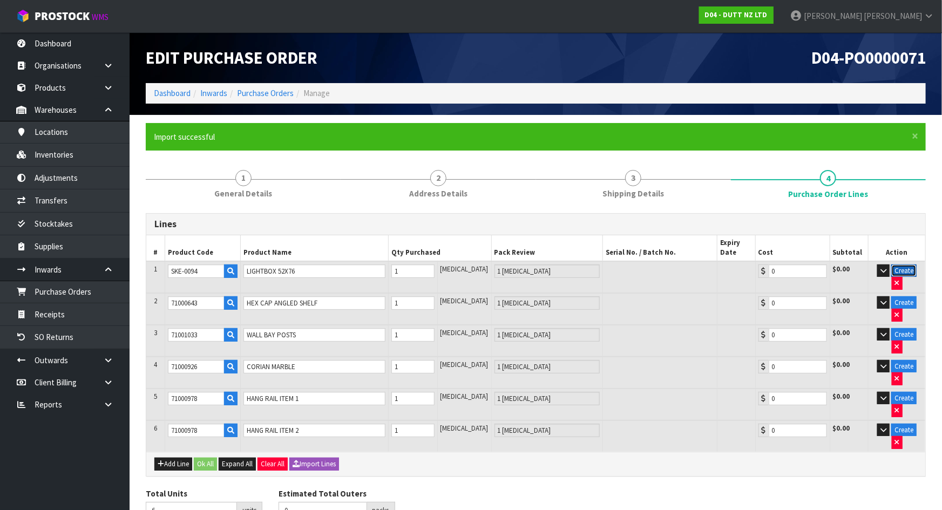
click at [896, 268] on button "Create" at bounding box center [903, 270] width 25 height 13
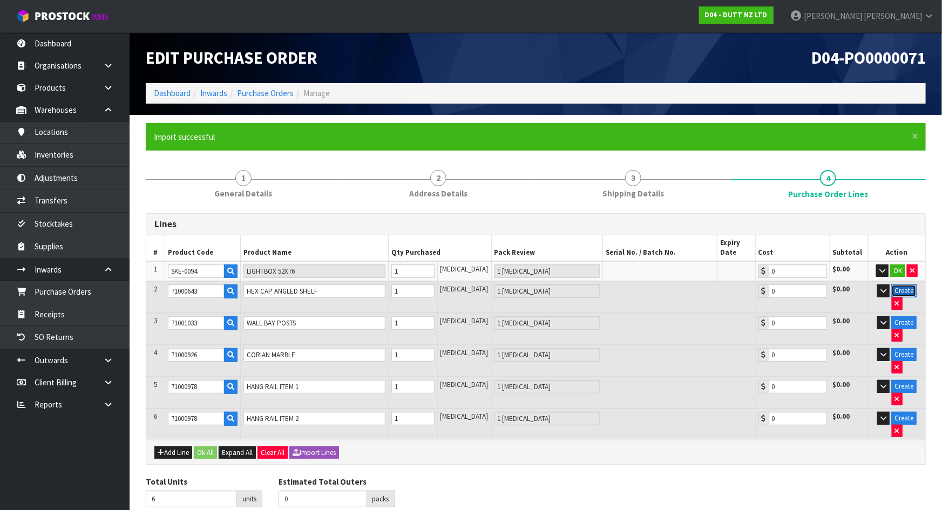
click at [891, 288] on button "Create" at bounding box center [903, 290] width 25 height 13
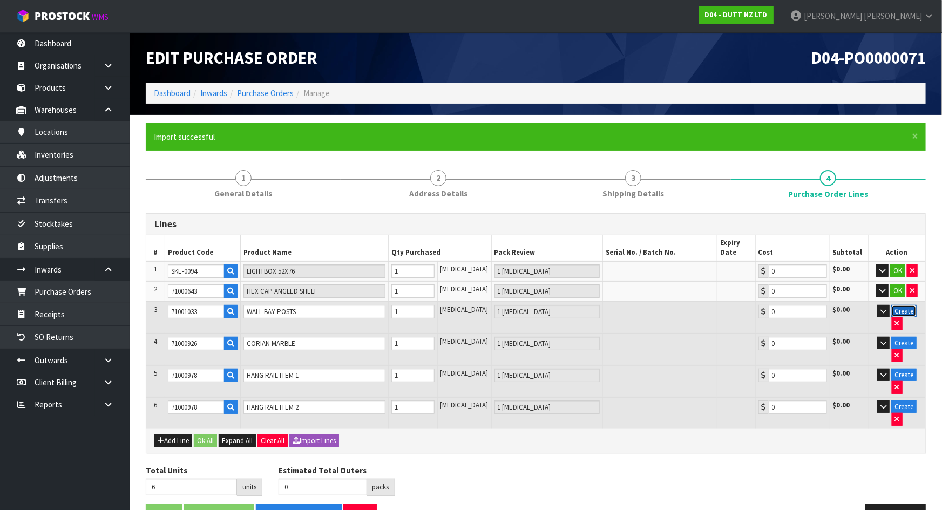
click at [895, 312] on button "Create" at bounding box center [903, 311] width 25 height 13
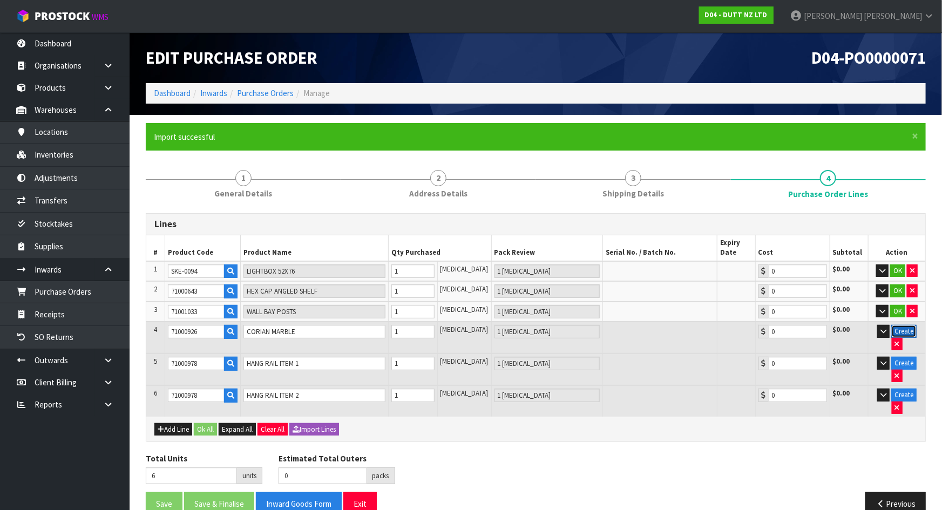
click at [899, 333] on button "Create" at bounding box center [903, 331] width 25 height 13
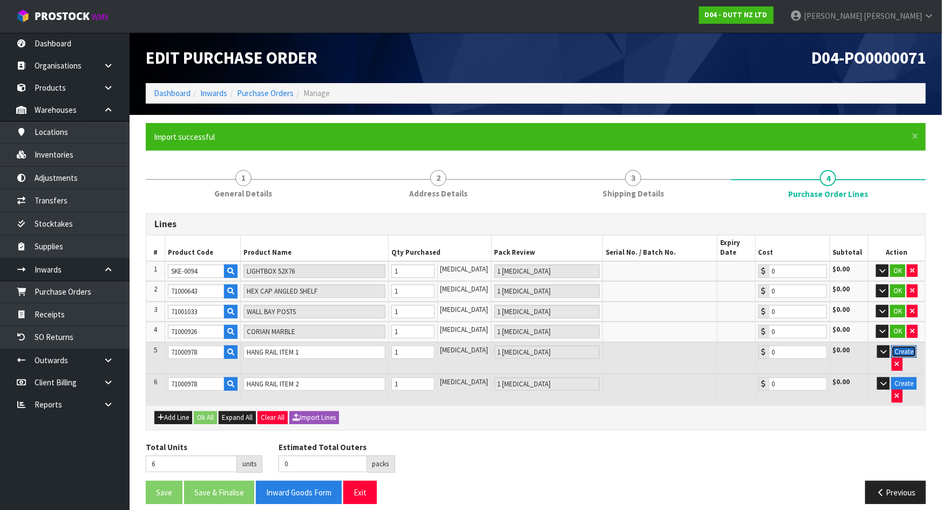
click at [896, 348] on button "Create" at bounding box center [903, 351] width 25 height 13
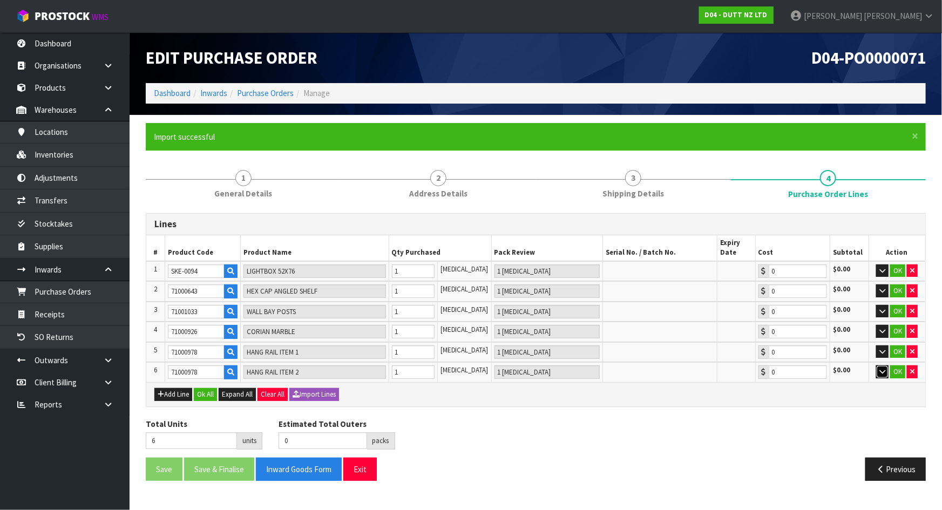
click at [880, 369] on icon "button" at bounding box center [882, 371] width 6 height 7
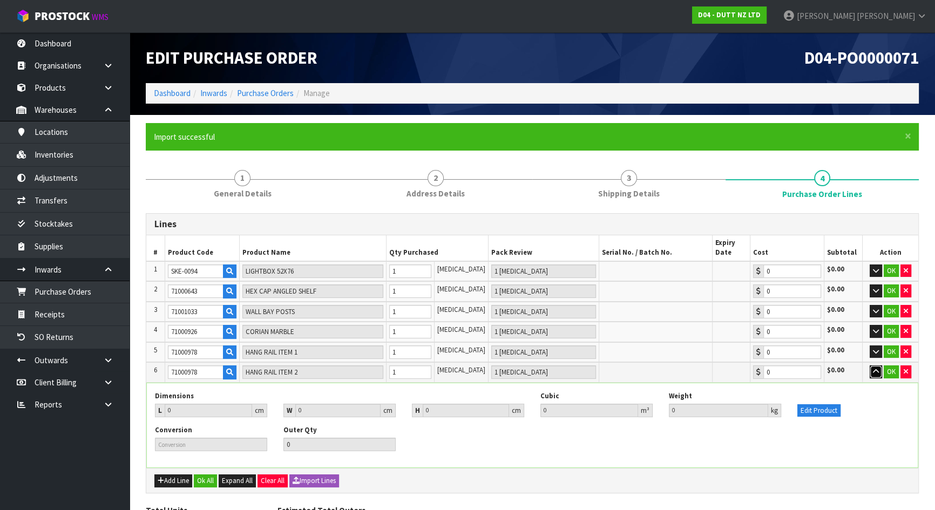
click at [880, 369] on button "button" at bounding box center [876, 371] width 12 height 13
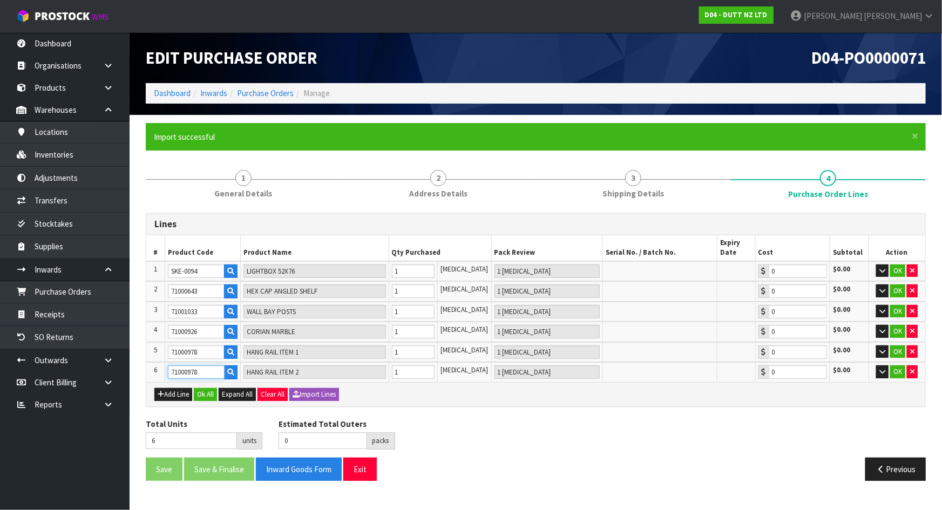
click at [206, 369] on input "71000978" at bounding box center [196, 371] width 56 height 13
click at [898, 268] on button "OK" at bounding box center [897, 270] width 15 height 13
click at [897, 291] on button "OK" at bounding box center [897, 290] width 15 height 13
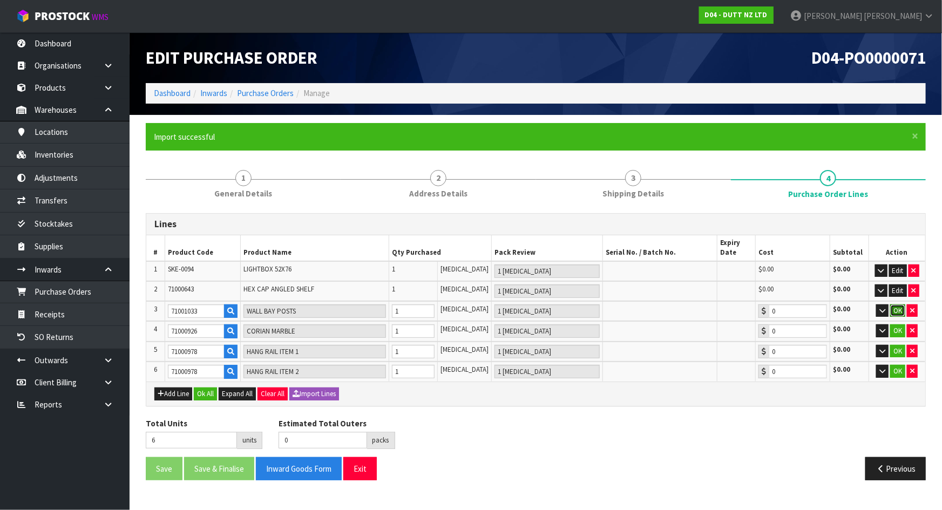
click at [901, 308] on button "OK" at bounding box center [897, 310] width 15 height 13
click at [901, 324] on button "OK" at bounding box center [897, 330] width 15 height 13
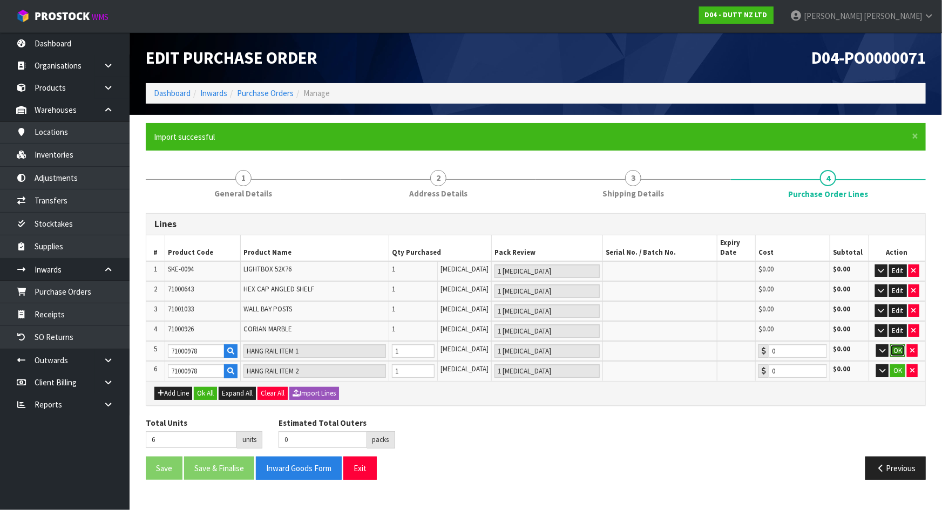
drag, startPoint x: 895, startPoint y: 354, endPoint x: 898, endPoint y: 364, distance: 11.0
click at [896, 354] on button "OK" at bounding box center [897, 350] width 15 height 13
click at [898, 366] on button "OK" at bounding box center [897, 370] width 15 height 13
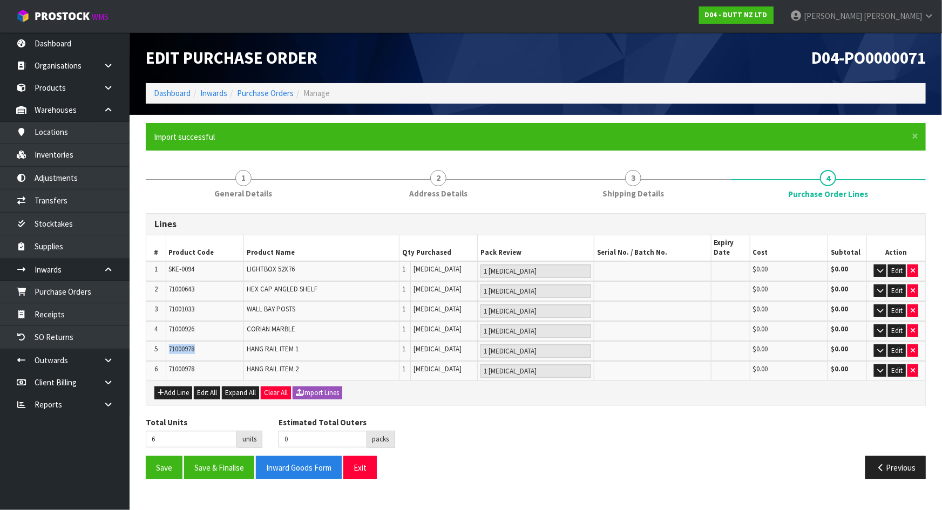
drag, startPoint x: 200, startPoint y: 349, endPoint x: 164, endPoint y: 349, distance: 35.6
click at [164, 349] on tr "5 71000978 HANG RAIL ITEM 1 1 PCE 1 PCE $0.00 $0.00 Edit" at bounding box center [535, 351] width 779 height 20
copy tr "71000978"
drag, startPoint x: 234, startPoint y: 362, endPoint x: 215, endPoint y: 362, distance: 18.4
click at [233, 362] on td "71000978" at bounding box center [205, 370] width 78 height 19
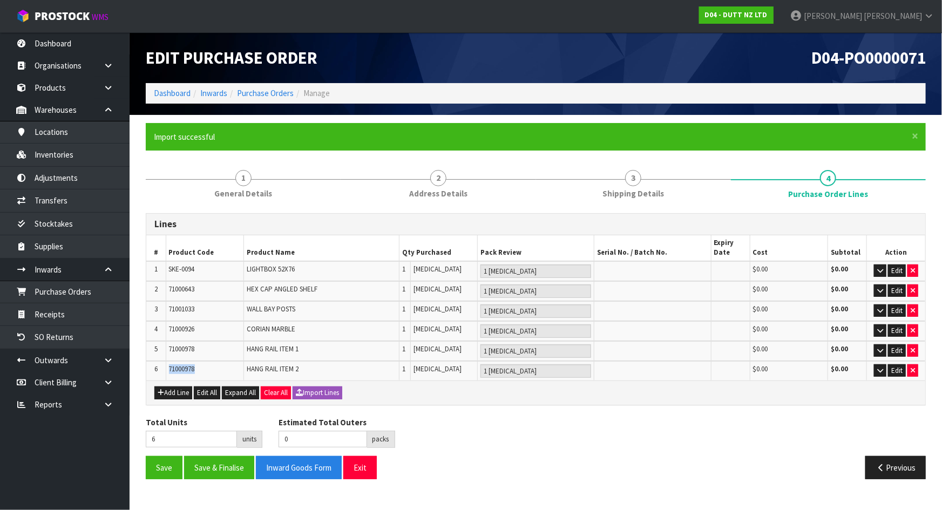
drag, startPoint x: 207, startPoint y: 366, endPoint x: 158, endPoint y: 364, distance: 48.6
click at [158, 364] on tr "6 71000978 HANG RAIL ITEM 2 1 PCE 1 PCE $0.00 $0.00 Edit" at bounding box center [535, 370] width 779 height 19
copy tr "71000978"
click at [205, 369] on td "71000978" at bounding box center [205, 370] width 78 height 19
click at [188, 371] on span "71000978" at bounding box center [182, 368] width 26 height 9
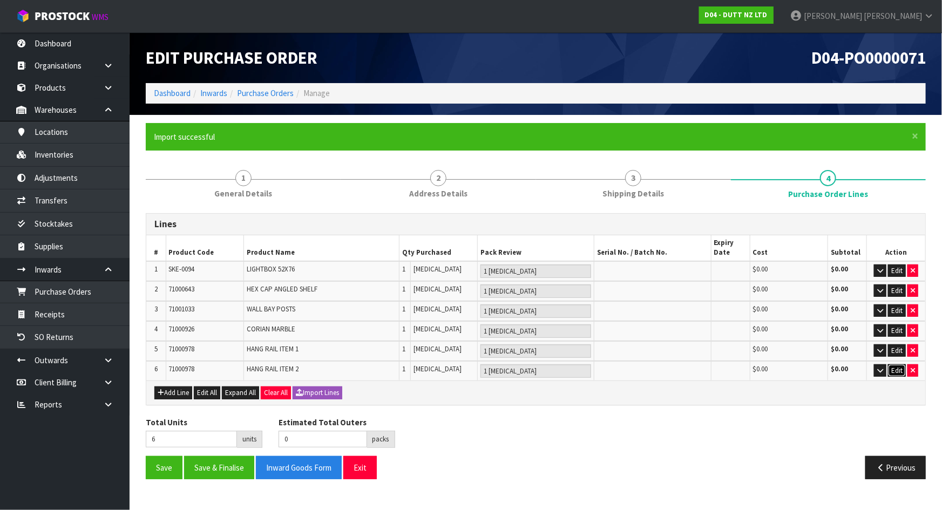
click at [891, 370] on button "Edit" at bounding box center [897, 370] width 18 height 13
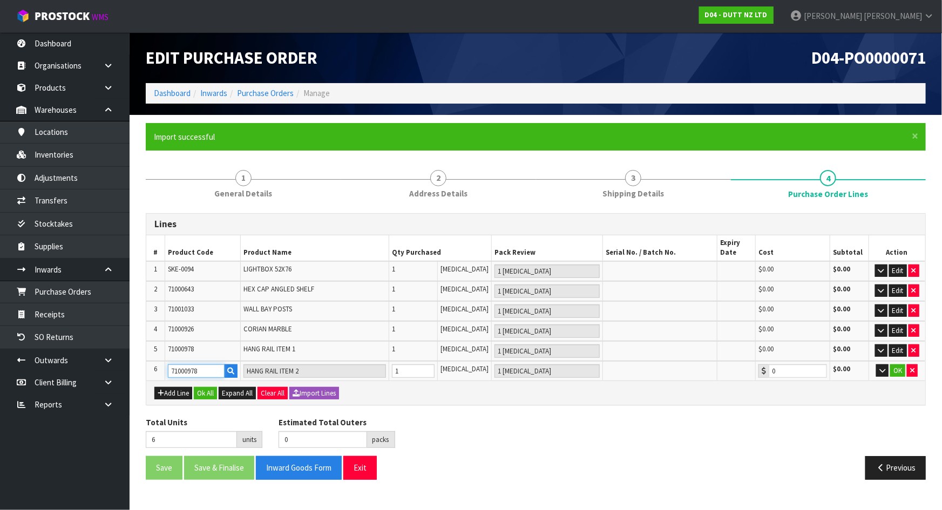
click at [206, 371] on input "71000978" at bounding box center [196, 370] width 56 height 13
drag, startPoint x: 202, startPoint y: 369, endPoint x: 166, endPoint y: 369, distance: 36.2
click at [166, 369] on td "71000978" at bounding box center [202, 371] width 75 height 20
click at [192, 368] on input "71000978" at bounding box center [196, 370] width 56 height 13
click at [187, 370] on input "71000978" at bounding box center [196, 370] width 56 height 13
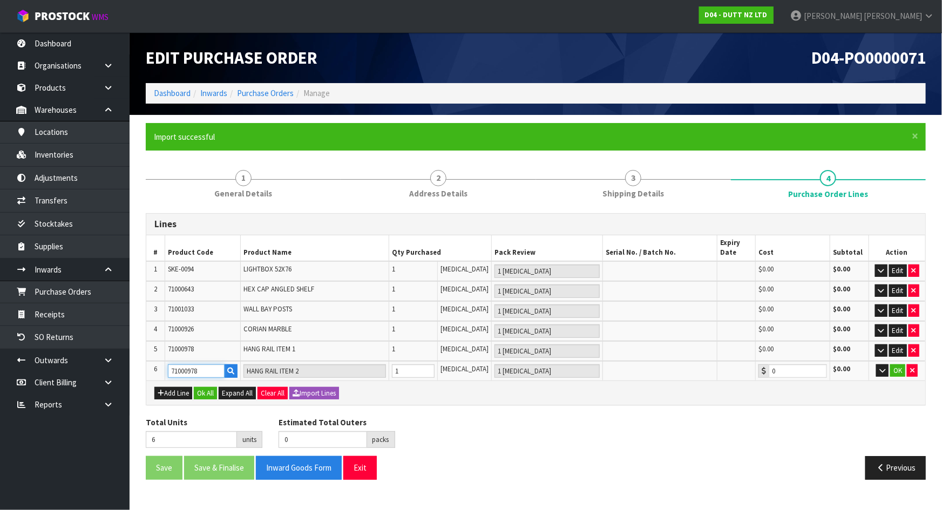
click at [198, 370] on input "71000978" at bounding box center [196, 370] width 56 height 13
type input "71000978"
type input "HANG RAIL ITEM 1"
type input "0.00"
drag, startPoint x: 208, startPoint y: 369, endPoint x: 201, endPoint y: 371, distance: 7.3
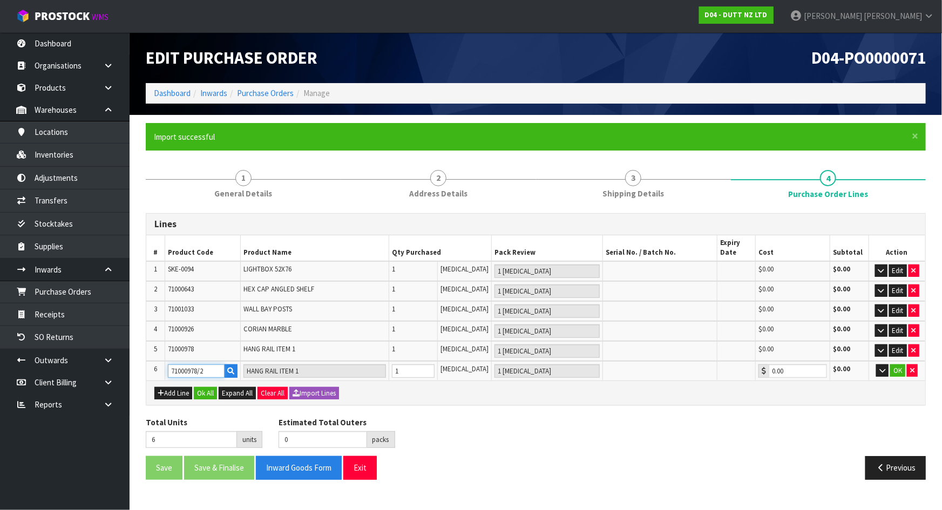
click at [201, 371] on input "71000978/2" at bounding box center [196, 370] width 56 height 13
click at [216, 370] on input "7100097 I2" at bounding box center [196, 370] width 56 height 13
type input "7100097 I2"
type input "5"
type input "0"
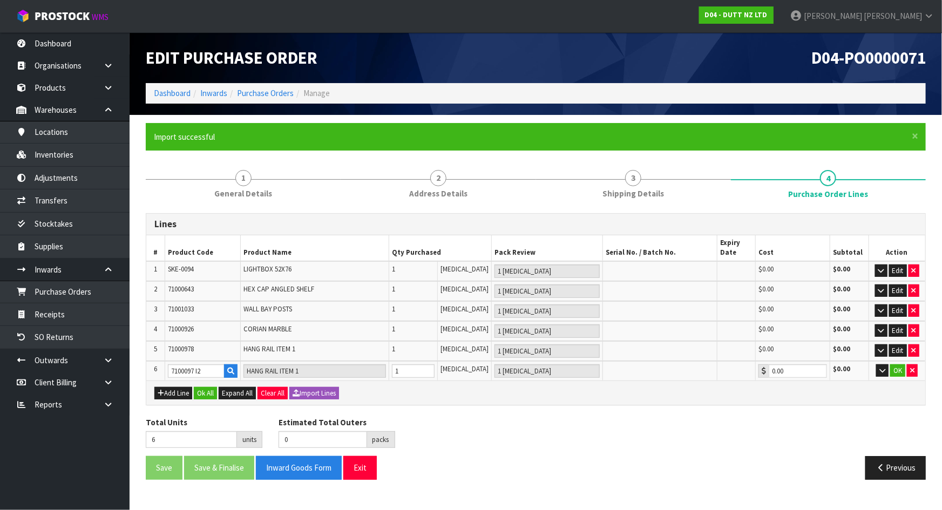
type input "0"
click at [524, 407] on div "Lines # Product Code Product Name Qty Purchased Pack Review Serial No. / Batch …" at bounding box center [536, 350] width 780 height 275
click at [190, 370] on input "text" at bounding box center [196, 370] width 56 height 13
click at [912, 369] on icon "button" at bounding box center [912, 370] width 4 height 7
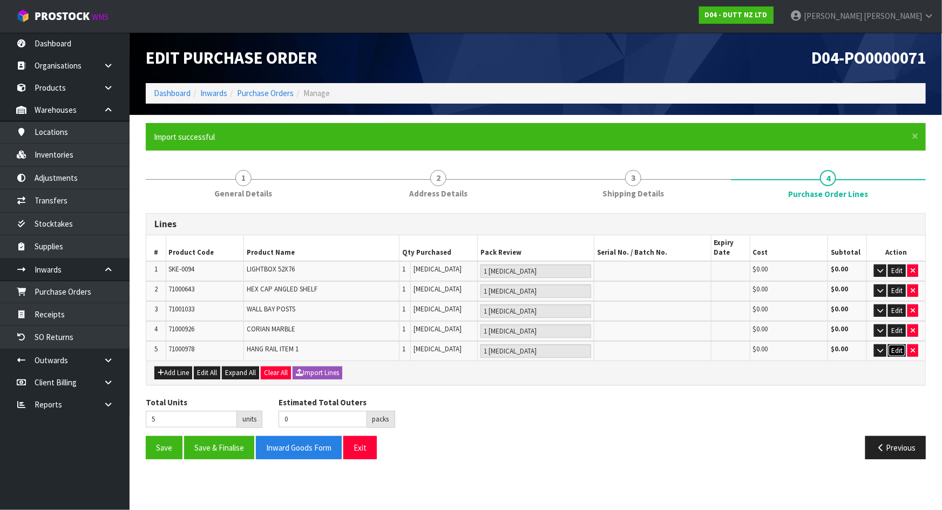
click at [891, 349] on button "Edit" at bounding box center [897, 350] width 18 height 13
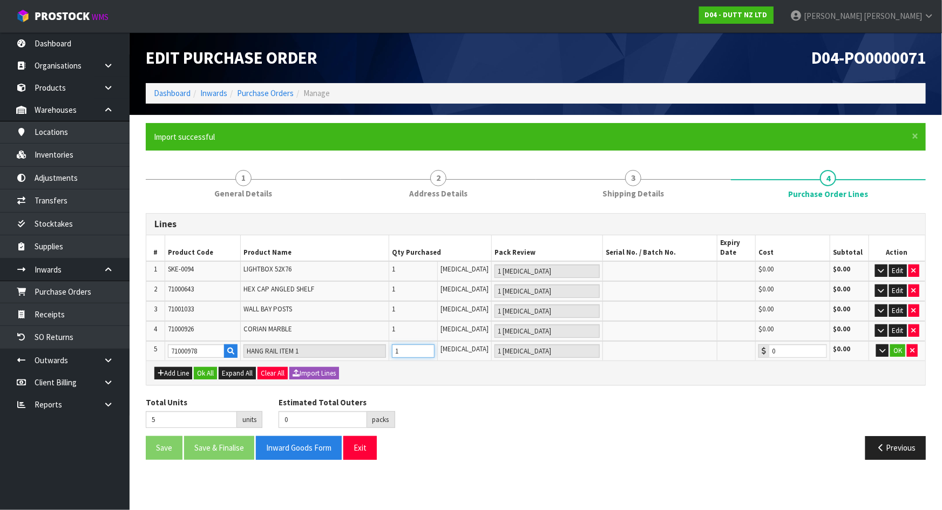
click at [359, 350] on tr "5 71000978 HANG RAIL ITEM 1 1 PCE 1 PCE 0 $0.00 OK" at bounding box center [535, 351] width 779 height 20
type input "6"
type input "2"
type input "2 PCE"
type input "2"
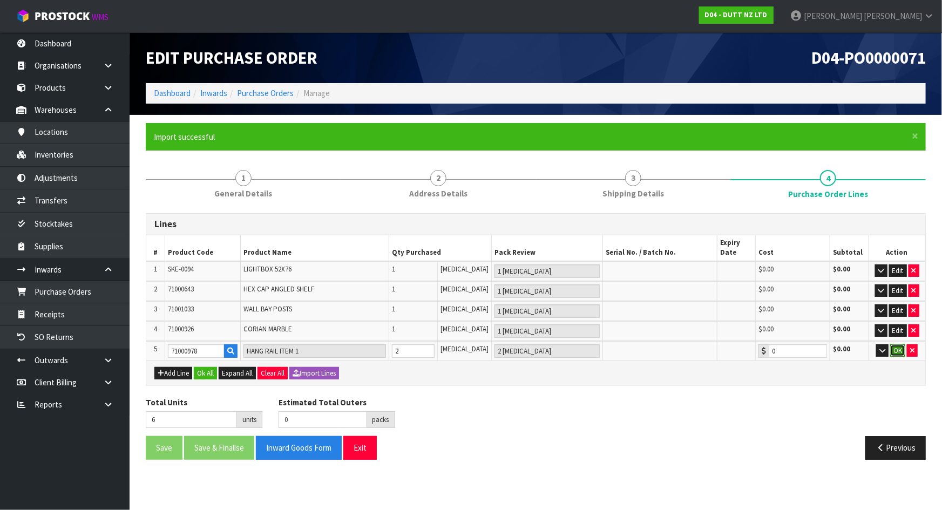
click at [895, 348] on button "OK" at bounding box center [897, 350] width 15 height 13
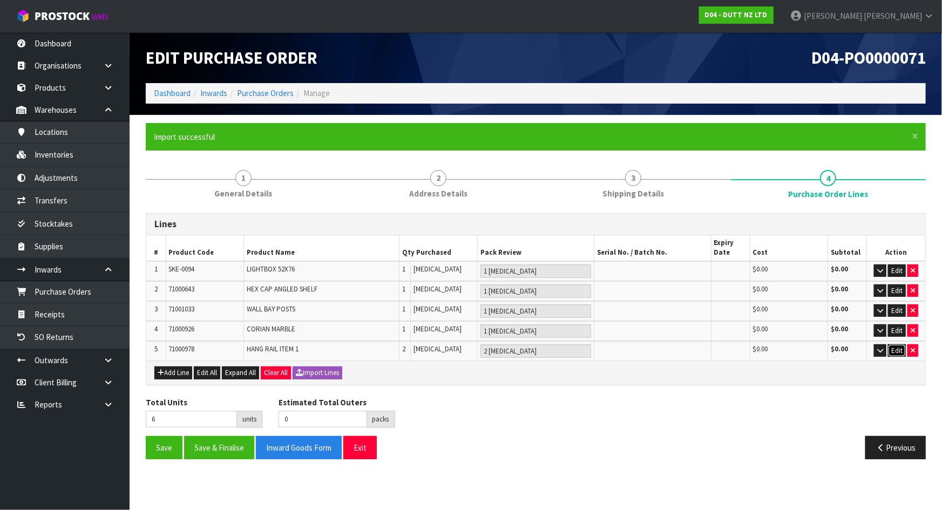
click at [893, 347] on button "Edit" at bounding box center [897, 350] width 18 height 13
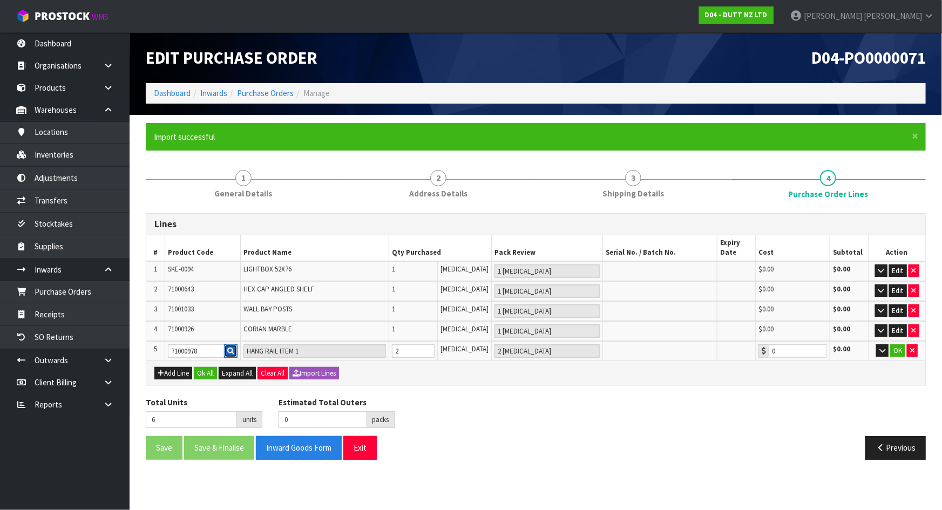
click at [232, 349] on icon "button" at bounding box center [230, 351] width 7 height 7
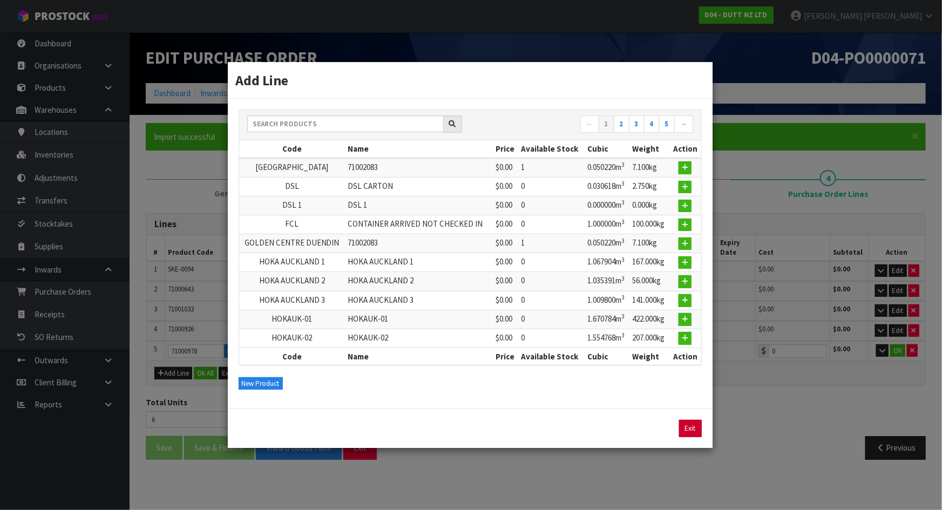
click at [694, 426] on link "Exit" at bounding box center [690, 428] width 23 height 17
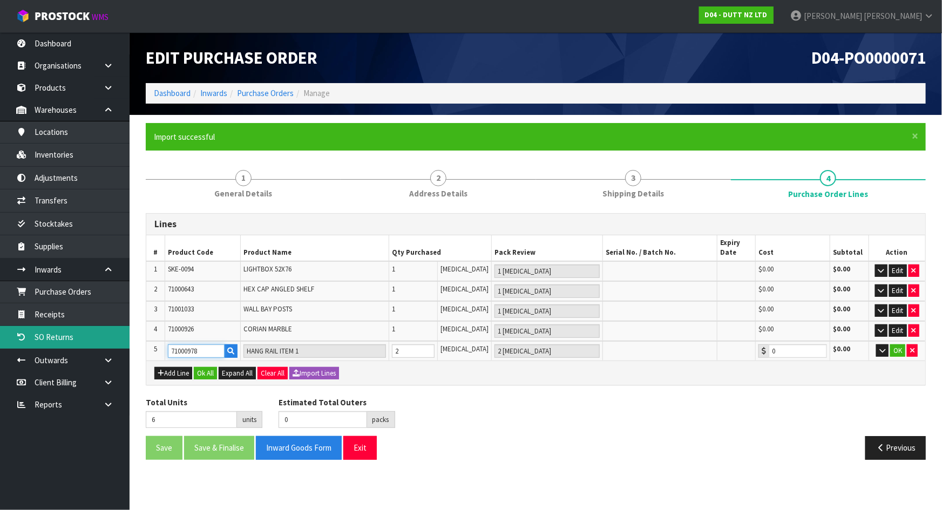
drag, startPoint x: 212, startPoint y: 351, endPoint x: 94, endPoint y: 344, distance: 117.9
click at [94, 344] on body "Toggle navigation ProStock WMS D04 - DUTT NZ LTD Michael Drugan Logout Dashboar…" at bounding box center [471, 255] width 942 height 510
click at [493, 406] on div "Total Units 6 units Estimated Total Outers 0 packs Estimated Total Pallets 0 pa…" at bounding box center [536, 416] width 796 height 39
click at [895, 351] on button "OK" at bounding box center [897, 350] width 15 height 13
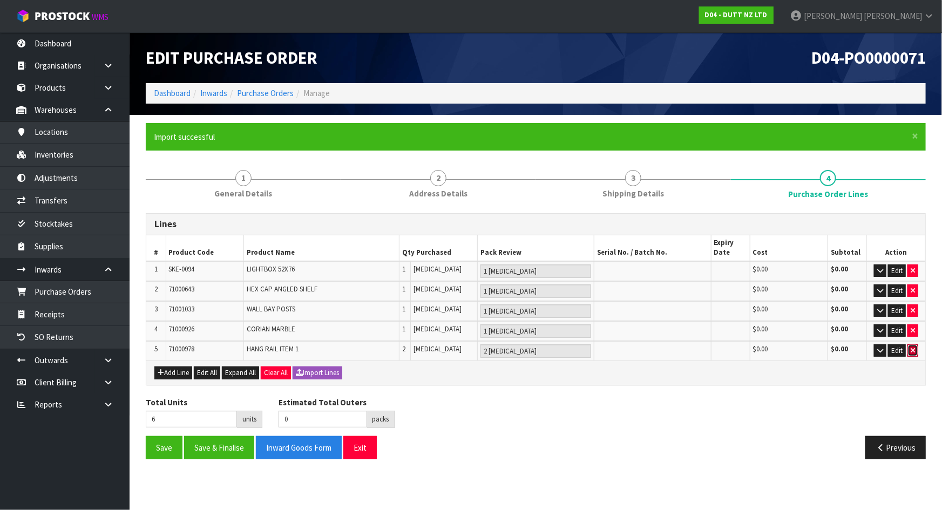
click at [913, 348] on icon "button" at bounding box center [913, 350] width 4 height 7
type input "4"
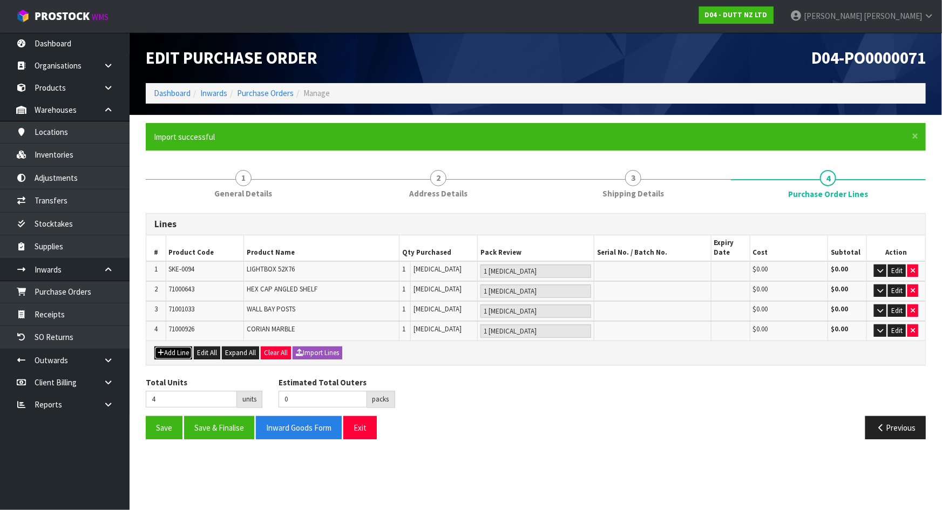
click at [166, 347] on button "Add Line" at bounding box center [173, 353] width 38 height 13
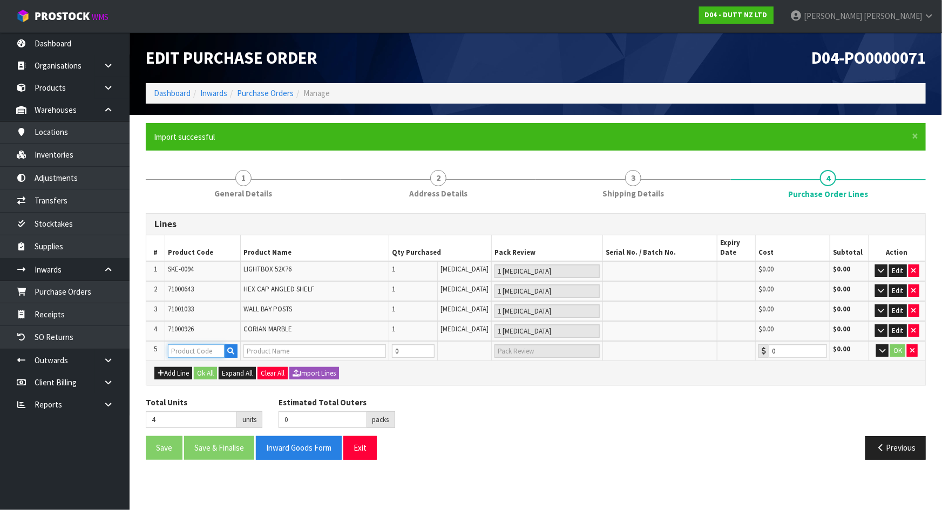
click at [196, 349] on input "text" at bounding box center [196, 350] width 56 height 13
paste input "71000978"
type input "71000978"
type input "HANG RAIL ITEM 1 /ITEM 2"
type input "0.00"
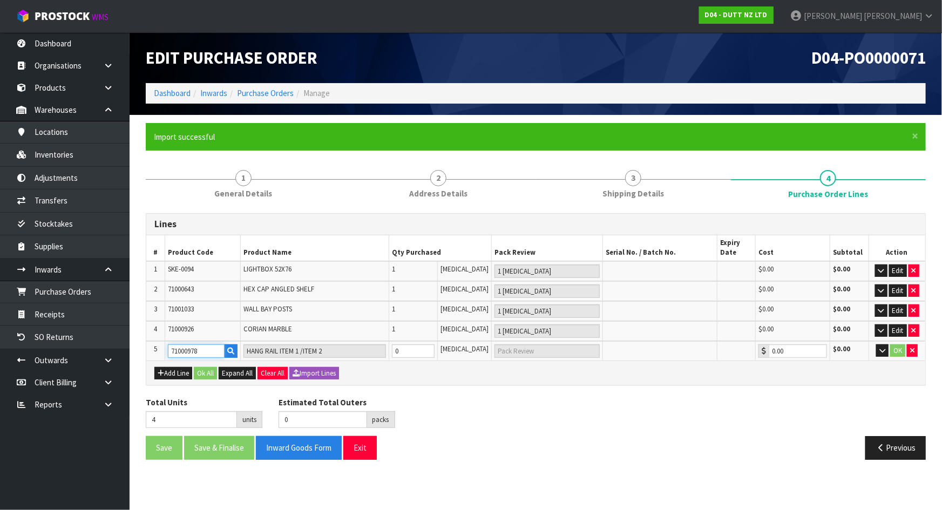
type input "71000978"
click at [426, 377] on div "Add Line Ok All Expand All Clear All Import Lines" at bounding box center [535, 372] width 763 height 13
click at [766, 376] on div "Add Line Ok All Expand All Clear All Import Lines" at bounding box center [535, 372] width 763 height 13
click at [884, 348] on icon "button" at bounding box center [882, 350] width 6 height 7
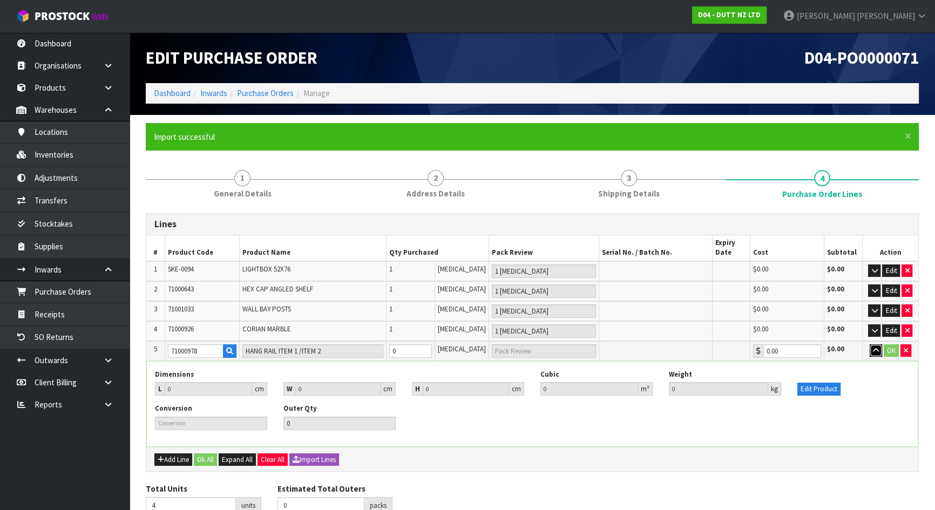
click at [877, 349] on icon "button" at bounding box center [876, 350] width 6 height 7
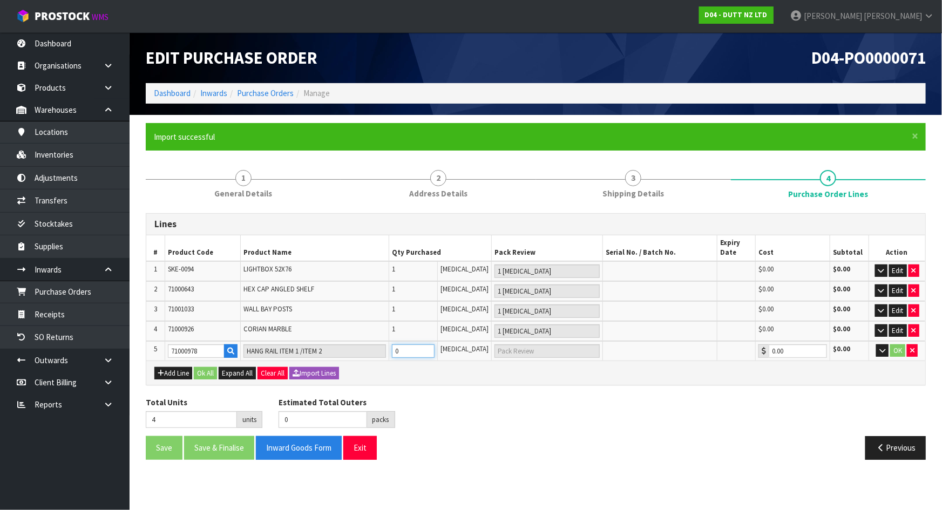
click at [307, 350] on tr "5 71000978 HANG RAIL ITEM 1 /ITEM 2 0 PCE 0.00 $0.00 OK" at bounding box center [535, 351] width 779 height 20
type input "6"
type input "2"
type input "2 PCE"
type input "2"
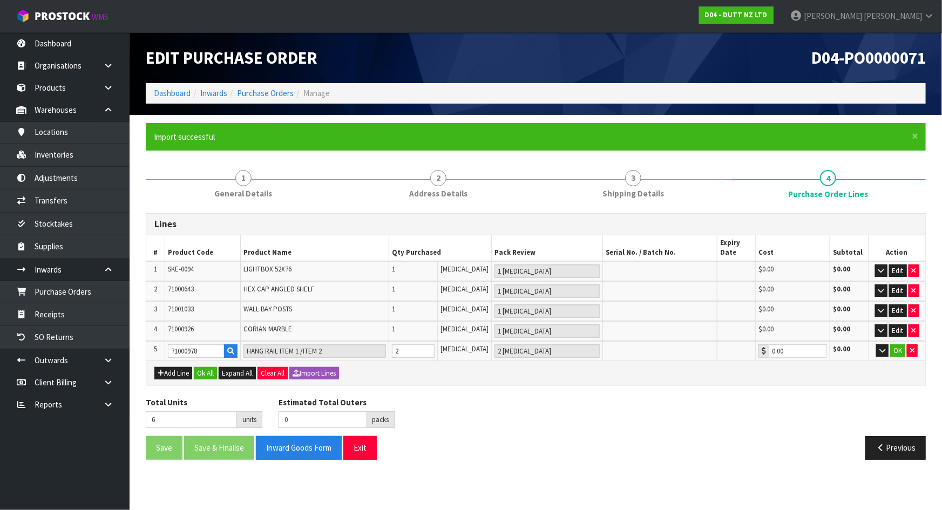
drag, startPoint x: 577, startPoint y: 382, endPoint x: 819, endPoint y: 335, distance: 246.3
click at [583, 381] on div "Add Line Ok All Expand All Clear All Import Lines" at bounding box center [535, 373] width 779 height 24
click at [896, 351] on button "OK" at bounding box center [897, 350] width 15 height 13
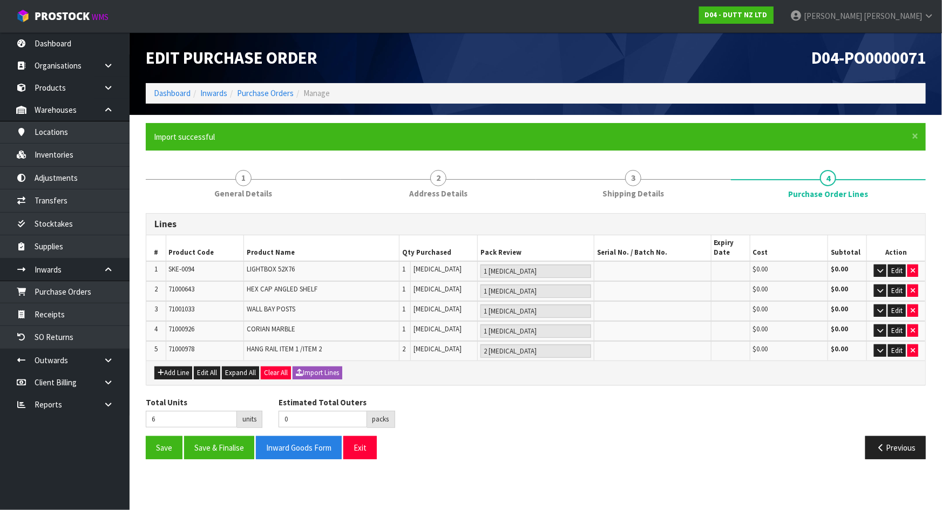
click at [723, 397] on div "Total Units 6 units Estimated Total Outers 0 packs Estimated Total Pallets 0 pa…" at bounding box center [536, 416] width 796 height 39
drag, startPoint x: 168, startPoint y: 350, endPoint x: 211, endPoint y: 348, distance: 42.7
click at [211, 348] on td "71000978" at bounding box center [205, 350] width 78 height 19
click at [402, 347] on td "2" at bounding box center [404, 350] width 11 height 19
drag, startPoint x: 413, startPoint y: 347, endPoint x: 382, endPoint y: 348, distance: 31.3
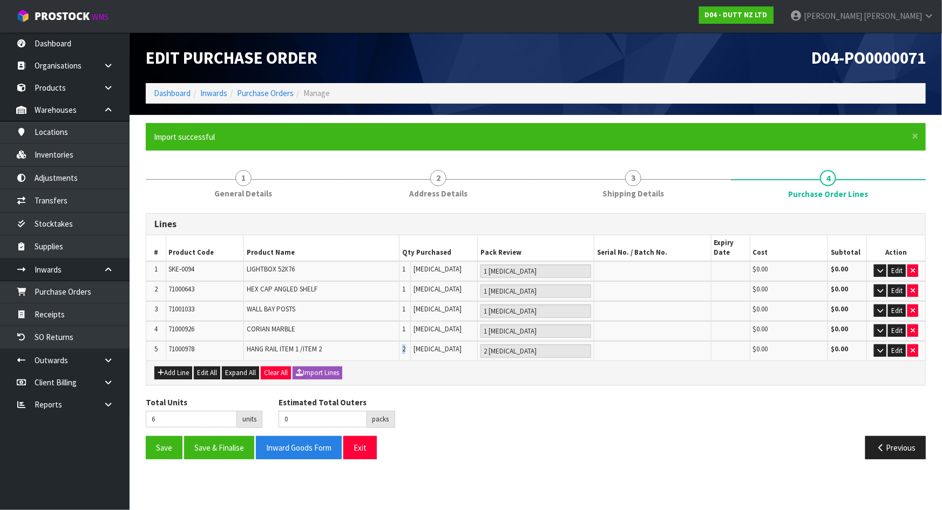
click at [382, 348] on tr "5 71000978 HANG RAIL ITEM 1 /ITEM 2 2 PCE 2 PCE $0.00 $0.00 Edit" at bounding box center [535, 350] width 779 height 19
click at [157, 446] on button "Save" at bounding box center [164, 447] width 37 height 23
click at [225, 351] on td "71000978" at bounding box center [205, 350] width 78 height 19
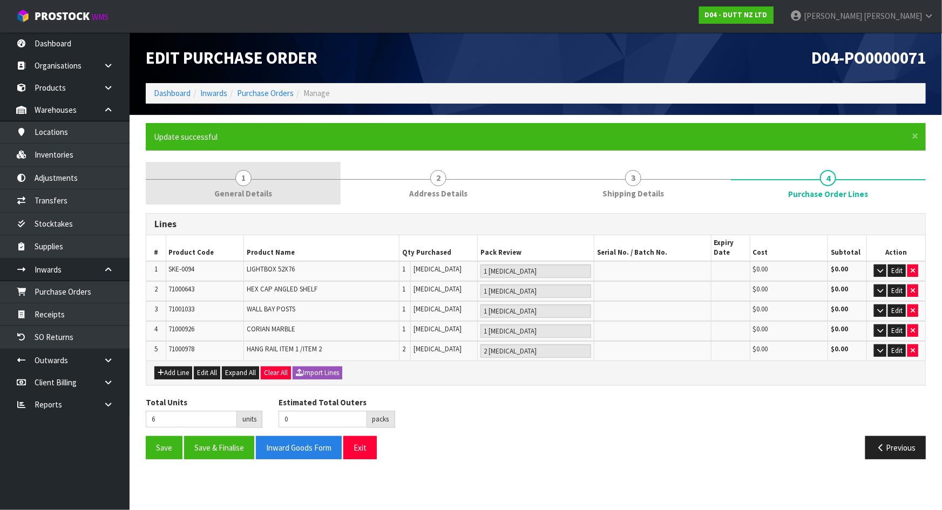
click at [259, 190] on span "General Details" at bounding box center [243, 193] width 58 height 11
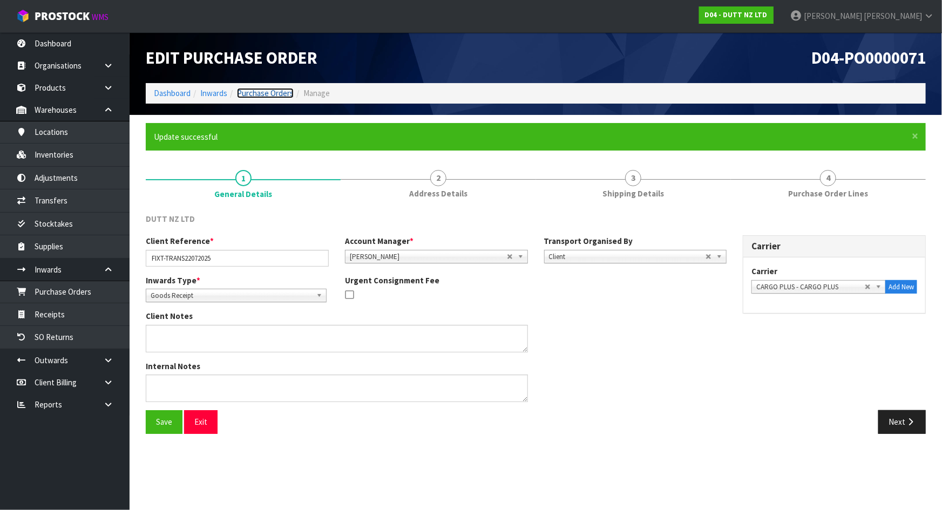
click at [276, 92] on link "Purchase Orders" at bounding box center [265, 93] width 57 height 10
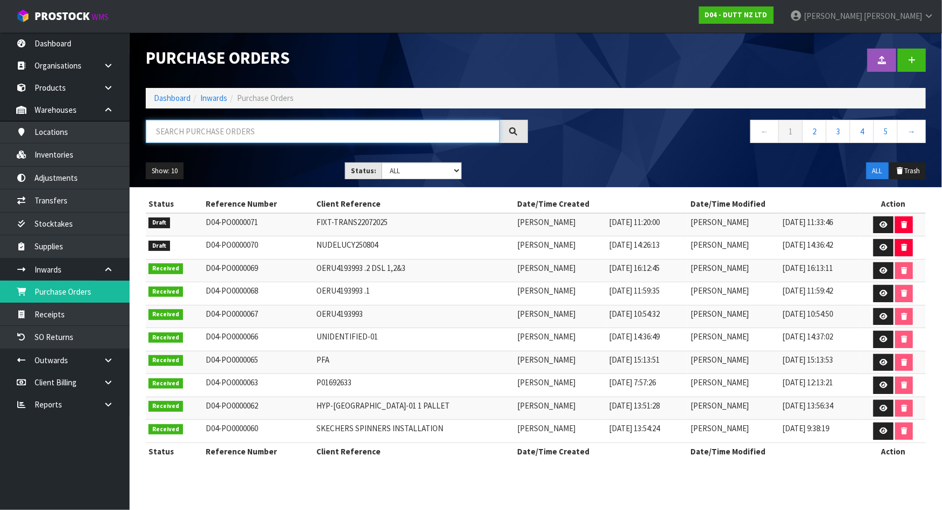
click at [288, 134] on input "text" at bounding box center [323, 131] width 354 height 23
type input "56"
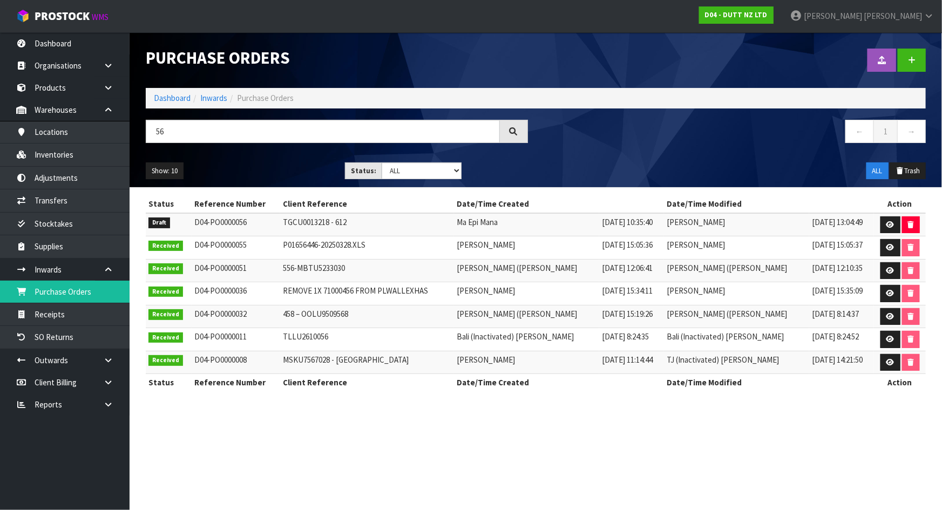
click at [298, 221] on td "TGCU0013218 - 612" at bounding box center [367, 224] width 174 height 23
click at [883, 221] on link at bounding box center [890, 224] width 20 height 17
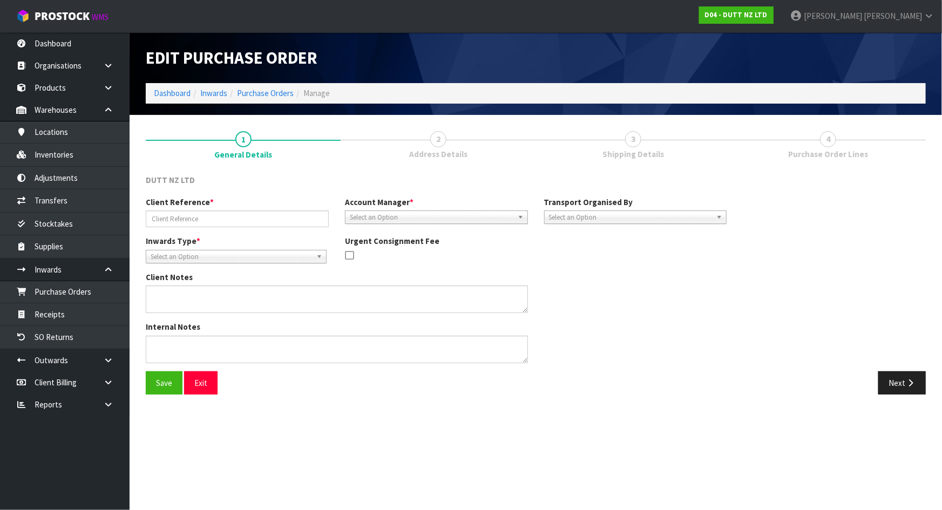
type input "TGCU0013218 - 612"
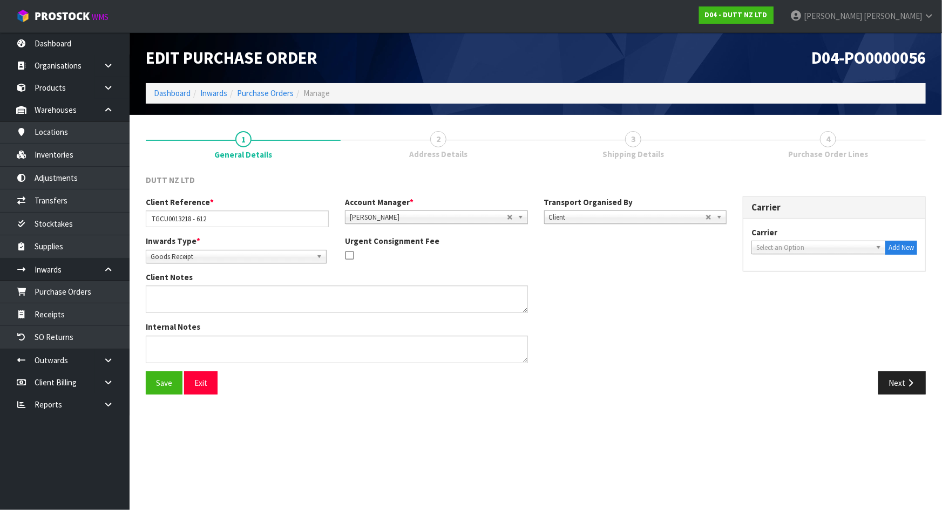
click at [440, 149] on span "Address Details" at bounding box center [438, 153] width 58 height 11
click at [905, 381] on icon "button" at bounding box center [910, 383] width 10 height 8
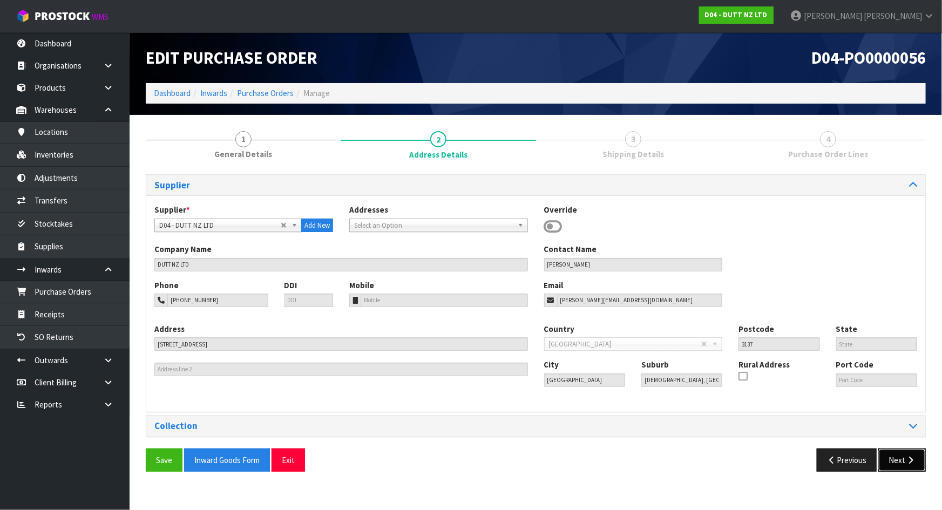
click at [904, 456] on button "Next" at bounding box center [901, 460] width 47 height 23
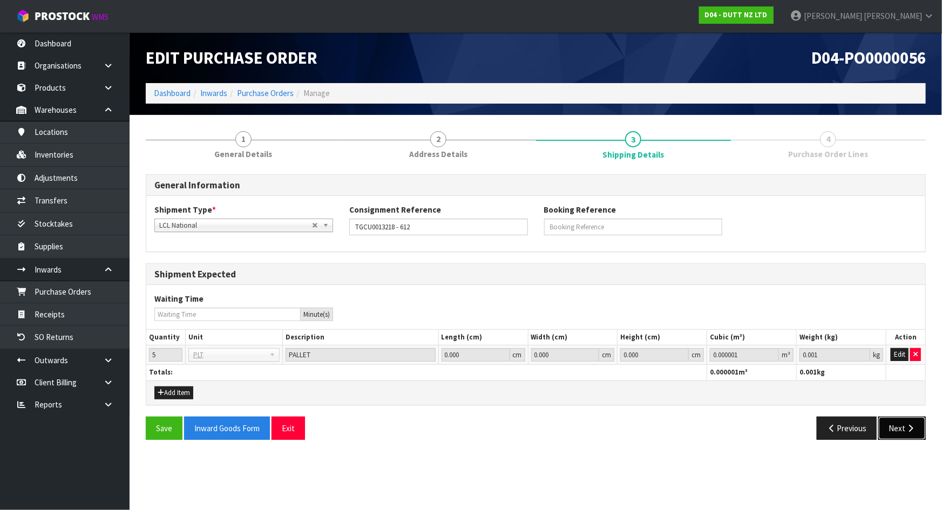
click at [904, 424] on button "Next" at bounding box center [901, 428] width 47 height 23
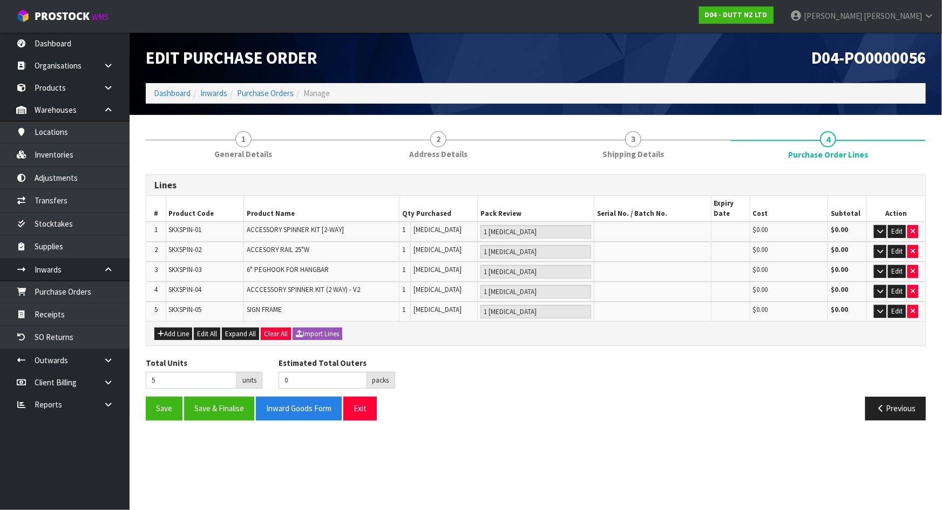
click at [778, 403] on div "Previous" at bounding box center [735, 408] width 398 height 23
click at [287, 256] on td "ACCESORY RAIL 25"W" at bounding box center [321, 252] width 156 height 20
click at [263, 256] on td "ACCESORY RAIL 25"W" at bounding box center [321, 252] width 156 height 20
drag, startPoint x: 251, startPoint y: 296, endPoint x: 256, endPoint y: 297, distance: 5.4
click at [252, 297] on td "ACCCESSORY SPINNER KIT (2 WAY) - V2" at bounding box center [321, 292] width 156 height 20
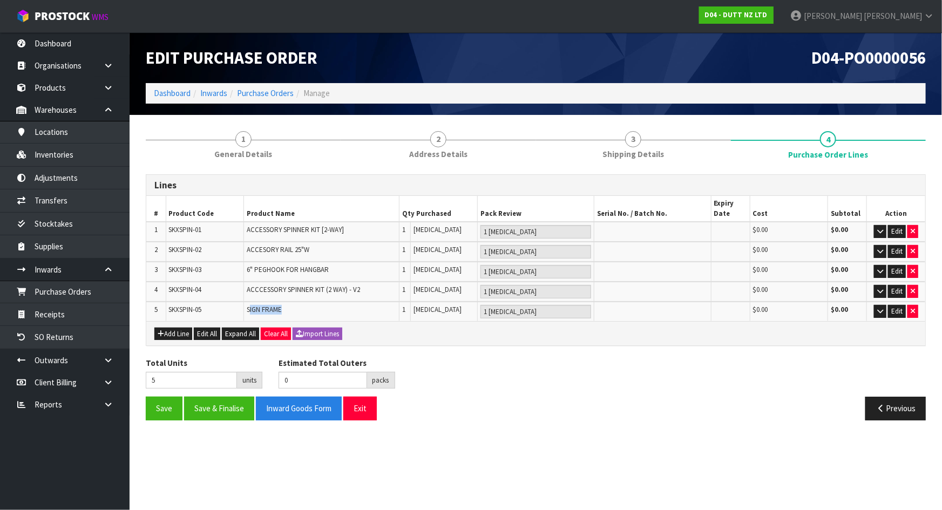
drag, startPoint x: 250, startPoint y: 308, endPoint x: 315, endPoint y: 307, distance: 64.2
click at [314, 308] on td "SIGN FRAME" at bounding box center [321, 311] width 156 height 19
click at [315, 307] on td "SIGN FRAME" at bounding box center [321, 311] width 156 height 19
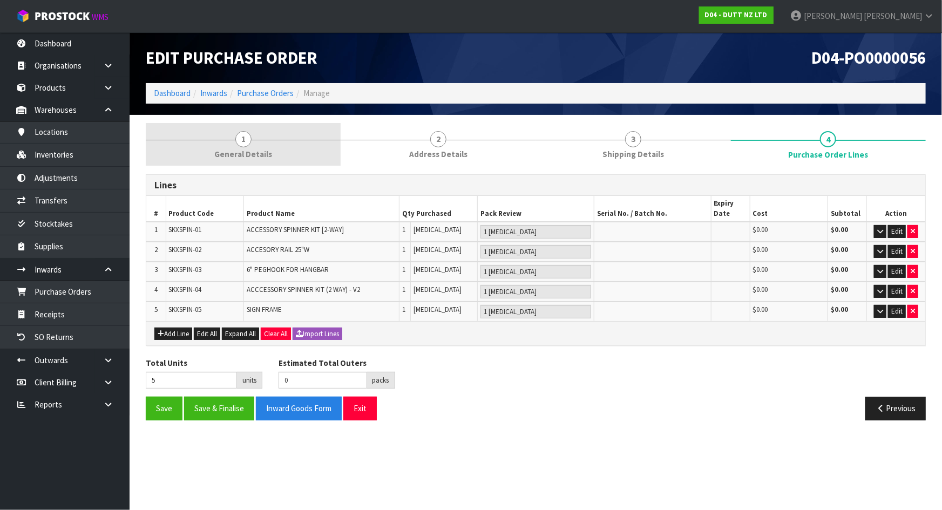
click at [175, 142] on link "1 General Details" at bounding box center [243, 144] width 195 height 43
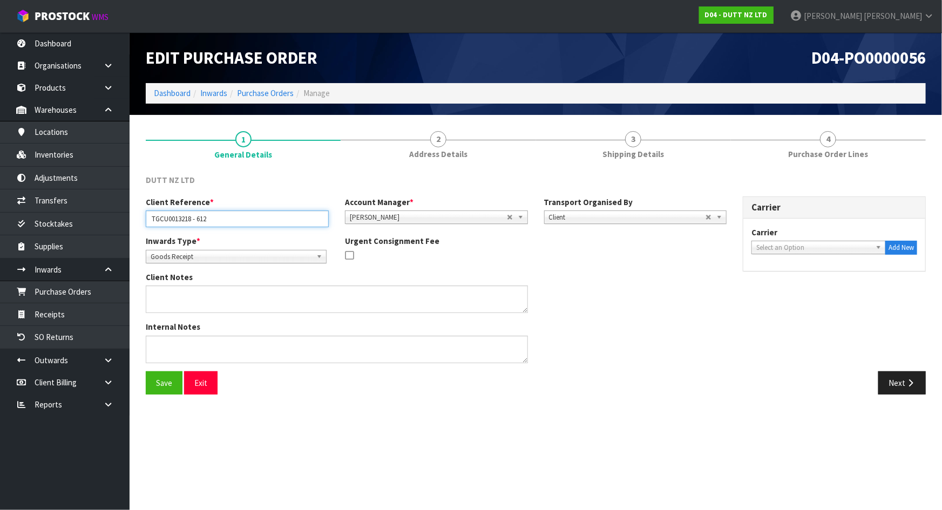
drag, startPoint x: 150, startPoint y: 220, endPoint x: 213, endPoint y: 219, distance: 63.2
click at [213, 219] on input "TGCU0013218 - 612" at bounding box center [237, 219] width 183 height 17
click at [280, 96] on link "Purchase Orders" at bounding box center [265, 93] width 57 height 10
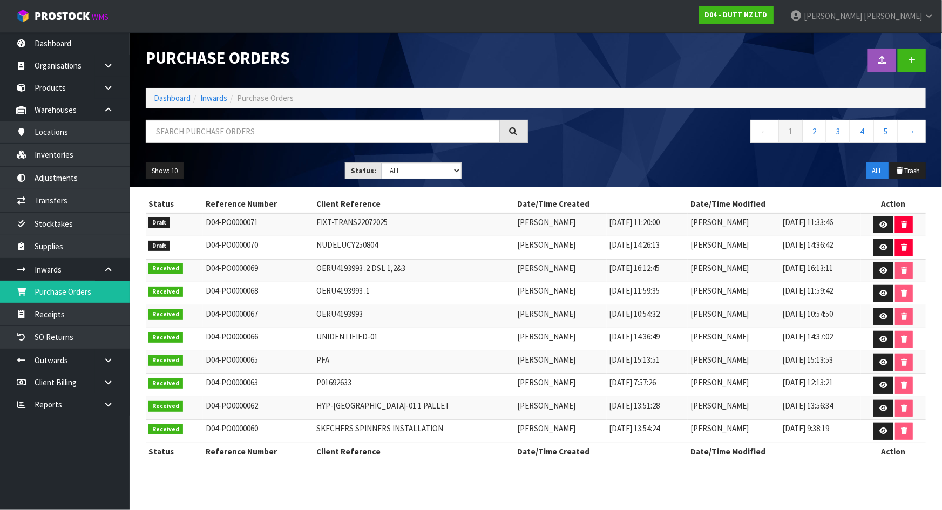
click at [386, 215] on td "FIXT-TRANS22072025" at bounding box center [414, 224] width 201 height 23
drag, startPoint x: 267, startPoint y: 221, endPoint x: 286, endPoint y: 222, distance: 18.9
click at [281, 222] on td "D04-PO0000071" at bounding box center [258, 224] width 111 height 23
click at [249, 221] on td "D04-PO0000071" at bounding box center [258, 224] width 111 height 23
drag, startPoint x: 246, startPoint y: 221, endPoint x: 268, endPoint y: 221, distance: 21.6
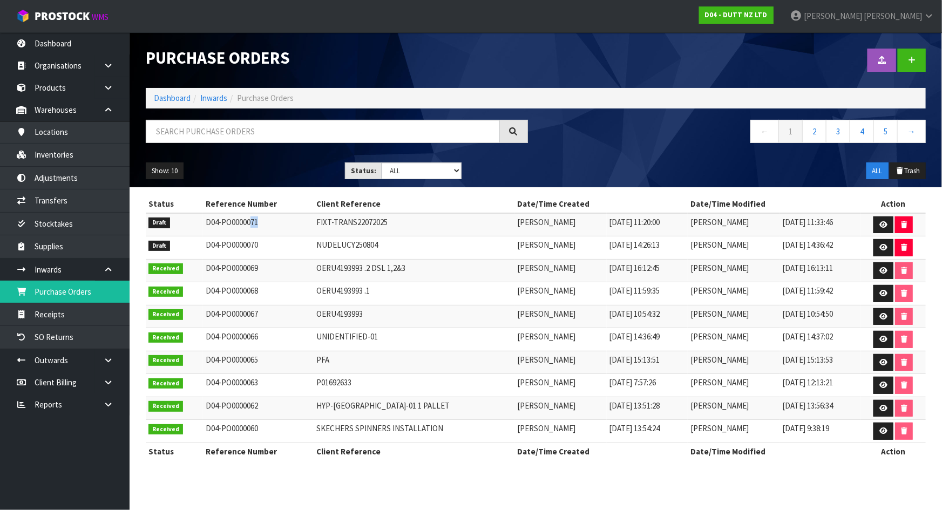
click at [267, 221] on td "D04-PO0000071" at bounding box center [258, 224] width 111 height 23
click at [269, 221] on td "D04-PO0000071" at bounding box center [258, 224] width 111 height 23
click at [254, 223] on td "D04-PO0000071" at bounding box center [258, 224] width 111 height 23
drag, startPoint x: 324, startPoint y: 222, endPoint x: 371, endPoint y: 222, distance: 47.5
click at [326, 222] on td "FIXT-TRANS22072025" at bounding box center [414, 224] width 201 height 23
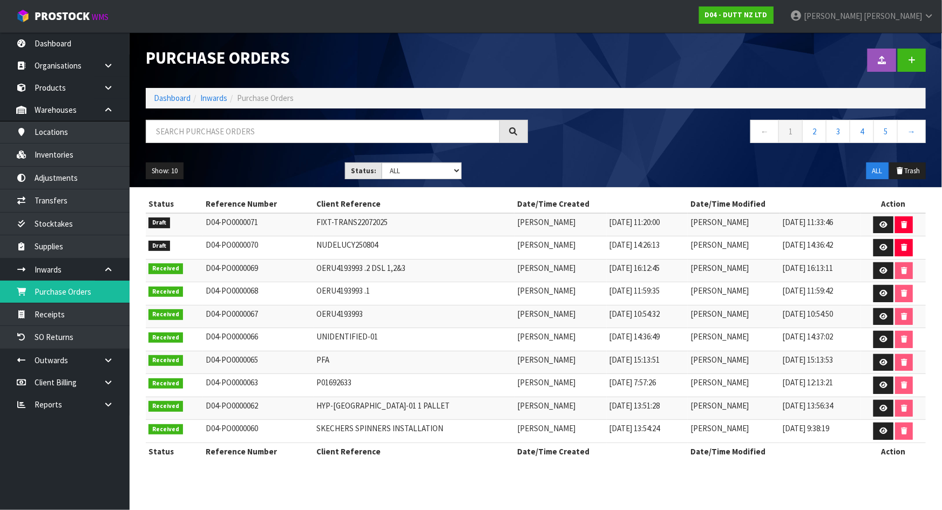
drag, startPoint x: 384, startPoint y: 220, endPoint x: 445, endPoint y: 223, distance: 60.5
click at [385, 220] on td "FIXT-TRANS22072025" at bounding box center [414, 224] width 201 height 23
click at [876, 223] on link at bounding box center [883, 224] width 20 height 17
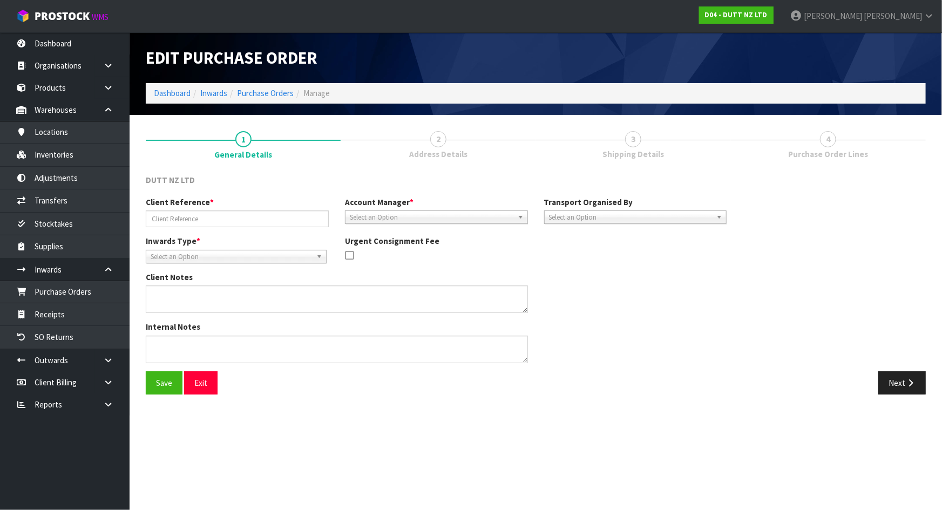
type input "FIXT-TRANS22072025"
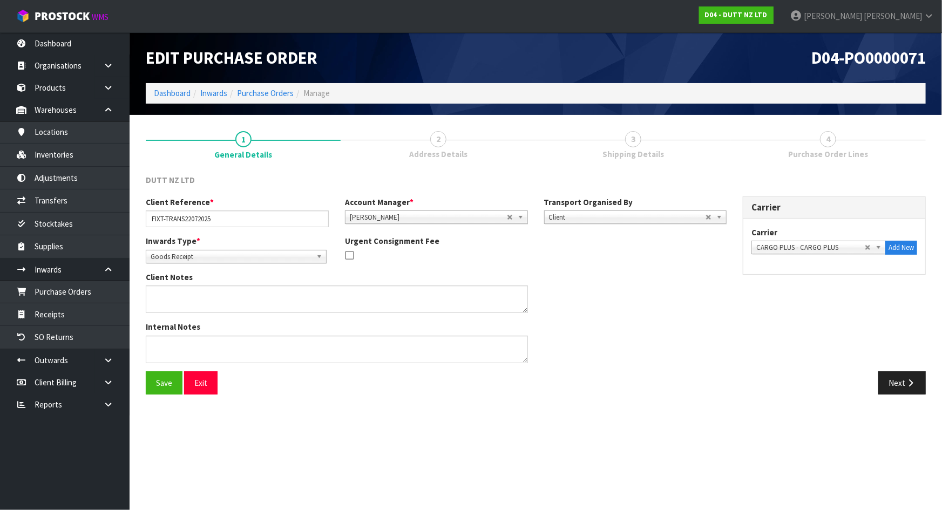
click at [435, 139] on span "2" at bounding box center [438, 139] width 16 height 16
click at [891, 375] on button "Next" at bounding box center [901, 382] width 47 height 23
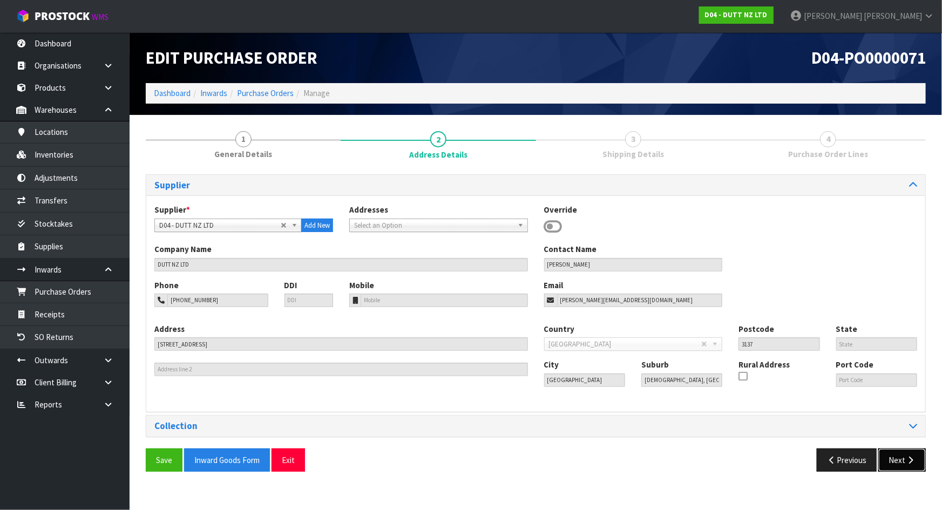
click at [893, 454] on button "Next" at bounding box center [901, 460] width 47 height 23
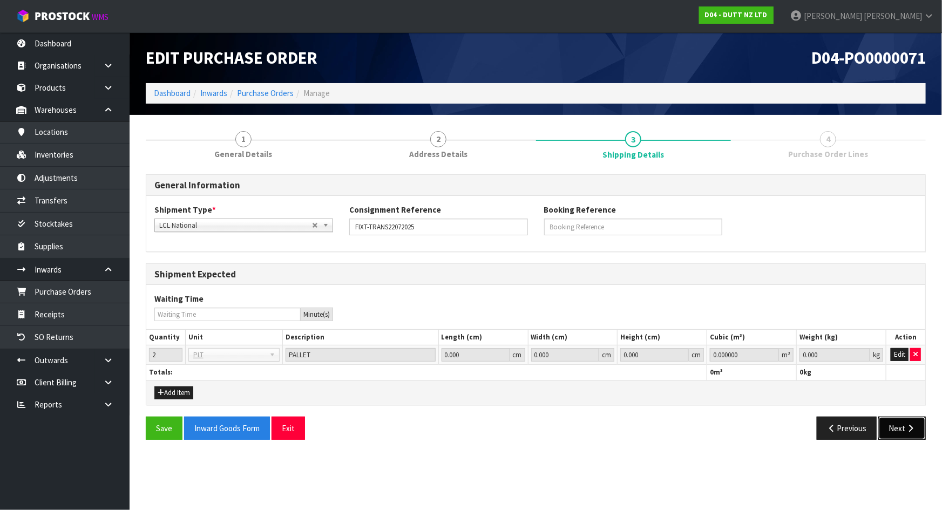
click at [898, 432] on button "Next" at bounding box center [901, 428] width 47 height 23
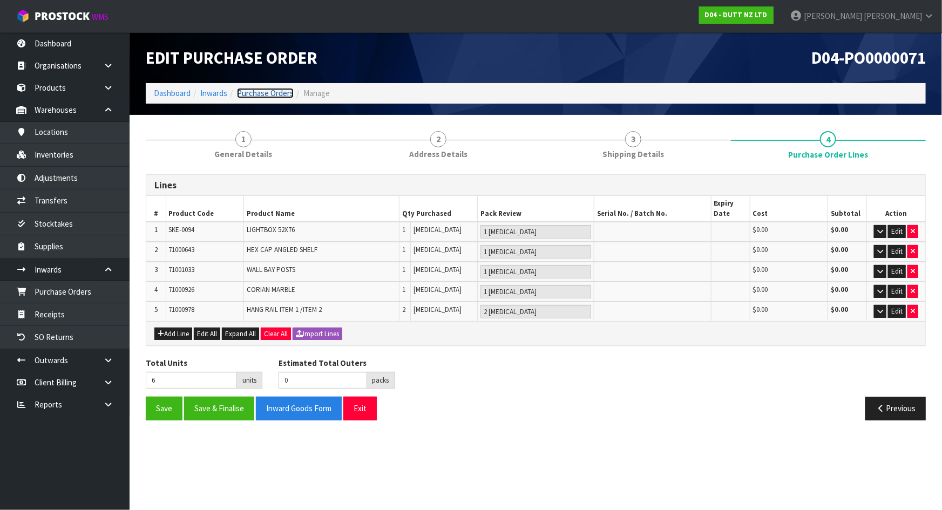
click at [268, 94] on link "Purchase Orders" at bounding box center [265, 93] width 57 height 10
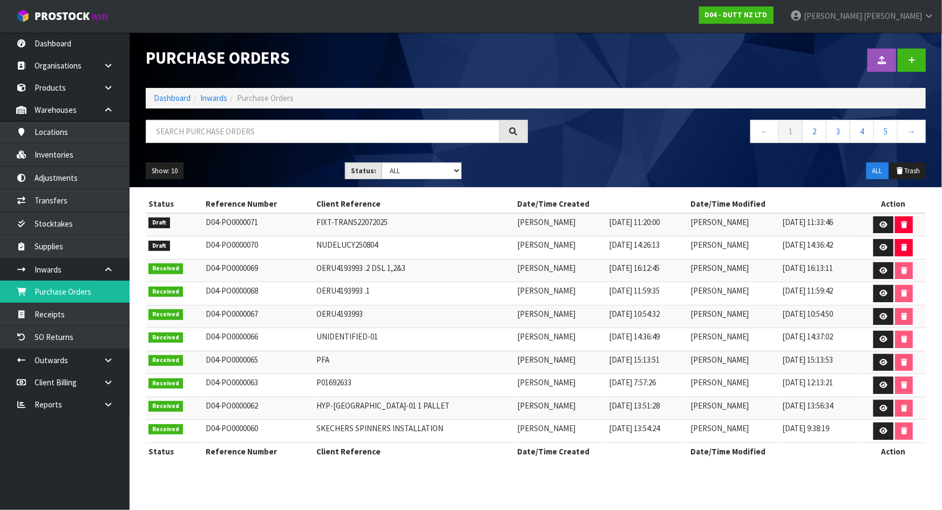
click at [251, 218] on td "D04-PO0000071" at bounding box center [258, 224] width 111 height 23
drag, startPoint x: 250, startPoint y: 217, endPoint x: 305, endPoint y: 217, distance: 54.5
click at [303, 217] on tr "Draft D04-PO0000071 FIXT-TRANS22072025 Michael Drugan 21/08/2025 11:20:00 Micha…" at bounding box center [536, 224] width 780 height 23
click at [690, 222] on span "Michael Drugan" at bounding box center [719, 222] width 58 height 10
click at [882, 221] on icon at bounding box center [883, 224] width 8 height 7
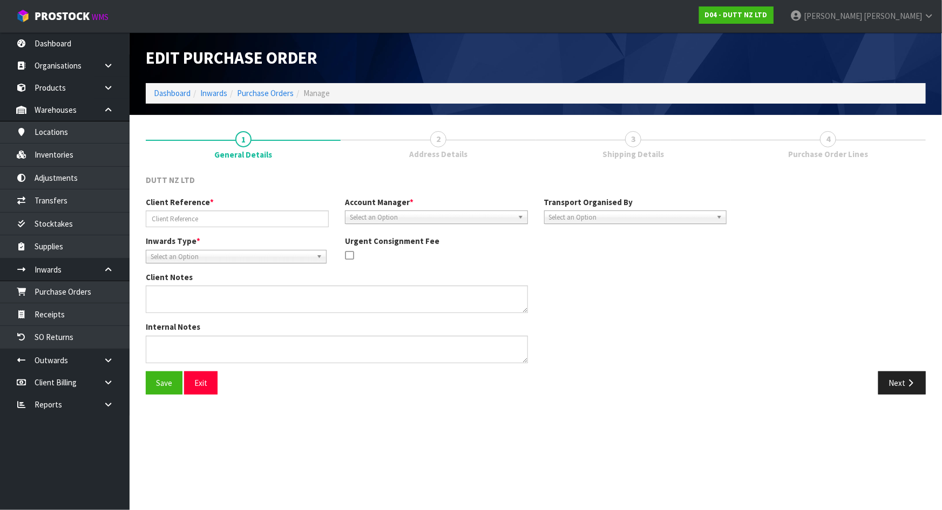
type input "FIXT-TRANS22072025"
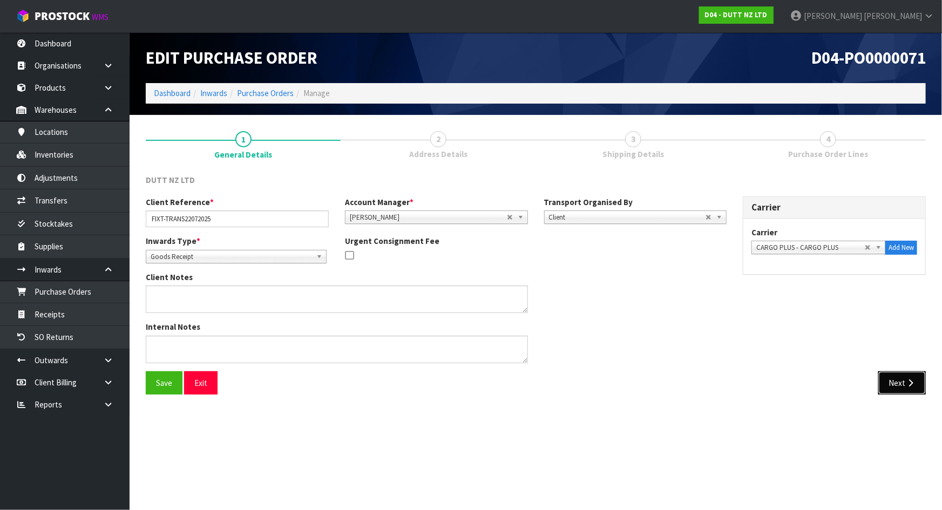
click at [879, 377] on button "Next" at bounding box center [901, 382] width 47 height 23
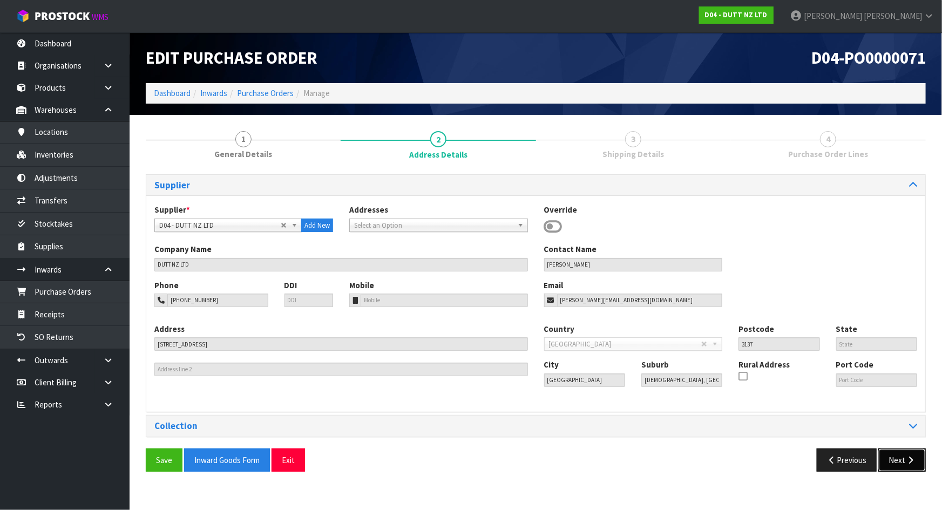
click at [892, 457] on button "Next" at bounding box center [901, 460] width 47 height 23
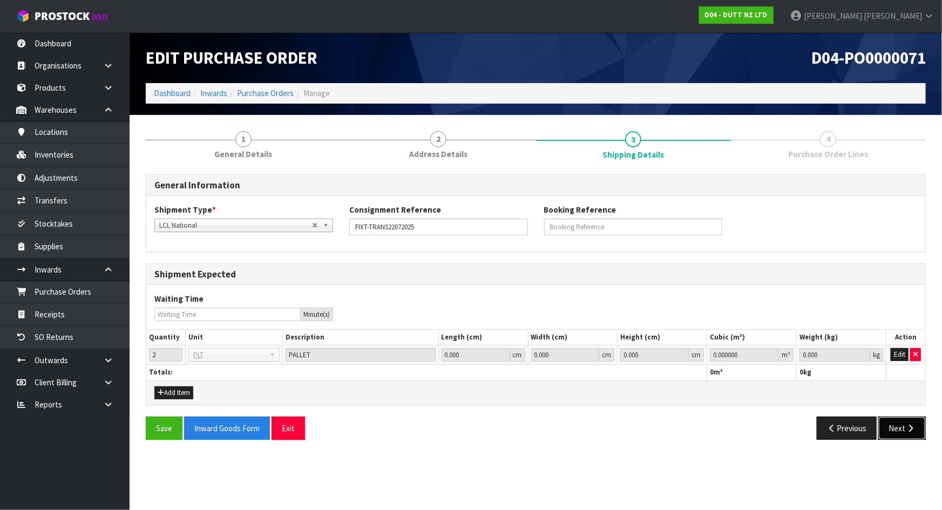
click at [898, 429] on button "Next" at bounding box center [901, 428] width 47 height 23
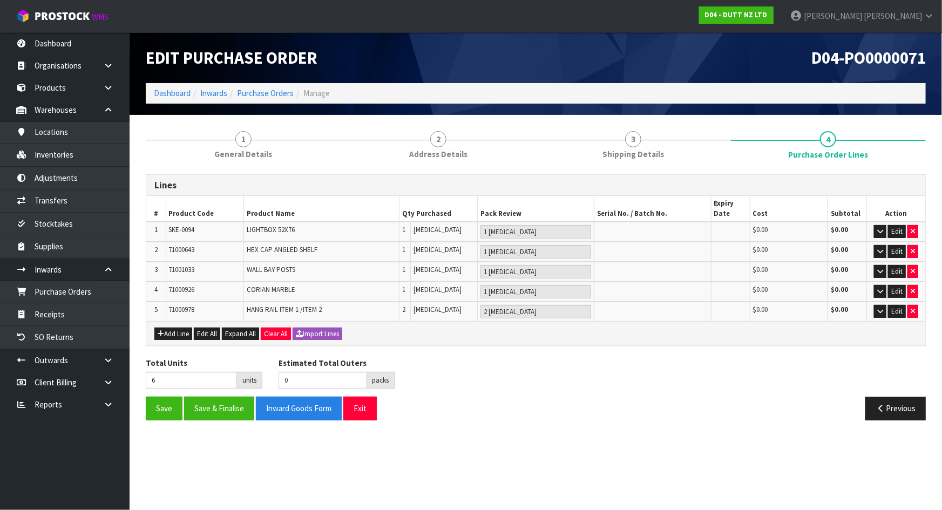
click at [755, 398] on div "Previous" at bounding box center [735, 408] width 398 height 23
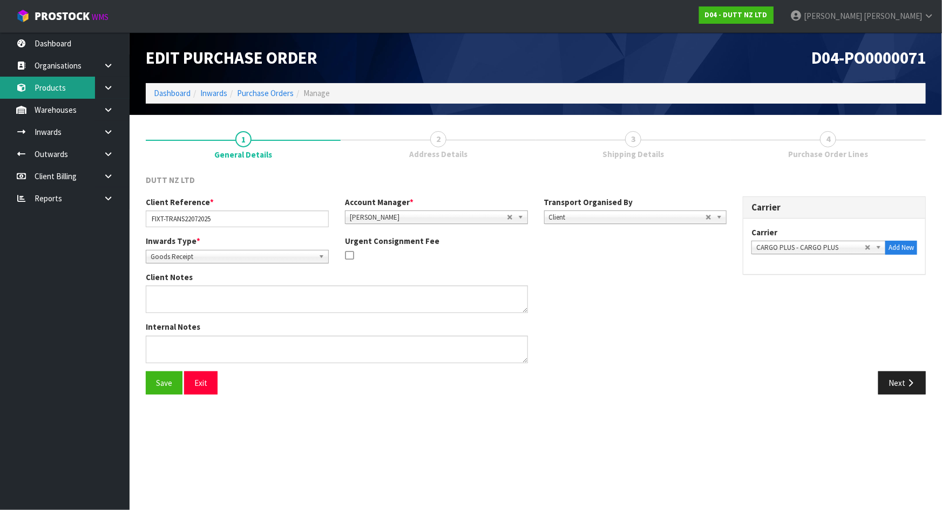
click at [71, 85] on link "Products" at bounding box center [65, 88] width 130 height 22
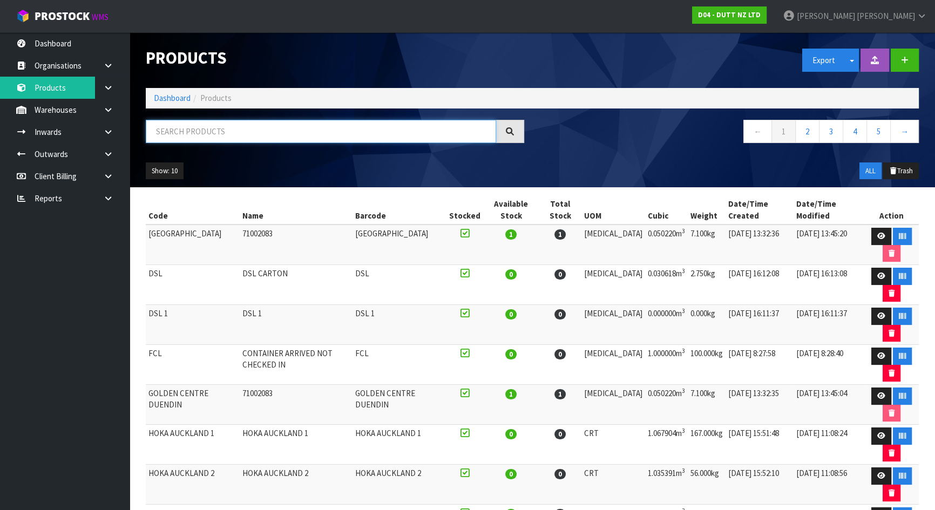
click at [186, 126] on input "text" at bounding box center [321, 131] width 350 height 23
paste input "71000978"
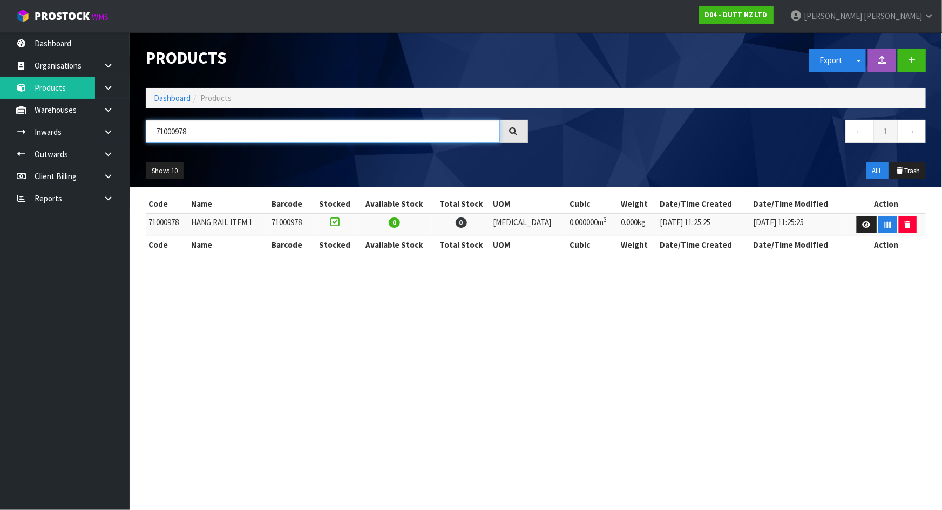
click at [172, 132] on input "71000978" at bounding box center [323, 131] width 354 height 23
click at [176, 129] on input "71000978" at bounding box center [323, 131] width 354 height 23
drag, startPoint x: 208, startPoint y: 128, endPoint x: 94, endPoint y: 131, distance: 113.9
click at [94, 131] on body "Toggle navigation ProStock WMS D04 - DUTT NZ LTD [PERSON_NAME] Logout Dashboard…" at bounding box center [471, 255] width 942 height 510
click at [195, 222] on td "HANG RAIL ITEM 1" at bounding box center [228, 224] width 80 height 23
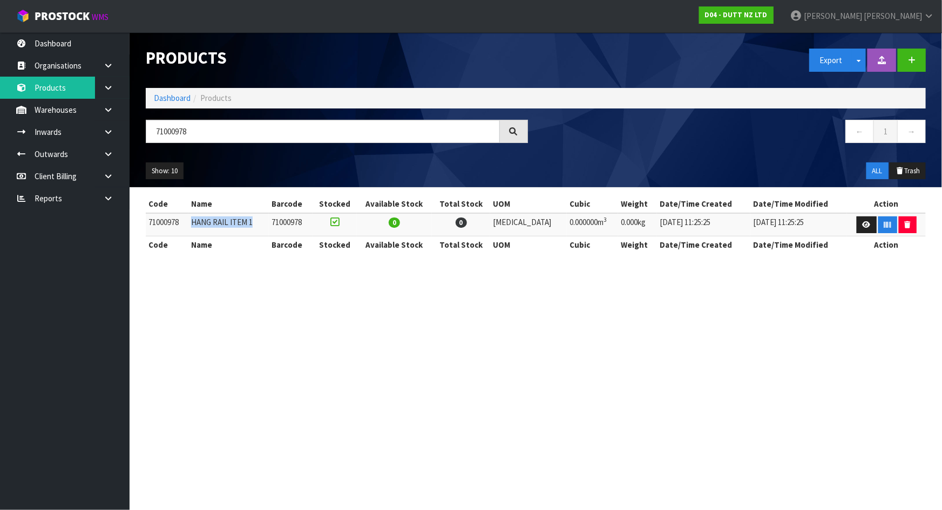
drag, startPoint x: 196, startPoint y: 222, endPoint x: 257, endPoint y: 221, distance: 61.0
click at [257, 221] on td "HANG RAIL ITEM 1" at bounding box center [228, 224] width 80 height 23
copy td "HANG RAIL ITEM 1"
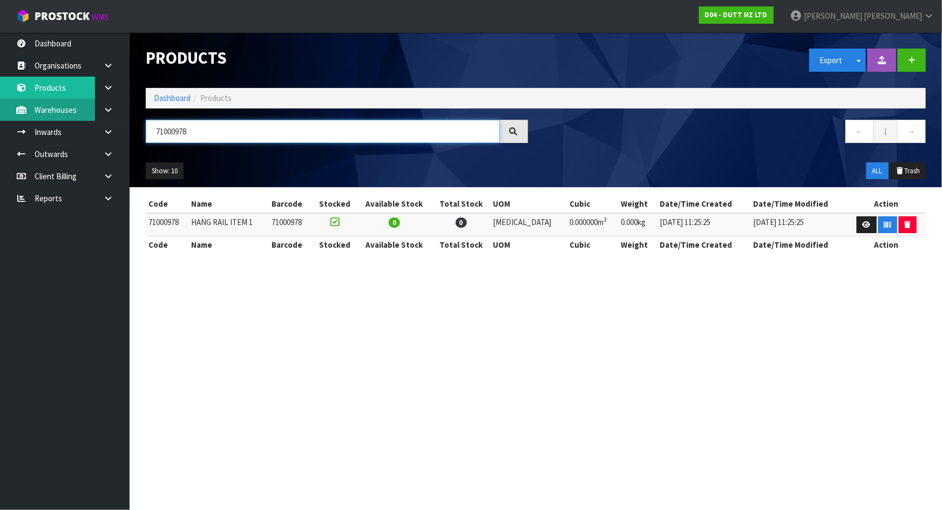
drag, startPoint x: 245, startPoint y: 131, endPoint x: 12, endPoint y: 120, distance: 233.5
click at [12, 120] on body "Toggle navigation ProStock WMS D04 - DUTT NZ LTD Michael Drugan Logout Dashboar…" at bounding box center [471, 255] width 942 height 510
paste input "HANG RAIL ITEM 1"
click at [263, 140] on input "HANG RAIL ITEM 1" at bounding box center [323, 131] width 354 height 23
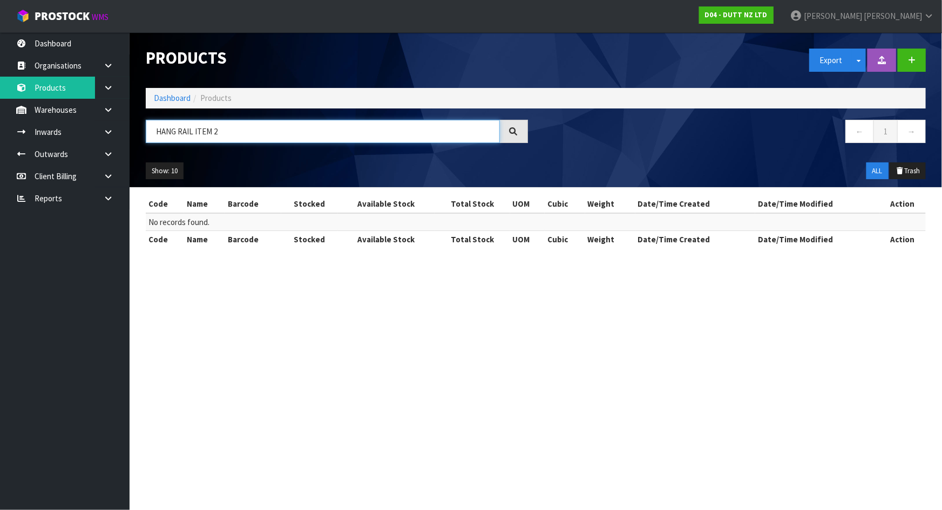
click at [263, 140] on input "HANG RAIL ITEM 2" at bounding box center [323, 131] width 354 height 23
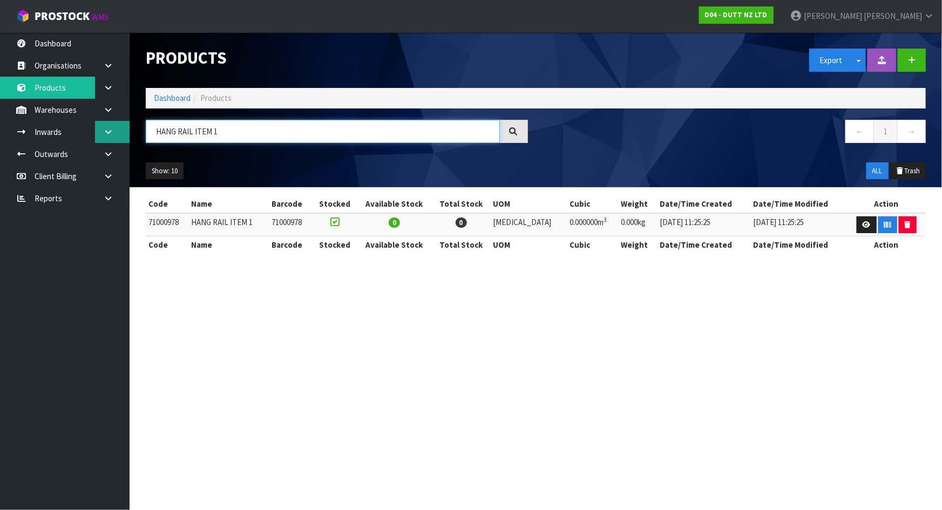
drag, startPoint x: 267, startPoint y: 127, endPoint x: 113, endPoint y: 123, distance: 153.9
click at [120, 123] on body "Toggle navigation ProStock WMS D04 - DUTT NZ LTD Michael Drugan Logout Dashboar…" at bounding box center [471, 255] width 942 height 510
paste input "71000978"
click at [166, 132] on input "71000978" at bounding box center [323, 131] width 354 height 23
drag, startPoint x: 401, startPoint y: 130, endPoint x: 50, endPoint y: 135, distance: 351.4
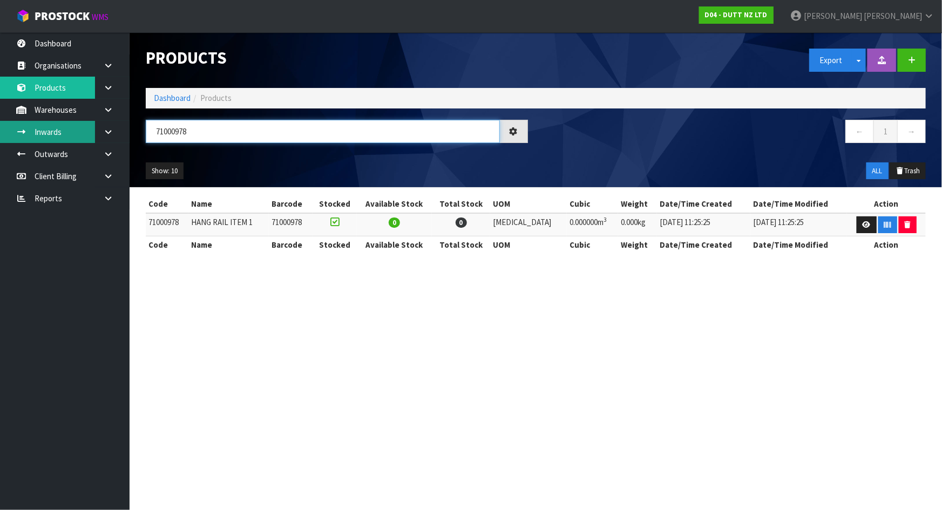
click at [50, 135] on body "Toggle navigation ProStock WMS D04 - DUTT NZ LTD Michael Drugan Logout Dashboar…" at bounding box center [471, 255] width 942 height 510
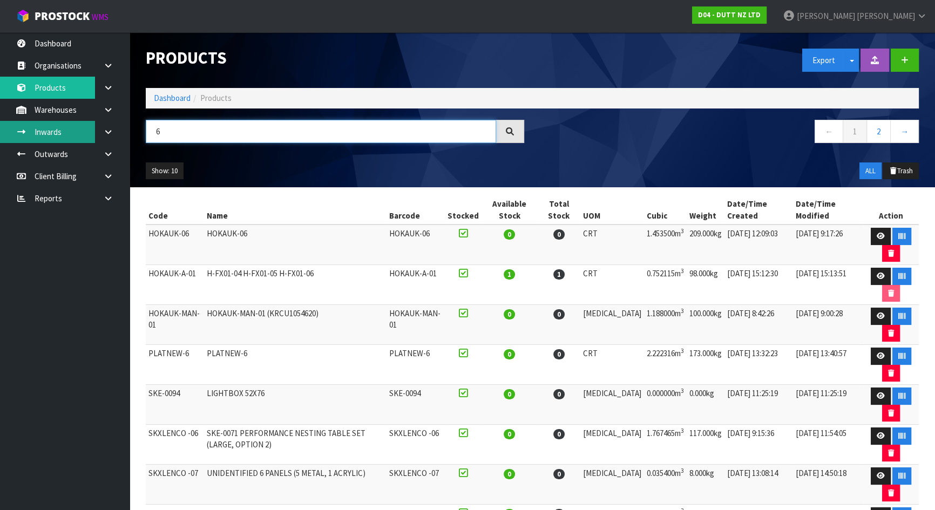
drag, startPoint x: 212, startPoint y: 130, endPoint x: 52, endPoint y: 132, distance: 159.3
click at [52, 132] on body "Toggle navigation ProStock WMS D04 - DUTT NZ LTD Michael Drugan Logout Dashboar…" at bounding box center [467, 255] width 935 height 510
paste input "71000978"
type input "71000978"
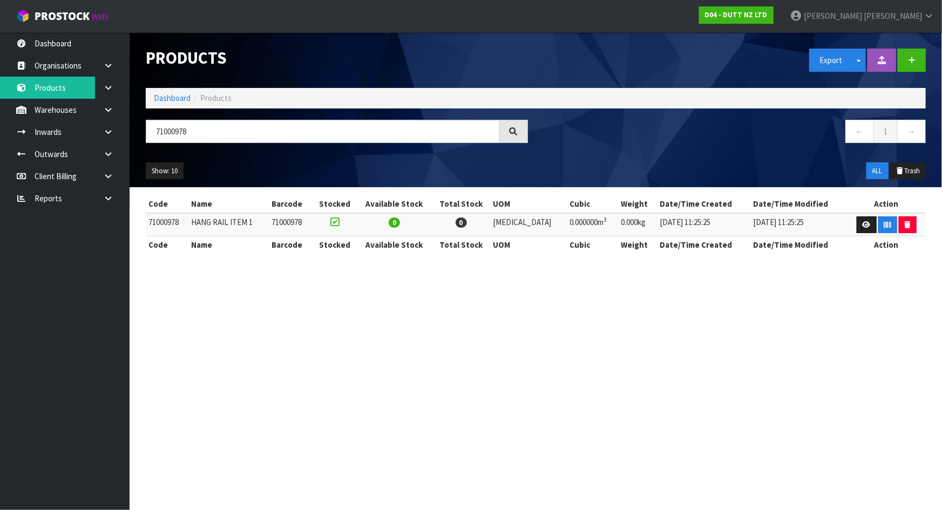
click at [263, 227] on td "HANG RAIL ITEM 1" at bounding box center [228, 224] width 80 height 23
click at [857, 221] on link at bounding box center [867, 224] width 20 height 17
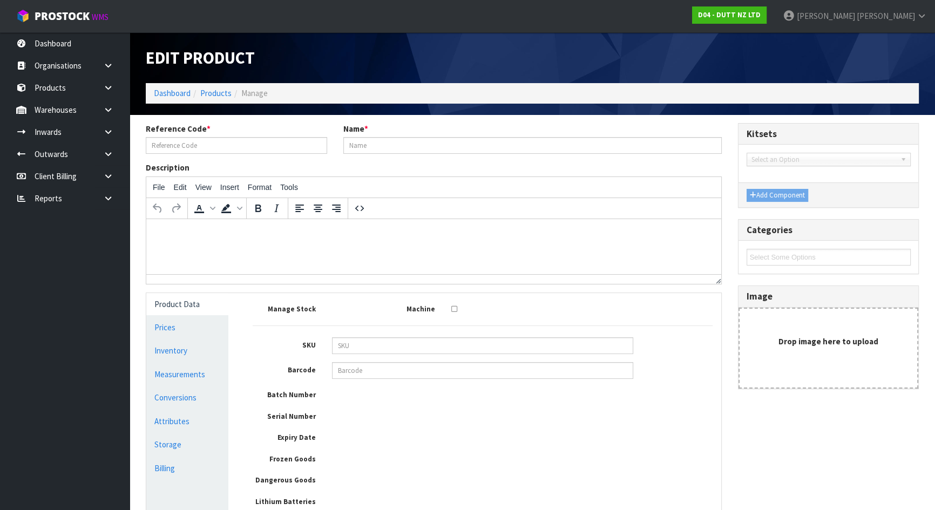
type input "71000978"
type input "HANG RAIL ITEM 1"
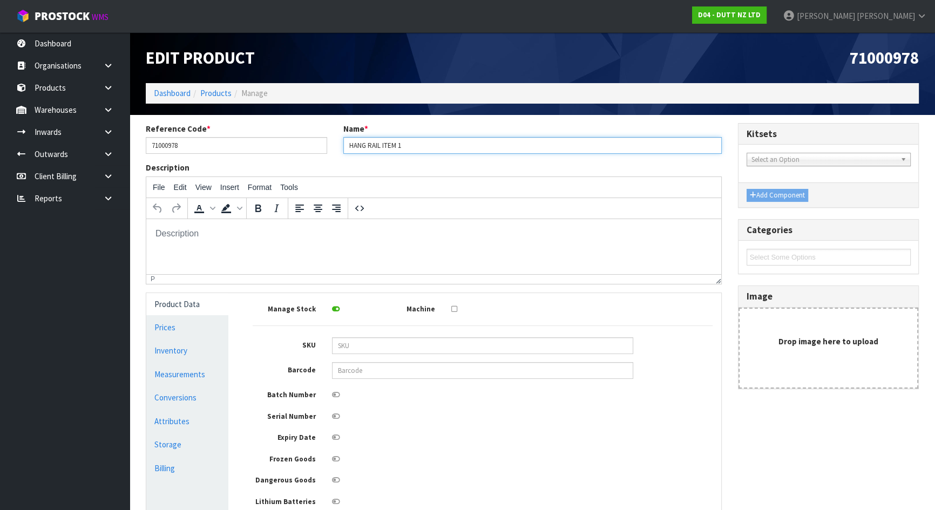
click at [430, 150] on input "HANG RAIL ITEM 1" at bounding box center [532, 145] width 378 height 17
click at [208, 91] on link "Products" at bounding box center [215, 93] width 31 height 10
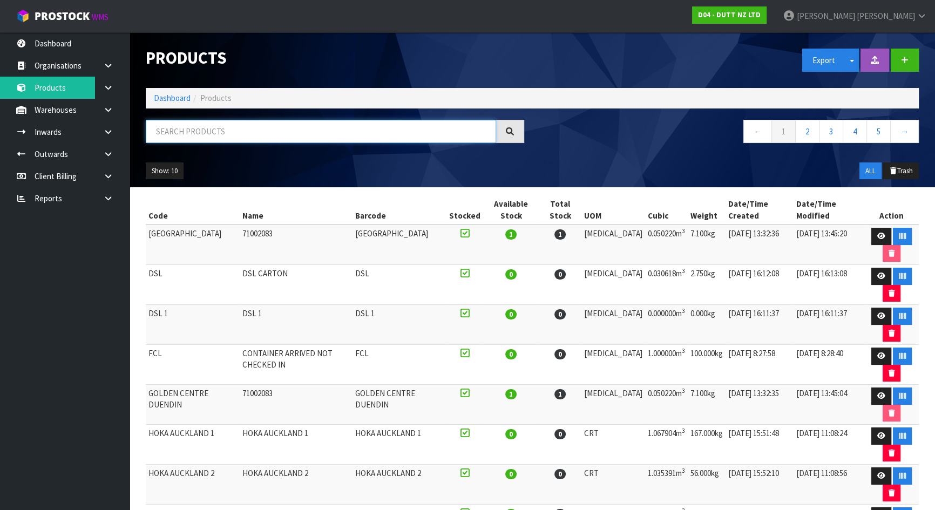
click at [243, 129] on input "text" at bounding box center [321, 131] width 350 height 23
paste input "71000978"
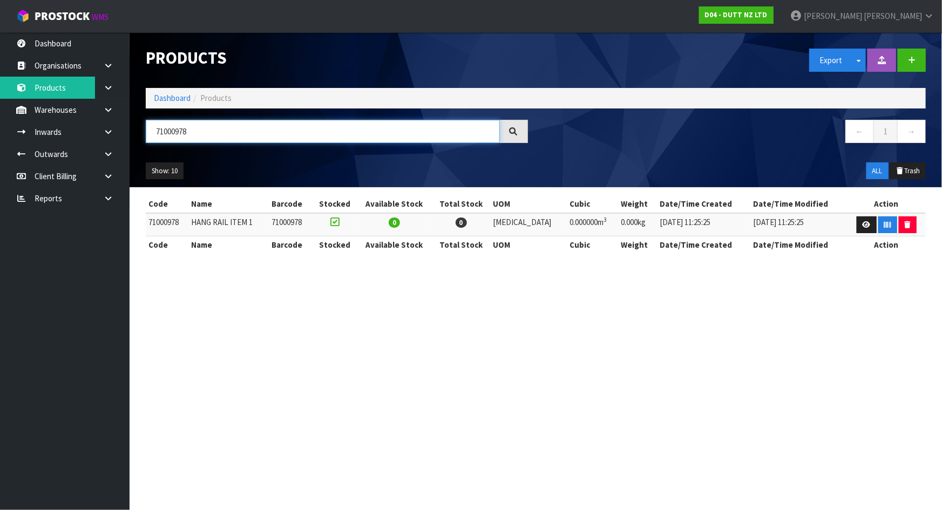
type input "71000978"
click at [282, 157] on div "Show: 10 5 10 25 50 ALL Trash" at bounding box center [536, 170] width 796 height 33
click at [857, 223] on link at bounding box center [867, 224] width 20 height 17
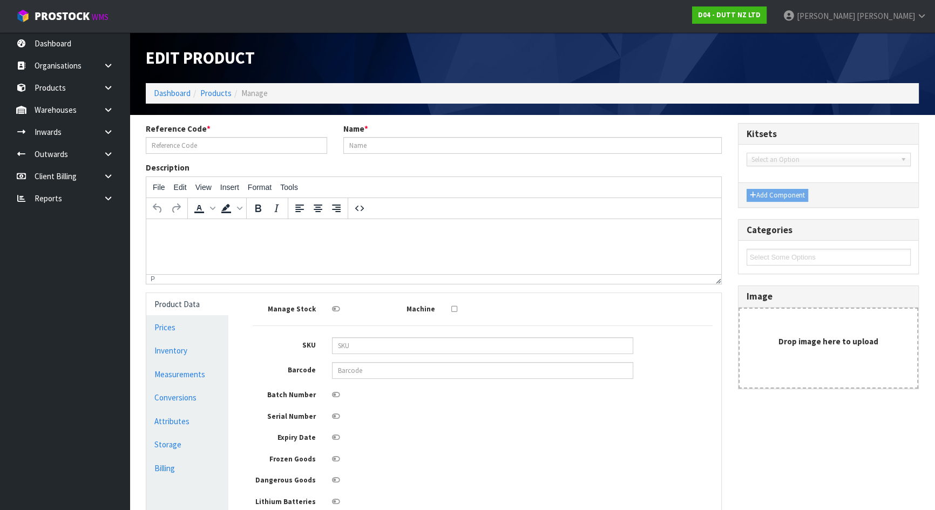
type input "71000978"
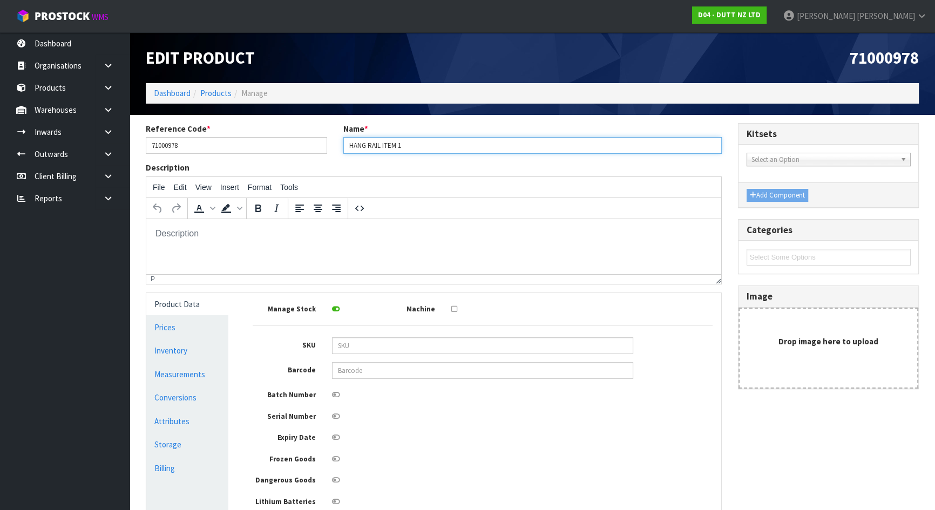
click at [439, 148] on input "HANG RAIL ITEM 1" at bounding box center [532, 145] width 378 height 17
paste input "71000978"
drag, startPoint x: 450, startPoint y: 146, endPoint x: 403, endPoint y: 146, distance: 47.0
click at [403, 146] on input "HANG RAIL ITEM 1 71000978" at bounding box center [532, 145] width 378 height 17
type input "HANG RAIL ITEM 1 /ITEM 2"
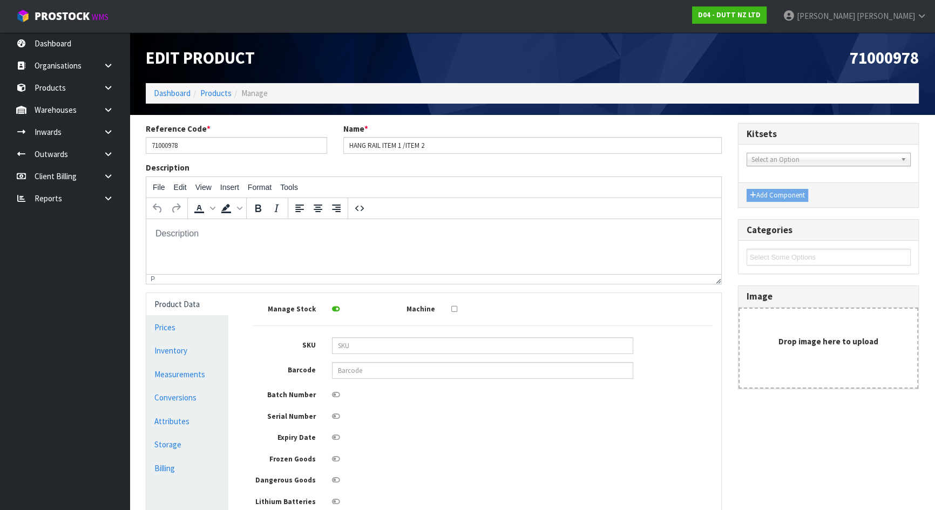
click at [460, 165] on div "Description File Edit View Insert Format Tools To open the popup, press Shift+E…" at bounding box center [434, 223] width 592 height 122
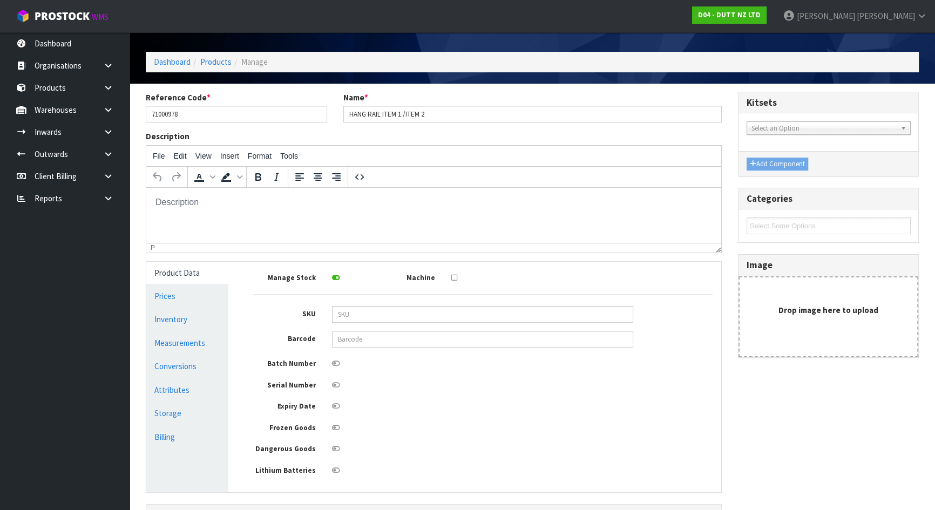
scroll to position [113, 0]
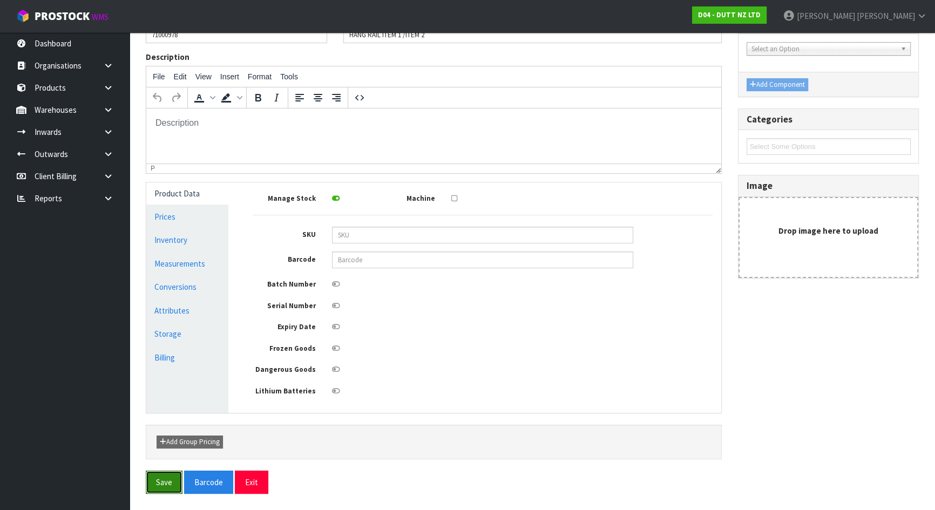
click at [151, 483] on button "Save" at bounding box center [164, 482] width 37 height 23
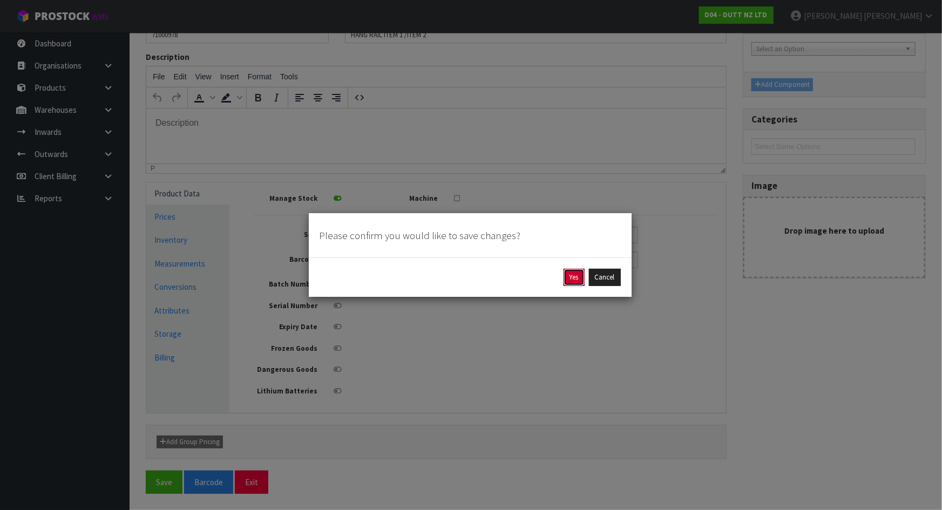
click at [572, 270] on button "Yes" at bounding box center [574, 277] width 21 height 17
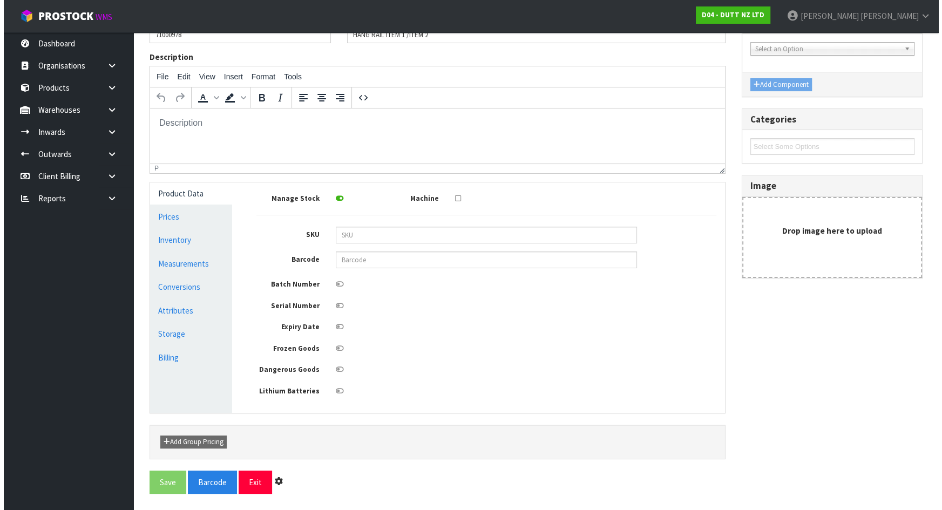
scroll to position [0, 0]
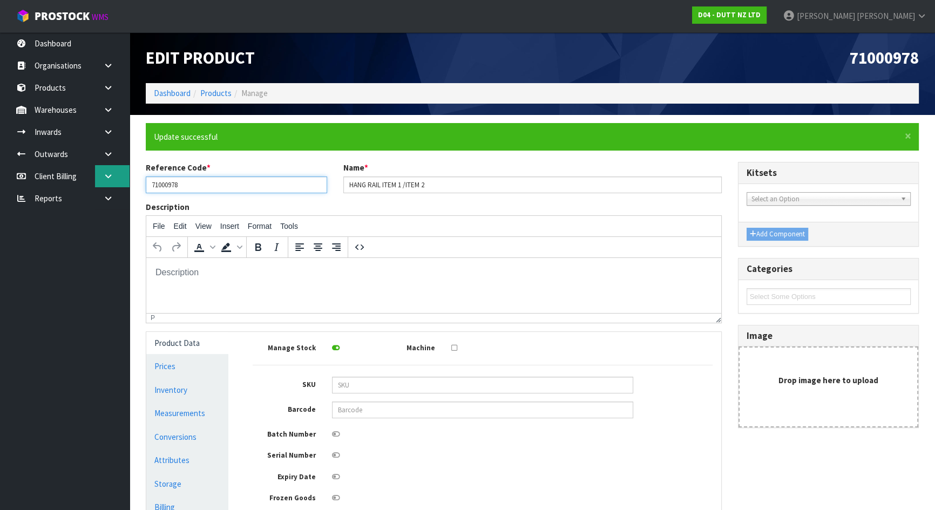
drag, startPoint x: 221, startPoint y: 189, endPoint x: 120, endPoint y: 181, distance: 101.3
click at [120, 181] on body "Toggle navigation ProStock WMS D04 - DUTT NZ LTD Michael Drugan Logout Dashboar…" at bounding box center [467, 255] width 935 height 510
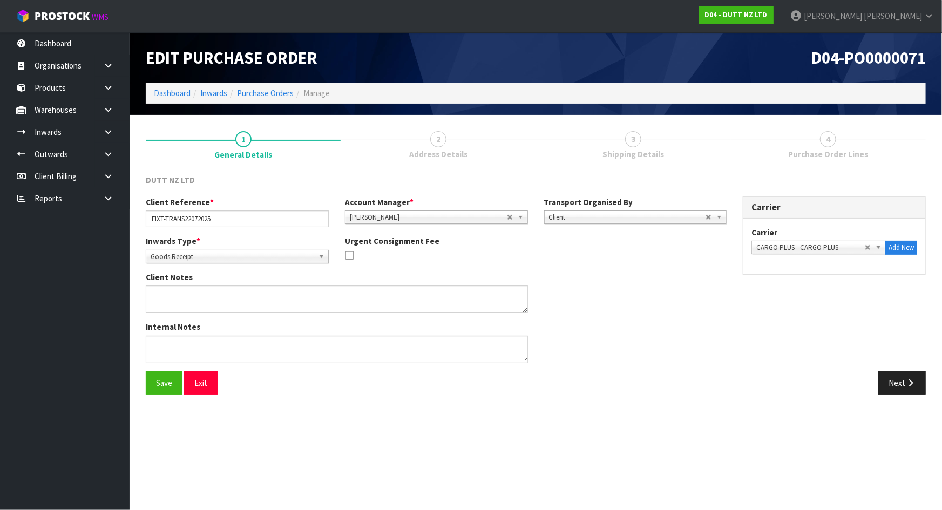
click at [676, 148] on link "3 Shipping Details" at bounding box center [633, 144] width 195 height 43
click at [881, 371] on button "Next" at bounding box center [901, 382] width 47 height 23
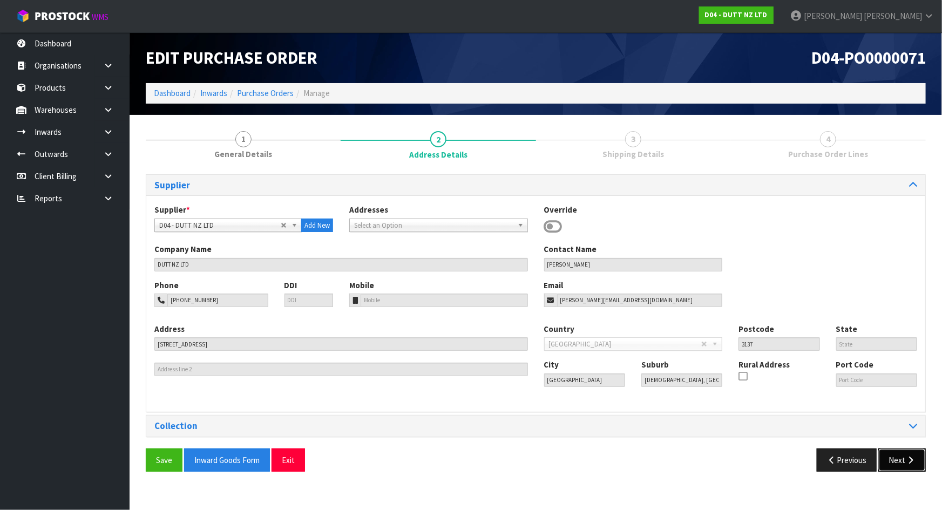
click at [892, 460] on button "Next" at bounding box center [901, 460] width 47 height 23
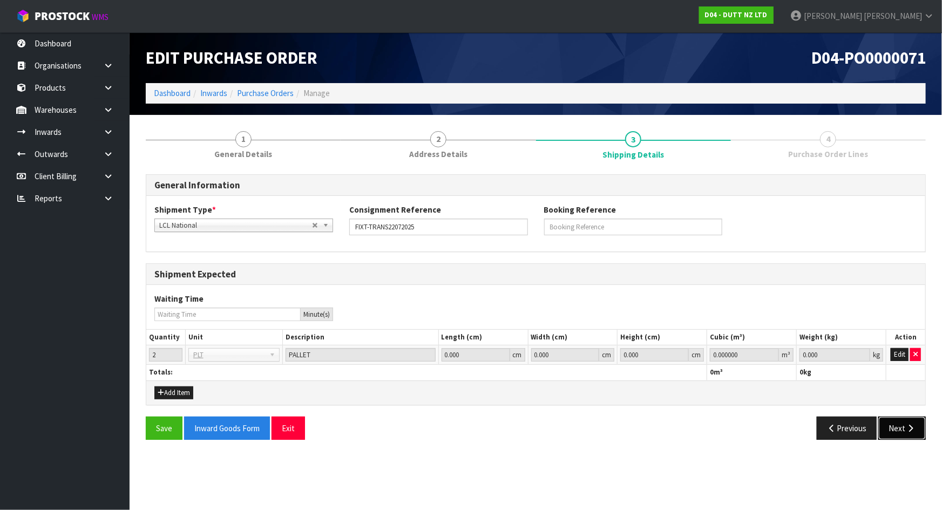
click at [898, 426] on button "Next" at bounding box center [901, 428] width 47 height 23
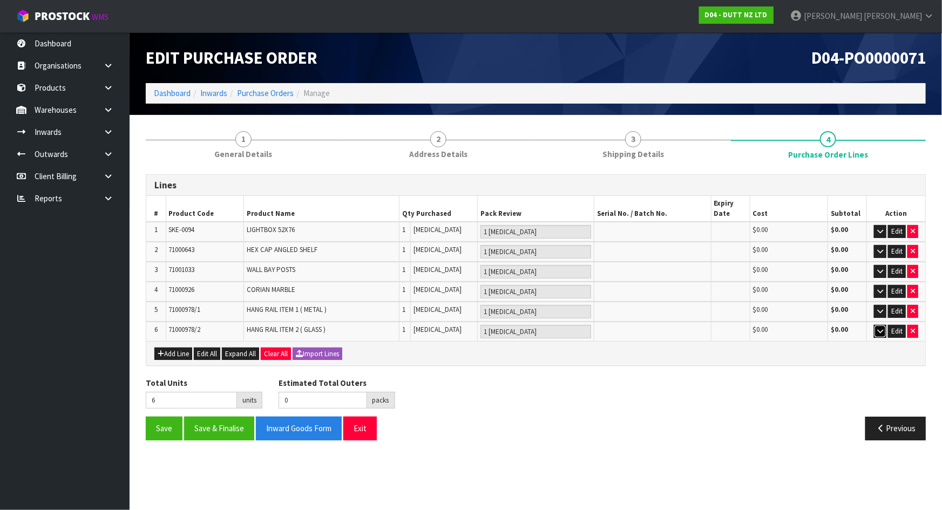
click at [879, 329] on icon "button" at bounding box center [880, 331] width 6 height 7
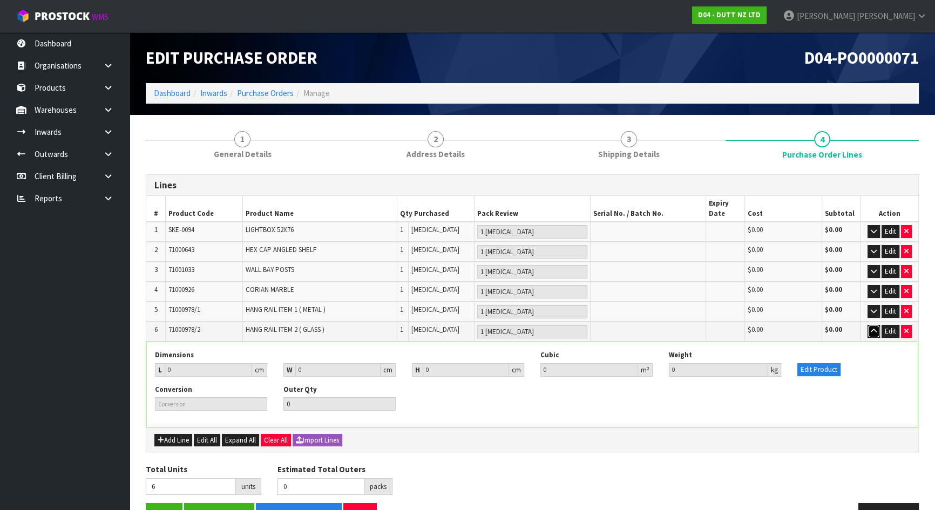
click at [879, 329] on button "button" at bounding box center [873, 331] width 12 height 13
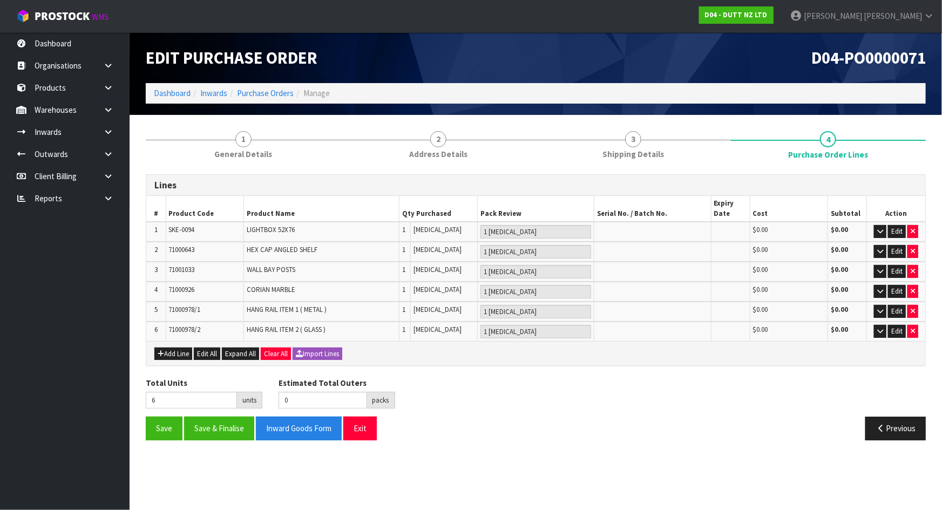
click at [637, 407] on div "Total Units 6 units Estimated Total Outers 0 packs Estimated Total Pallets 0 pa…" at bounding box center [536, 396] width 796 height 39
click at [157, 422] on button "Save" at bounding box center [164, 428] width 37 height 23
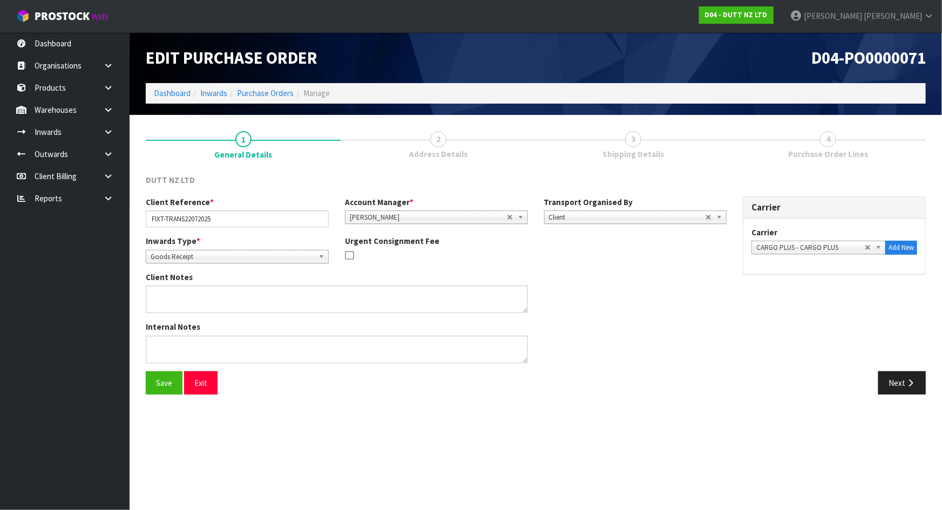
click at [873, 380] on div "Next" at bounding box center [735, 382] width 382 height 23
click at [896, 381] on button "Next" at bounding box center [901, 382] width 47 height 23
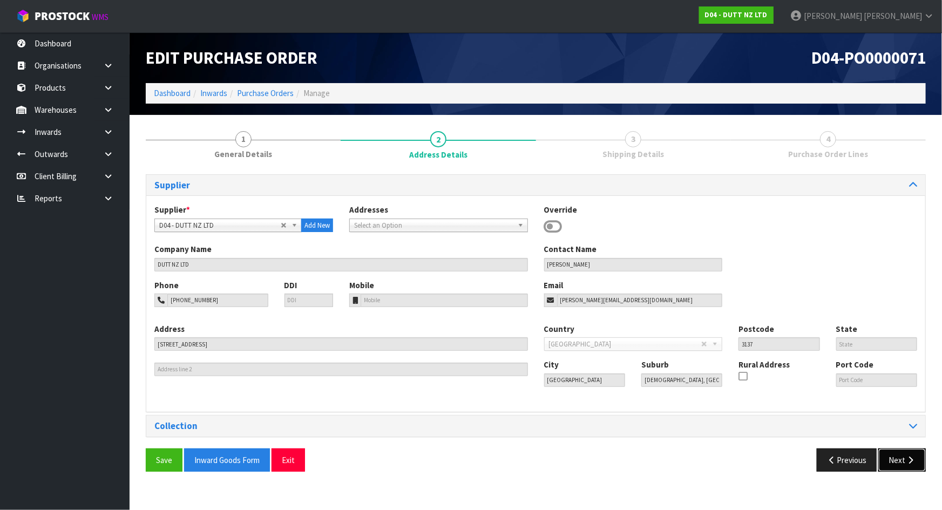
click at [889, 463] on button "Next" at bounding box center [901, 460] width 47 height 23
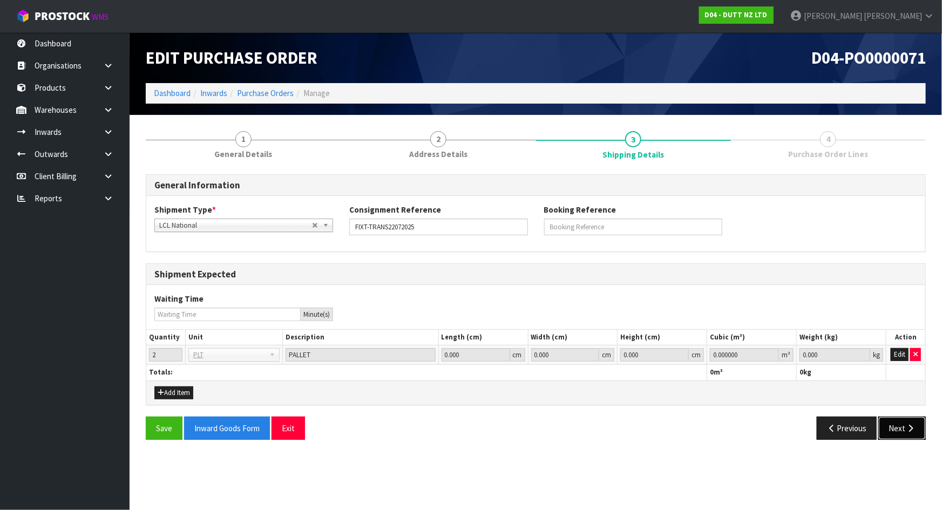
click at [902, 425] on button "Next" at bounding box center [901, 428] width 47 height 23
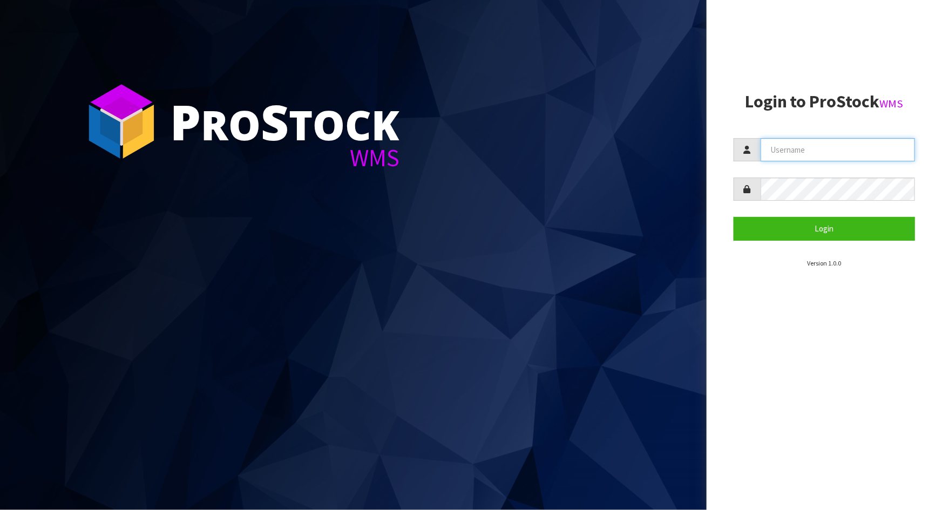
click at [810, 141] on input "text" at bounding box center [838, 149] width 154 height 23
type input "marara"
click at [734, 217] on button "Login" at bounding box center [824, 228] width 181 height 23
